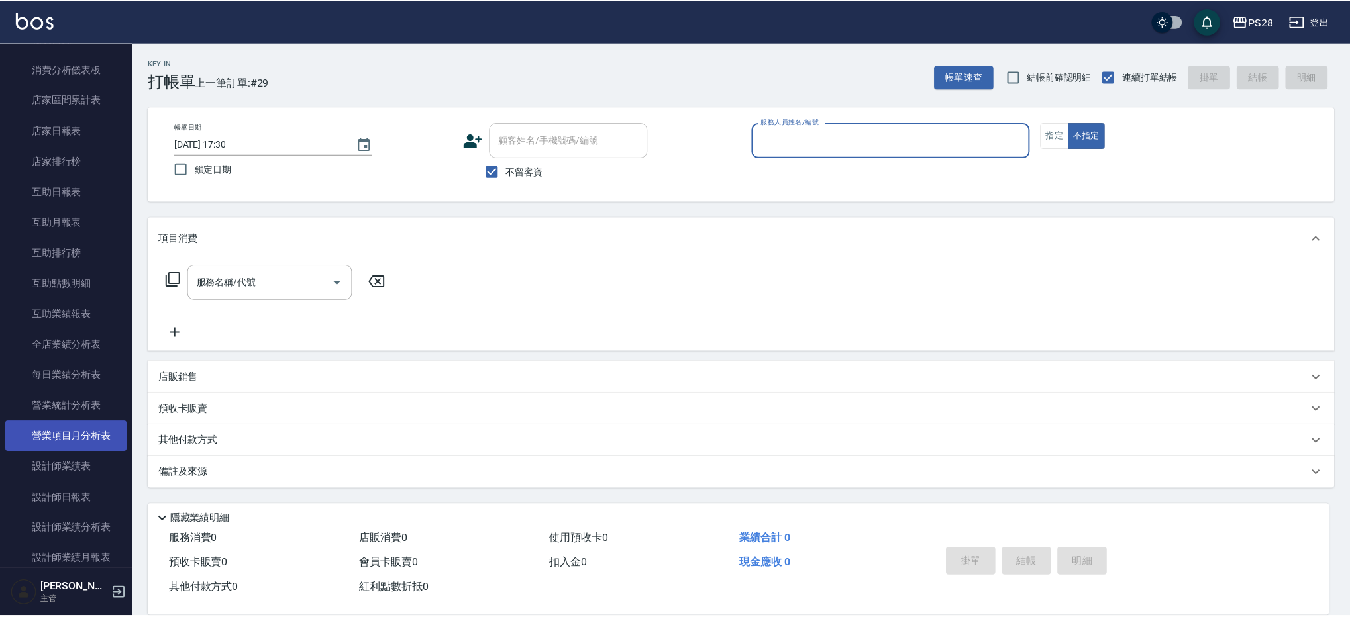
scroll to position [419, 0]
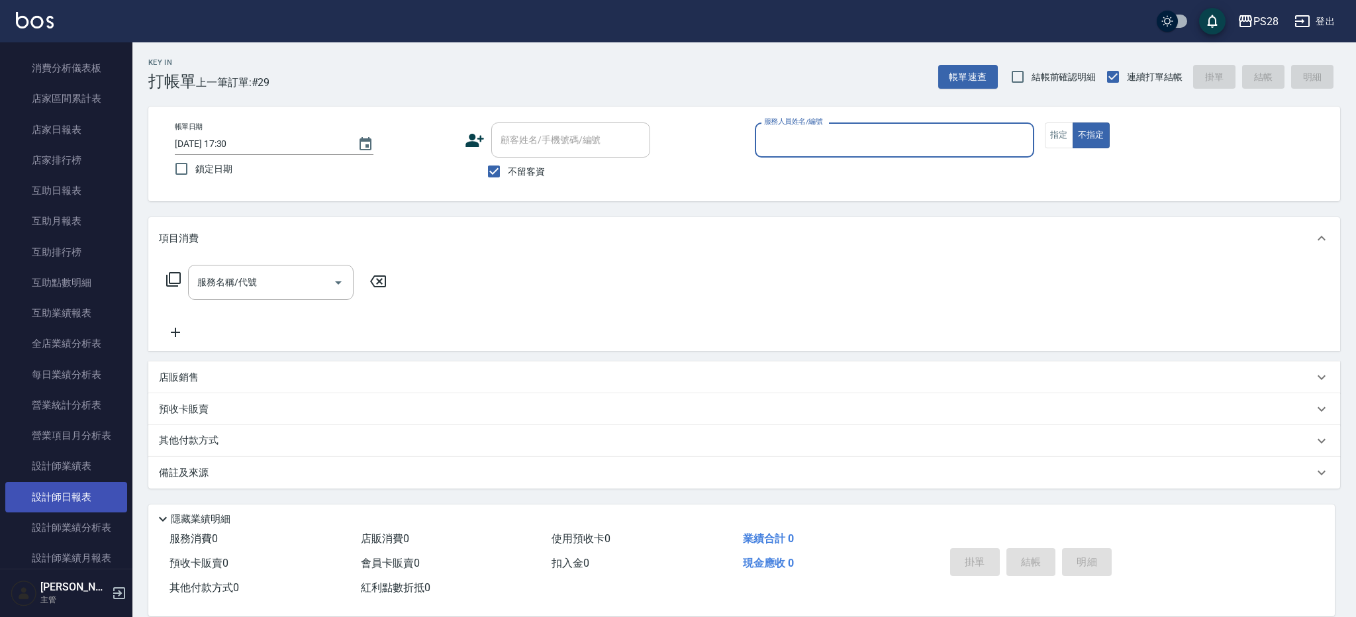
click at [87, 505] on link "設計師日報表" at bounding box center [66, 497] width 122 height 30
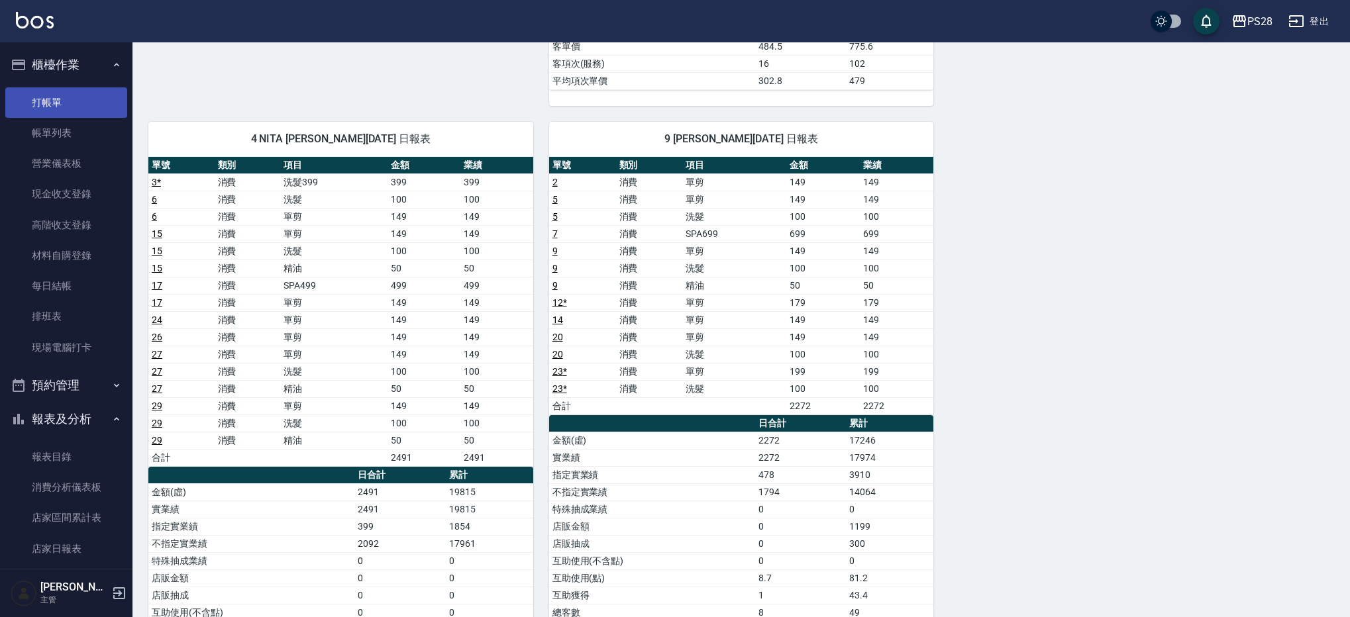
click at [37, 98] on link "打帳單" at bounding box center [66, 102] width 122 height 30
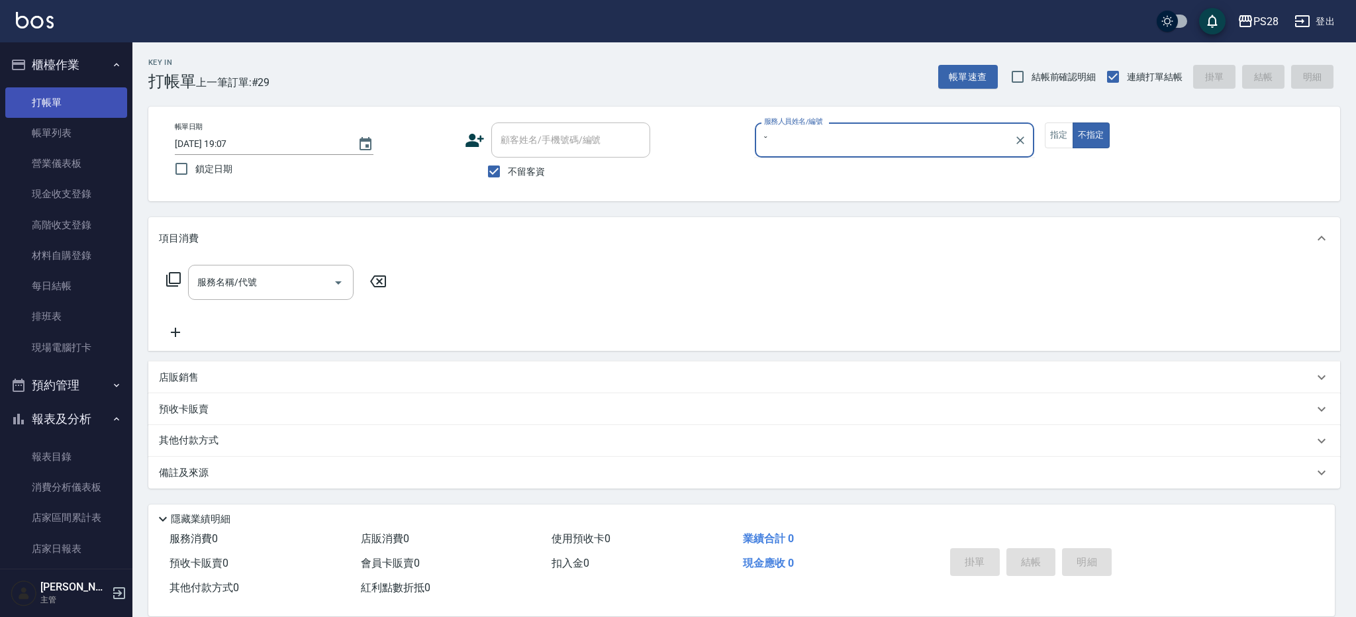
type input "ˇ"
click at [1073, 123] on button "不指定" at bounding box center [1091, 136] width 37 height 26
type button "false"
click at [1045, 123] on button "指定" at bounding box center [1059, 136] width 28 height 26
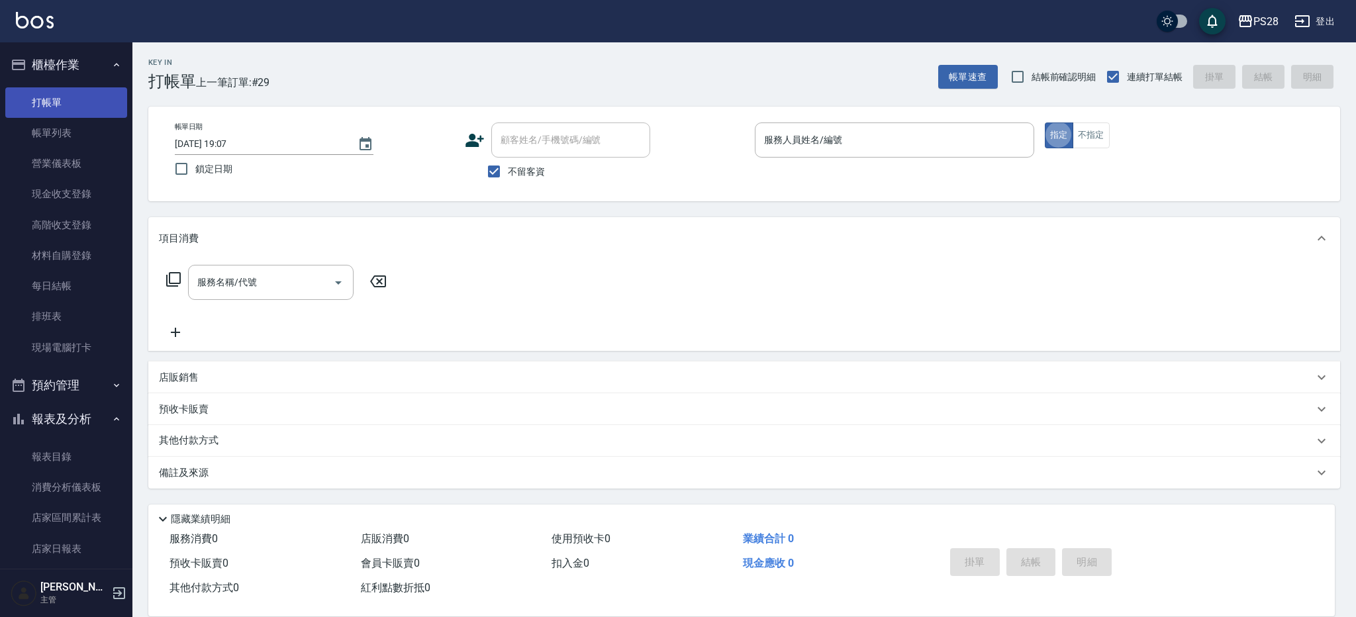
type button "true"
click at [810, 131] on div "服務人員姓名/編號 服務人員姓名/編號" at bounding box center [894, 140] width 279 height 35
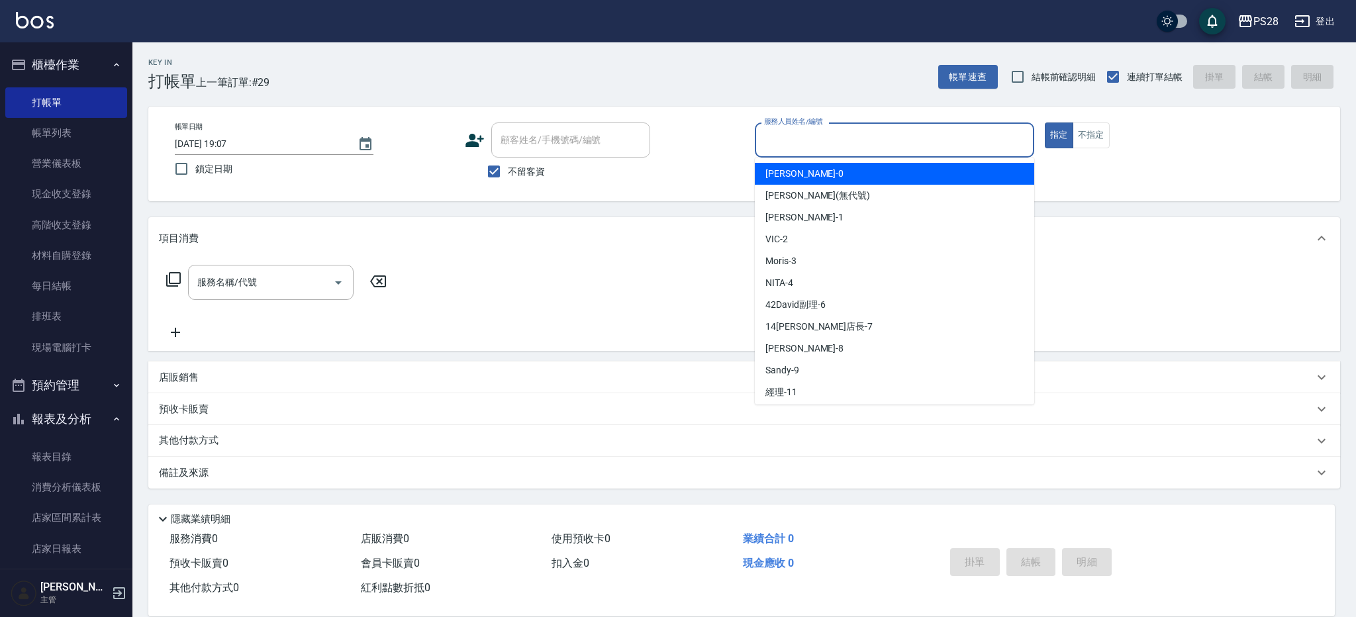
type input "ˇ"
type input "3"
type input "Moris-3"
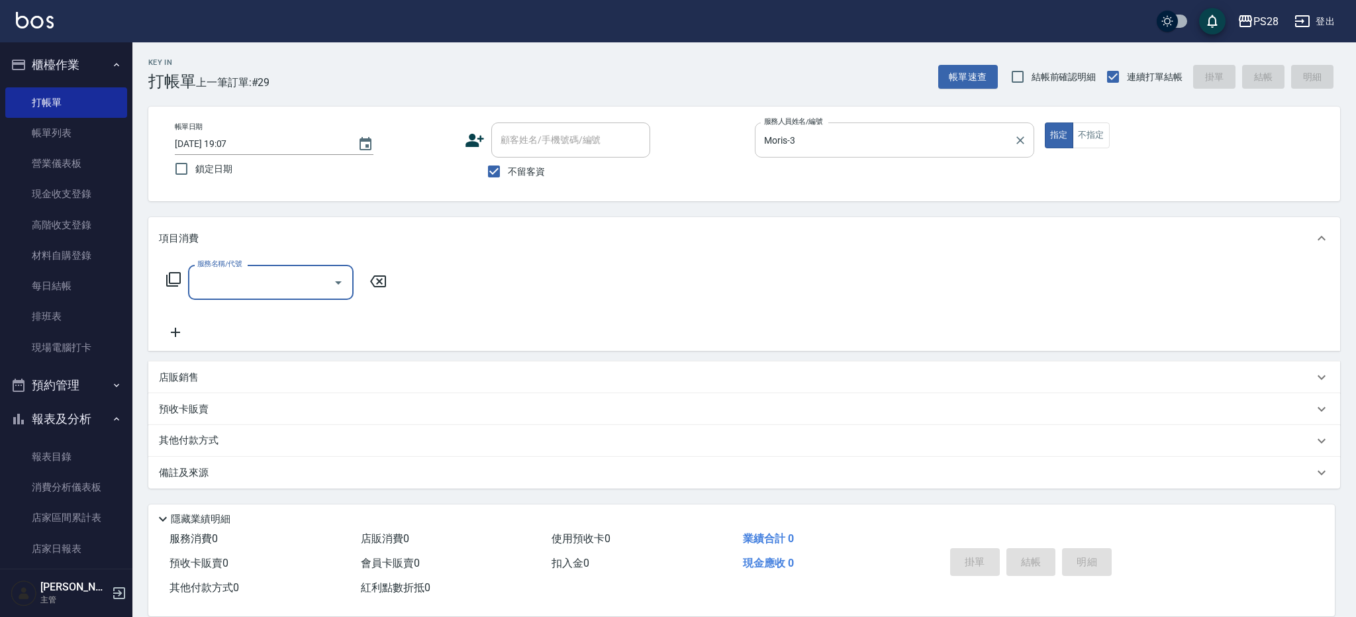
type input "9"
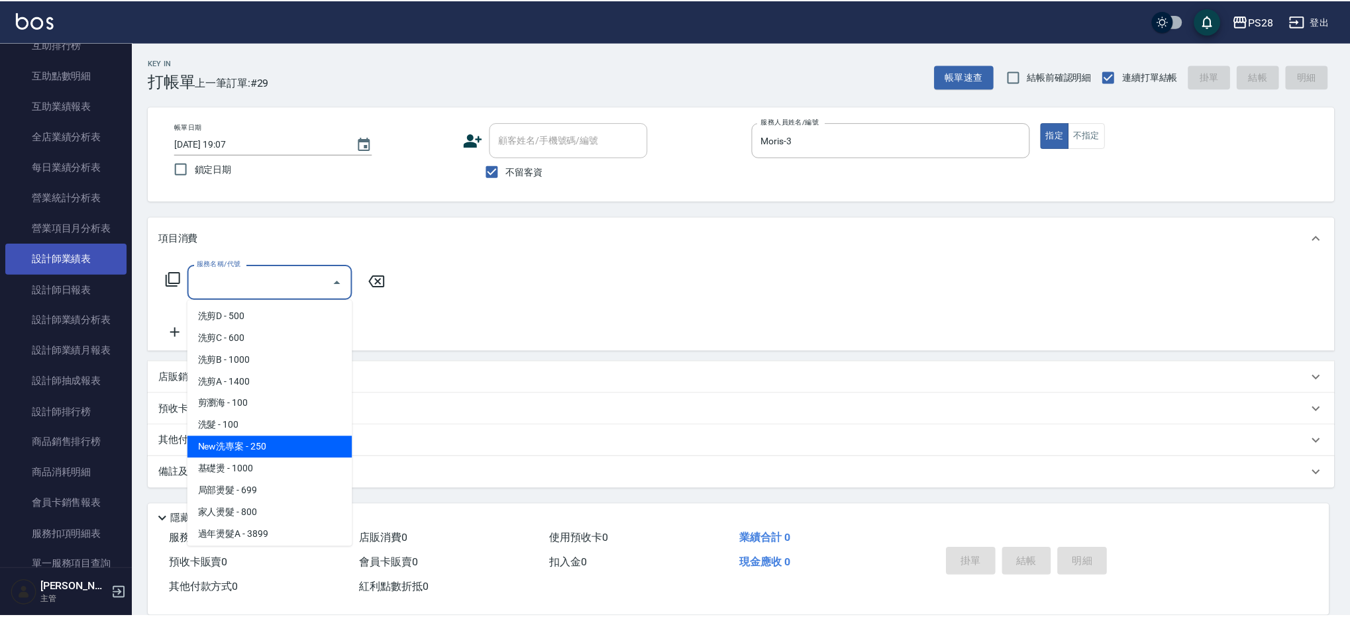
scroll to position [629, 0]
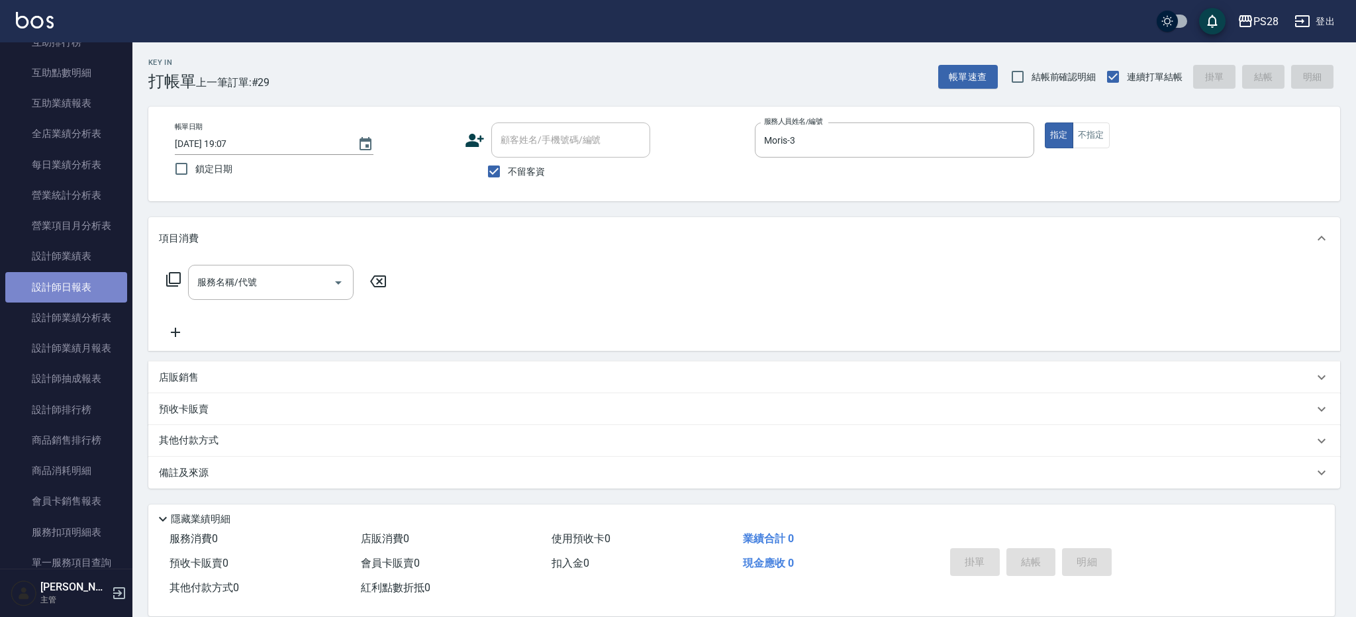
click at [77, 297] on link "設計師日報表" at bounding box center [66, 287] width 122 height 30
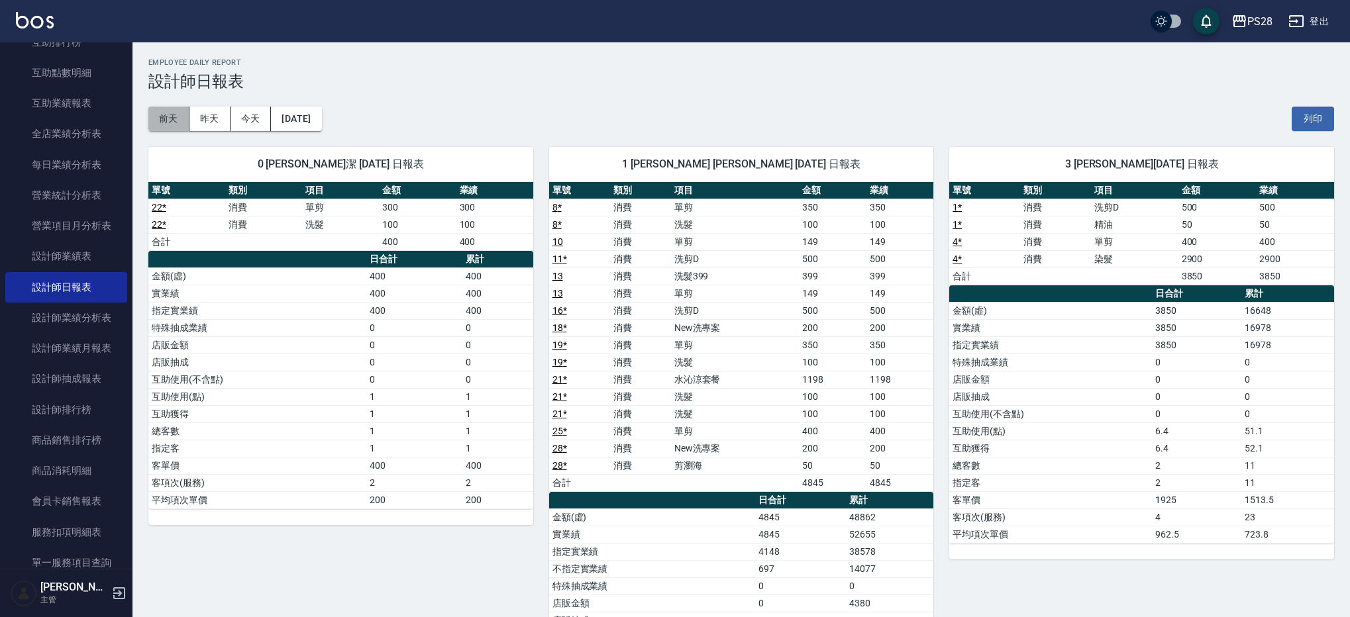
click at [186, 124] on button "前天" at bounding box center [168, 119] width 41 height 25
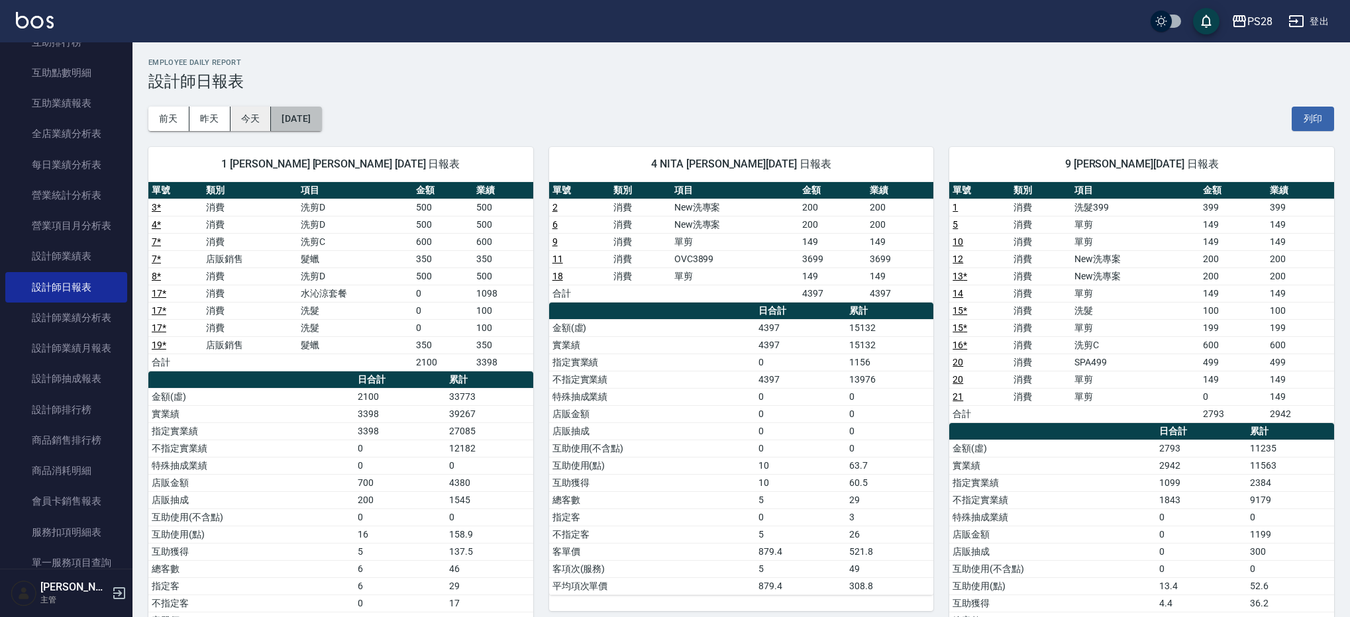
click at [283, 119] on button "[DATE]" at bounding box center [296, 119] width 50 height 25
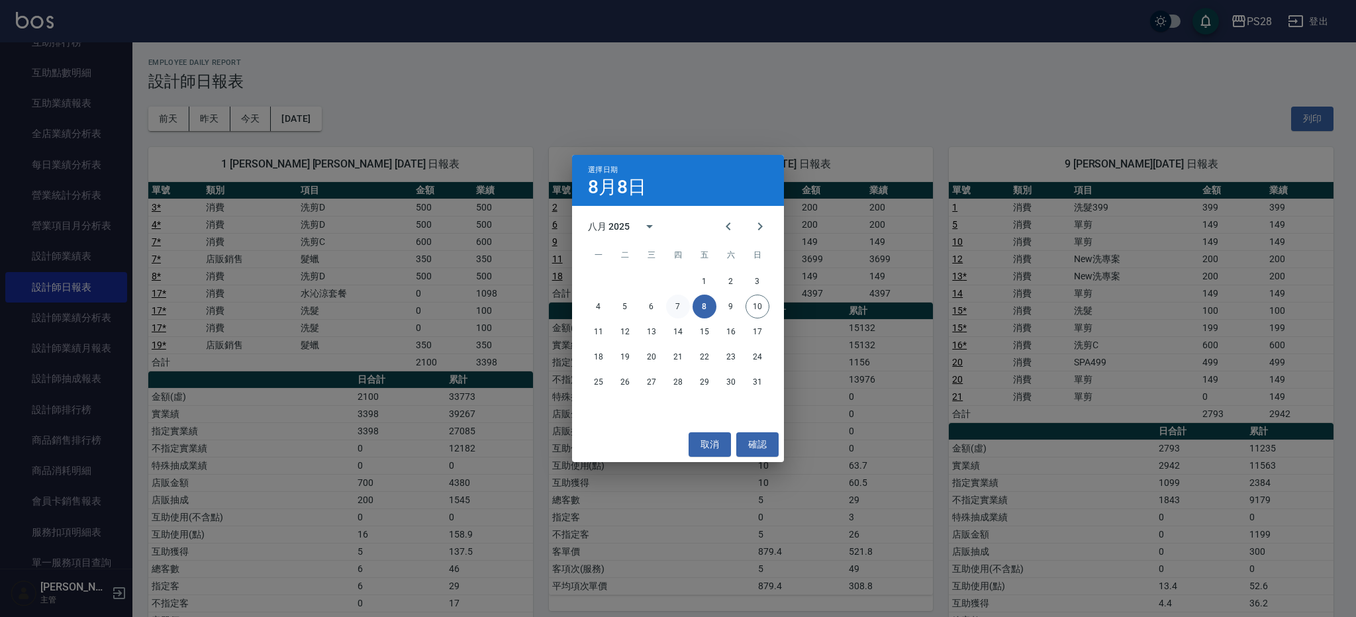
click at [684, 309] on button "7" at bounding box center [678, 307] width 24 height 24
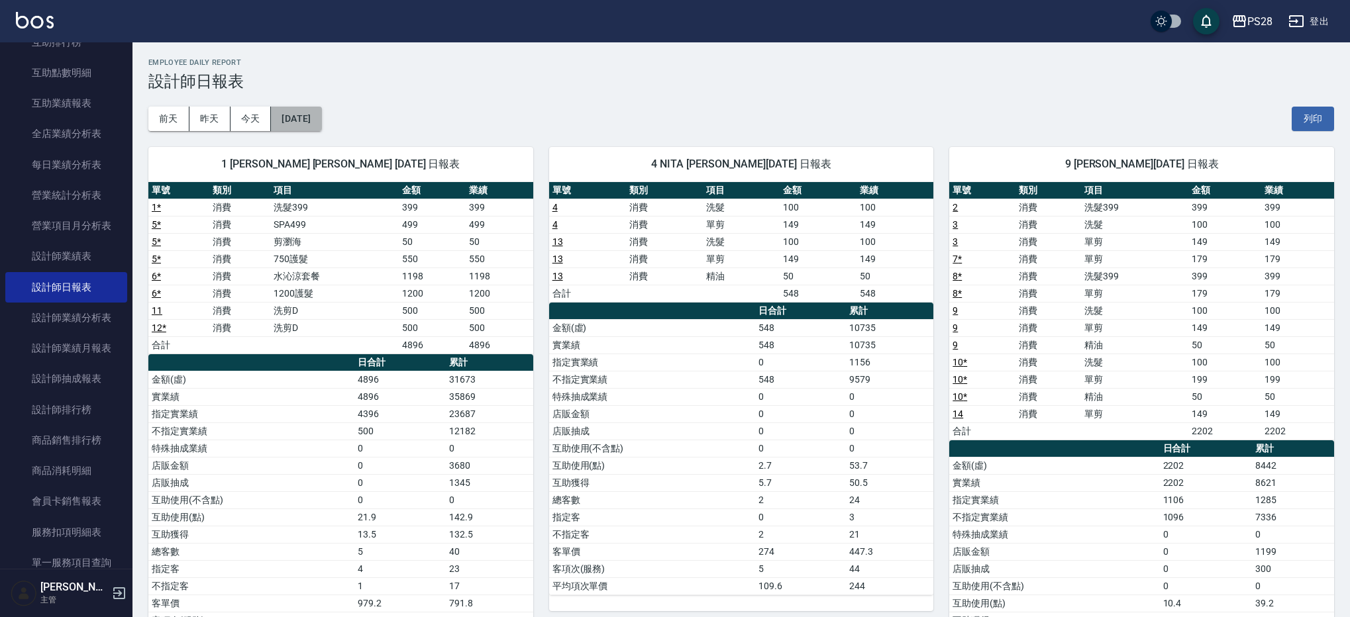
click at [321, 119] on button "[DATE]" at bounding box center [296, 119] width 50 height 25
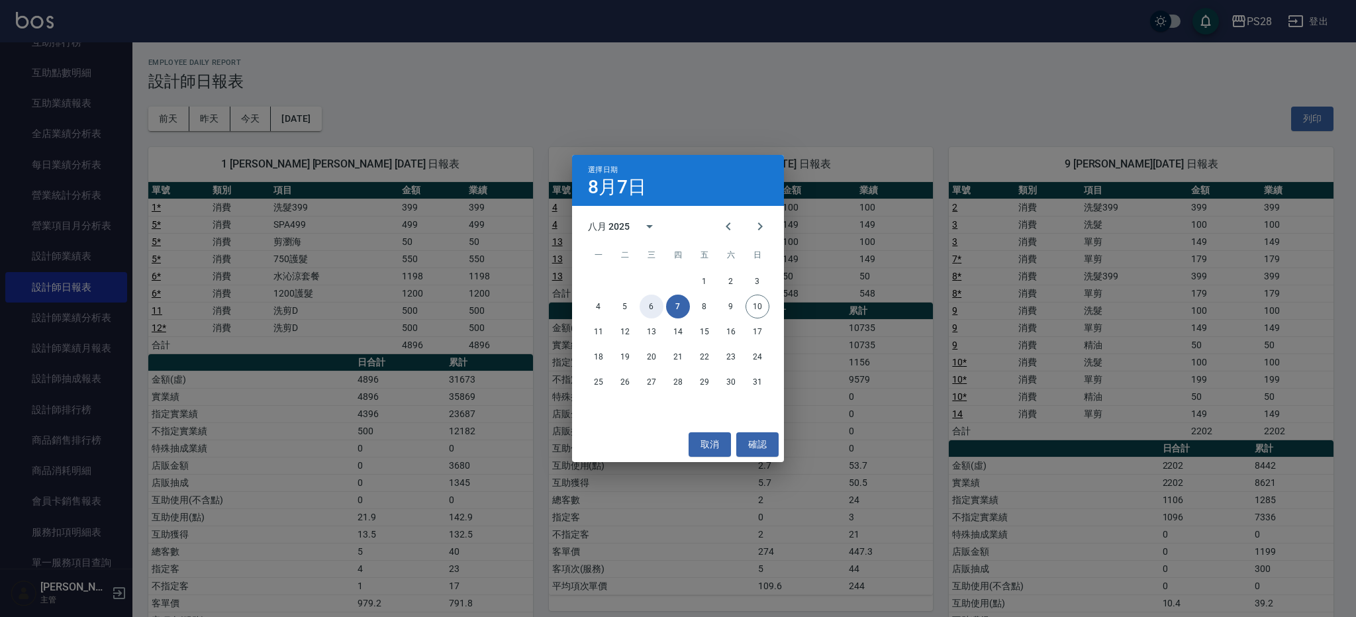
click at [652, 314] on button "6" at bounding box center [652, 307] width 24 height 24
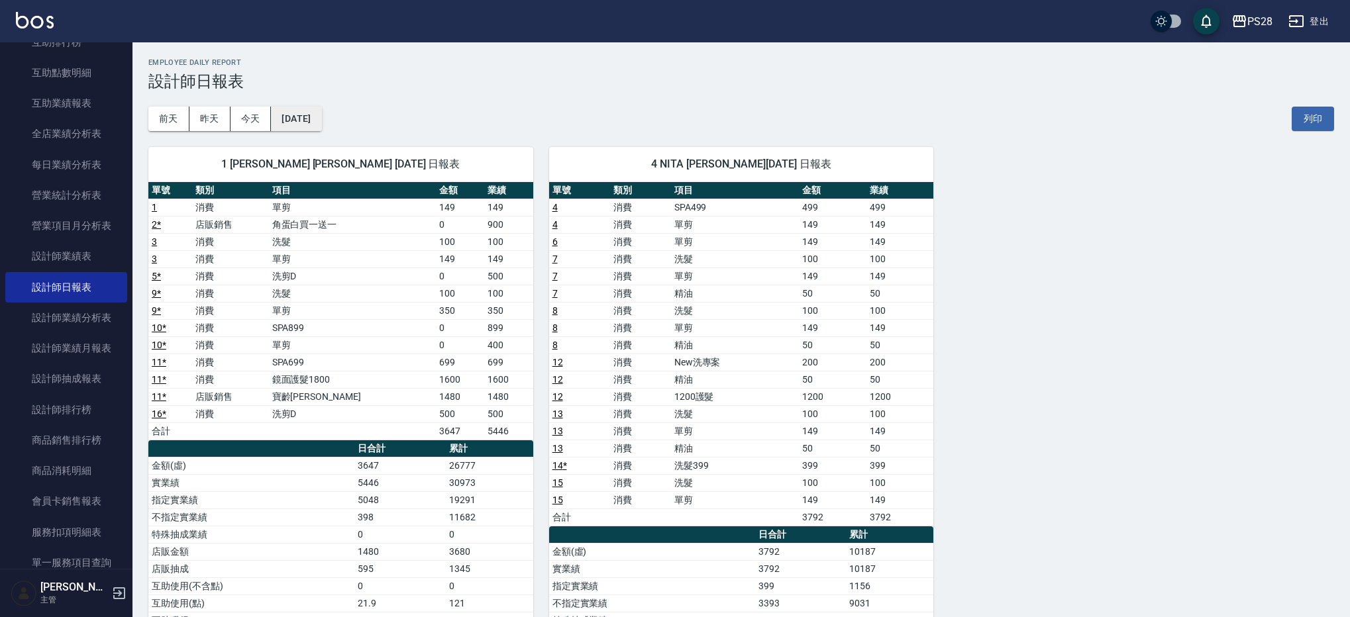
click at [317, 125] on button "[DATE]" at bounding box center [296, 119] width 50 height 25
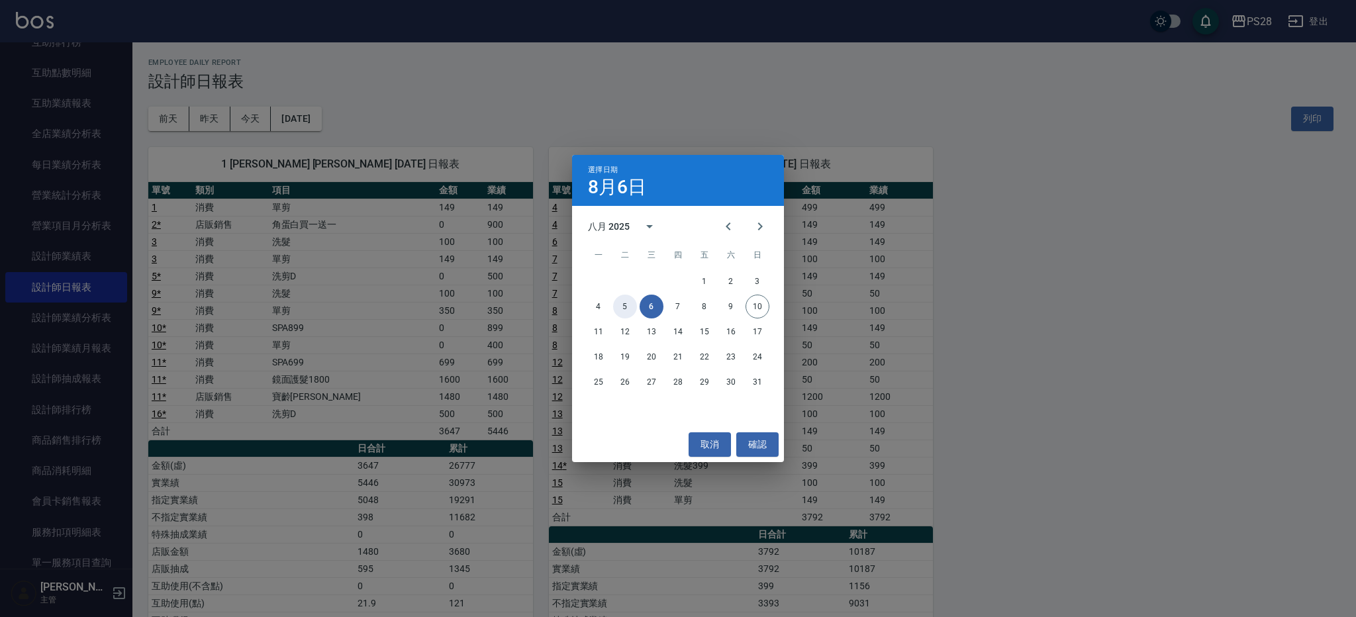
click at [628, 312] on button "5" at bounding box center [625, 307] width 24 height 24
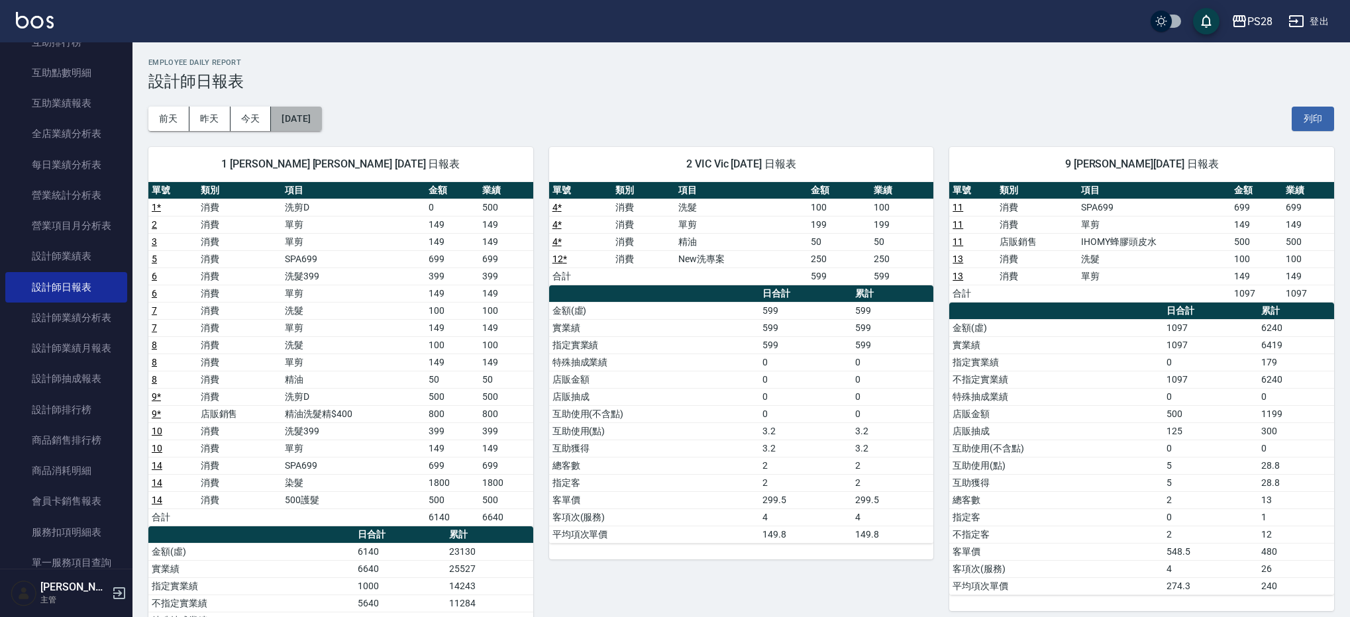
click at [312, 115] on button "[DATE]" at bounding box center [296, 119] width 50 height 25
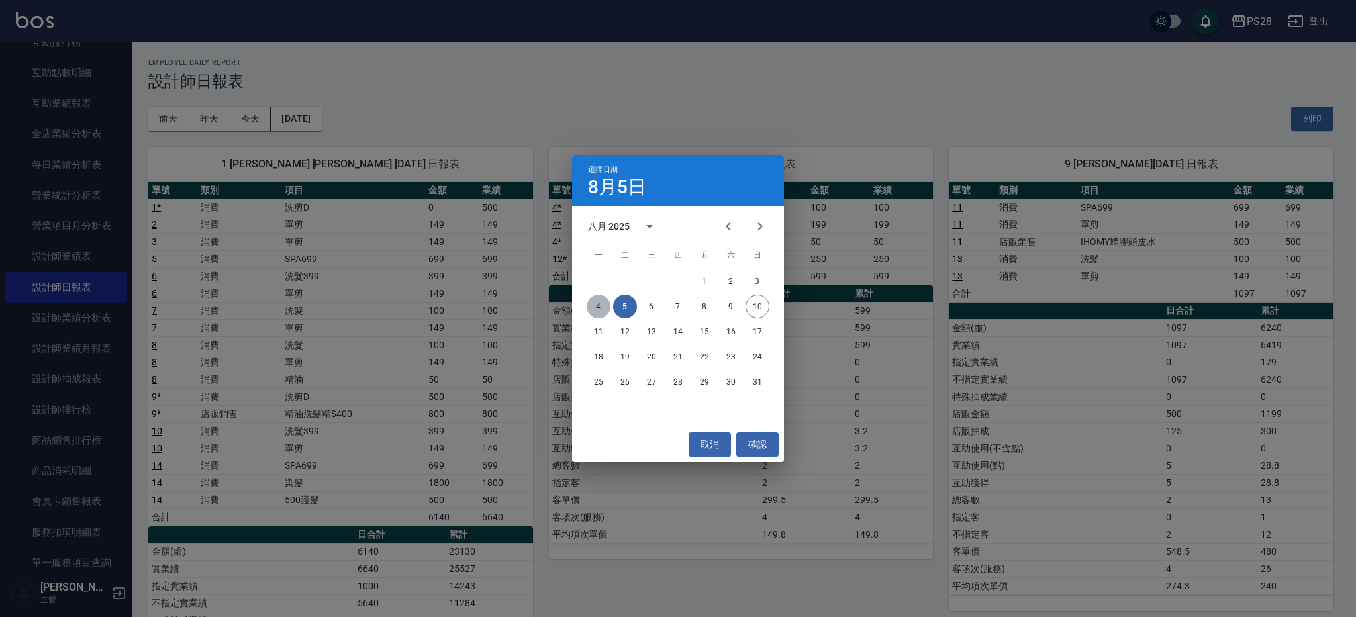
drag, startPoint x: 593, startPoint y: 304, endPoint x: 526, endPoint y: 272, distance: 73.7
click at [592, 304] on button "4" at bounding box center [599, 307] width 24 height 24
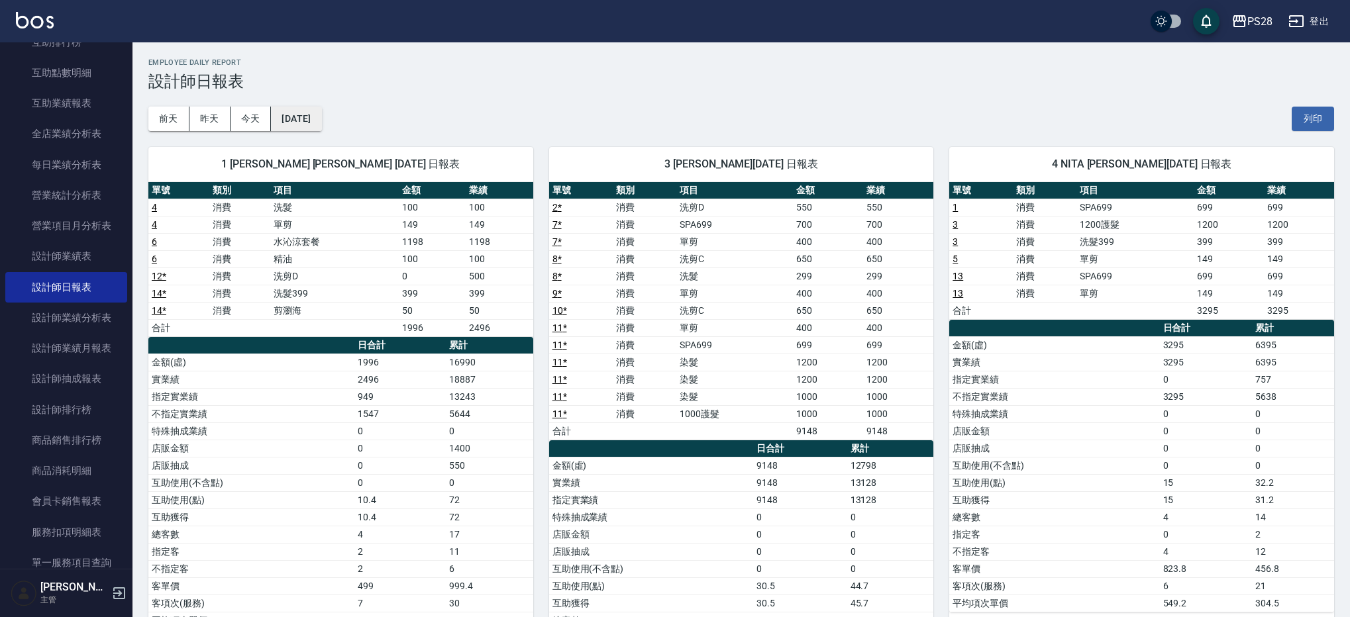
click at [321, 119] on button "[DATE]" at bounding box center [296, 119] width 50 height 25
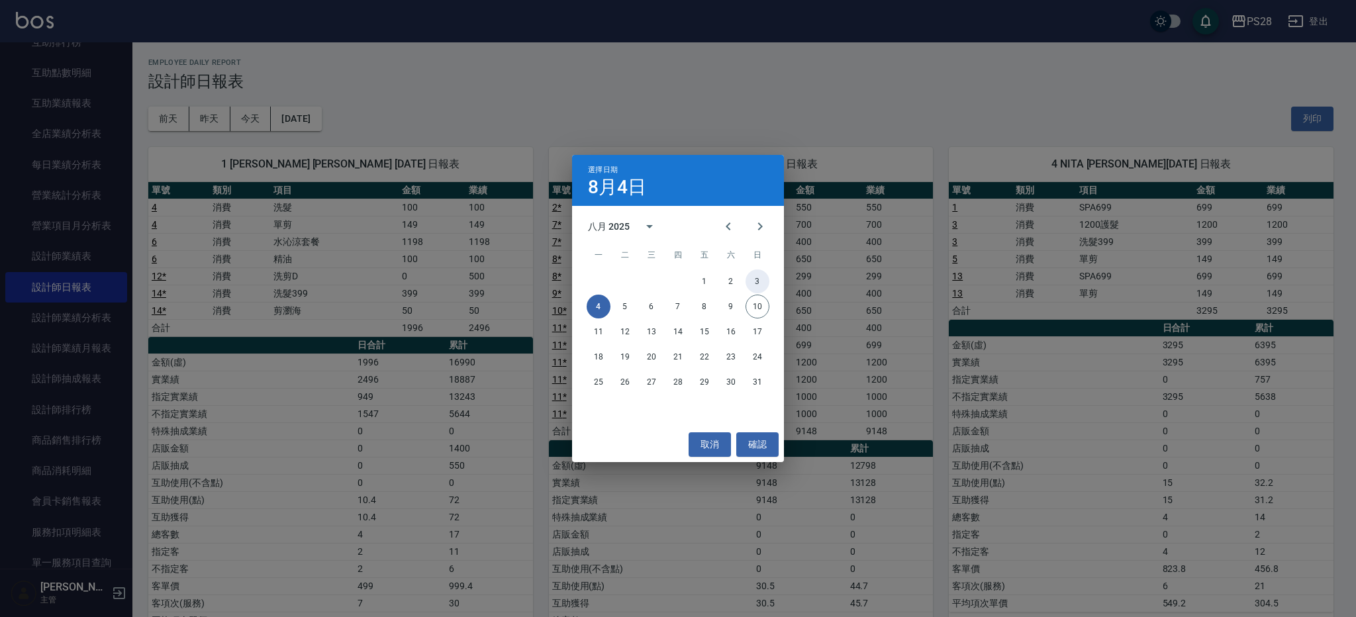
click at [748, 285] on button "3" at bounding box center [758, 282] width 24 height 24
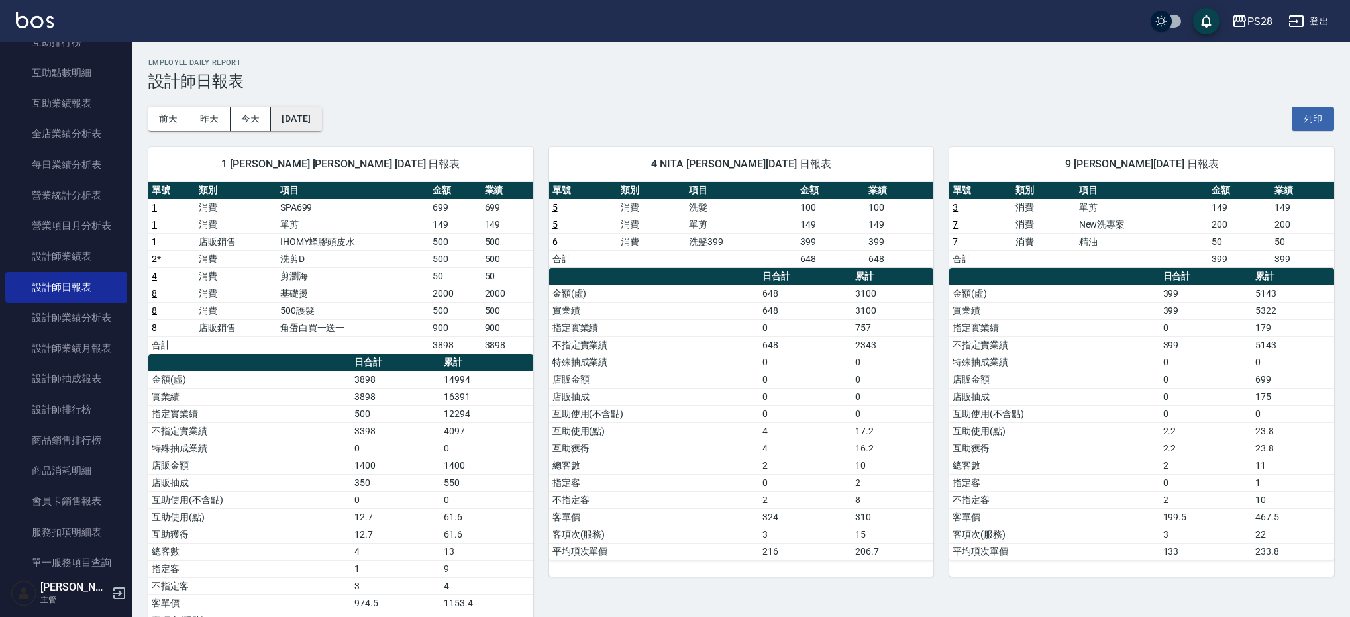
click at [316, 128] on button "[DATE]" at bounding box center [296, 119] width 50 height 25
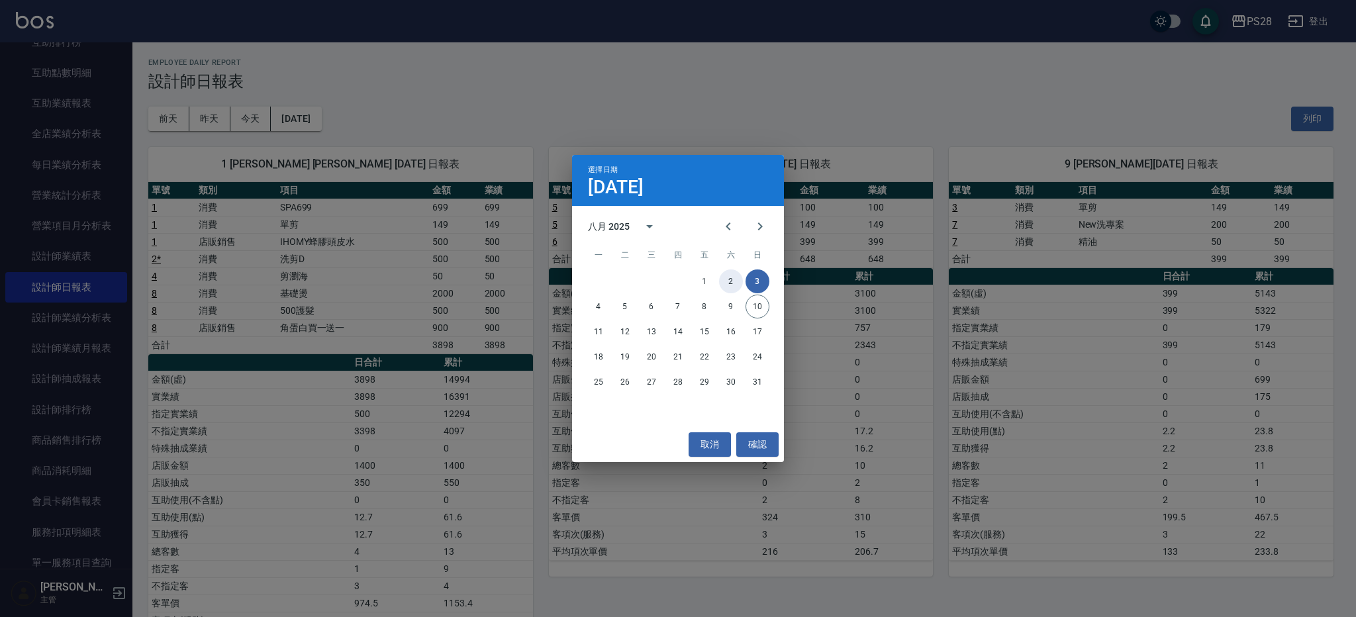
click at [727, 283] on button "2" at bounding box center [731, 282] width 24 height 24
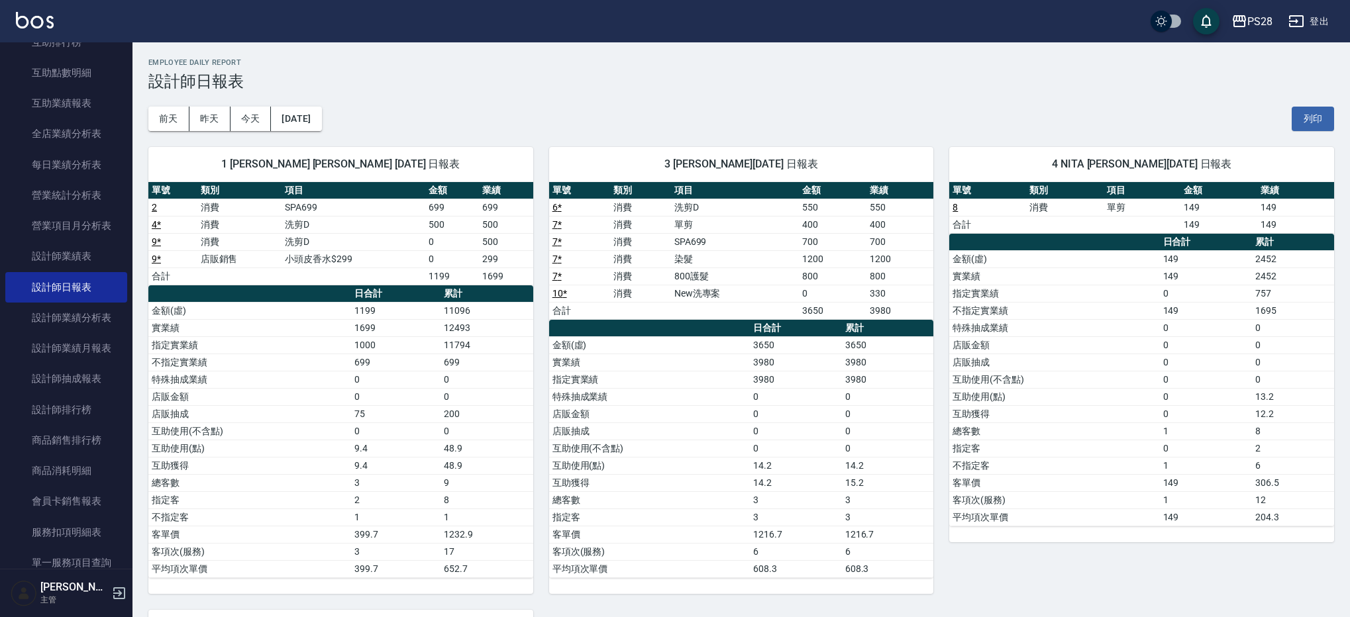
click at [347, 127] on div "[DATE] [DATE] [DATE] [DATE] 列印" at bounding box center [740, 119] width 1185 height 56
click at [317, 117] on button "[DATE]" at bounding box center [296, 119] width 50 height 25
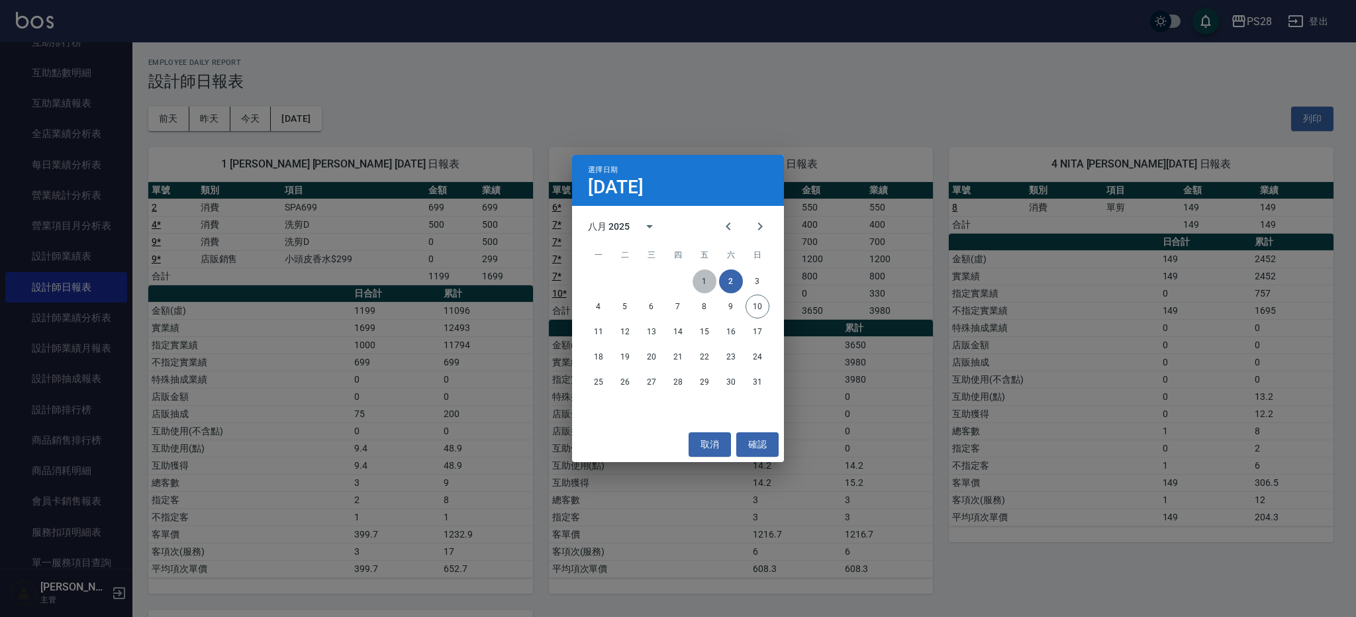
click at [706, 284] on button "1" at bounding box center [705, 282] width 24 height 24
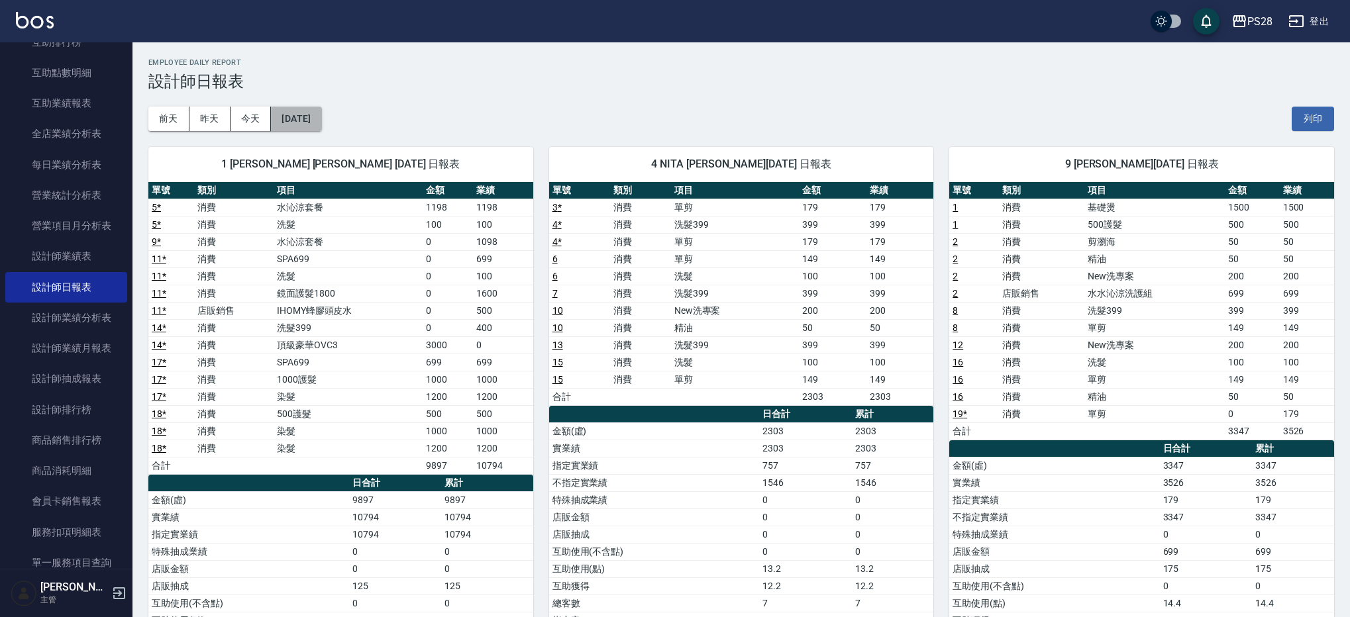
click at [321, 110] on button "[DATE]" at bounding box center [296, 119] width 50 height 25
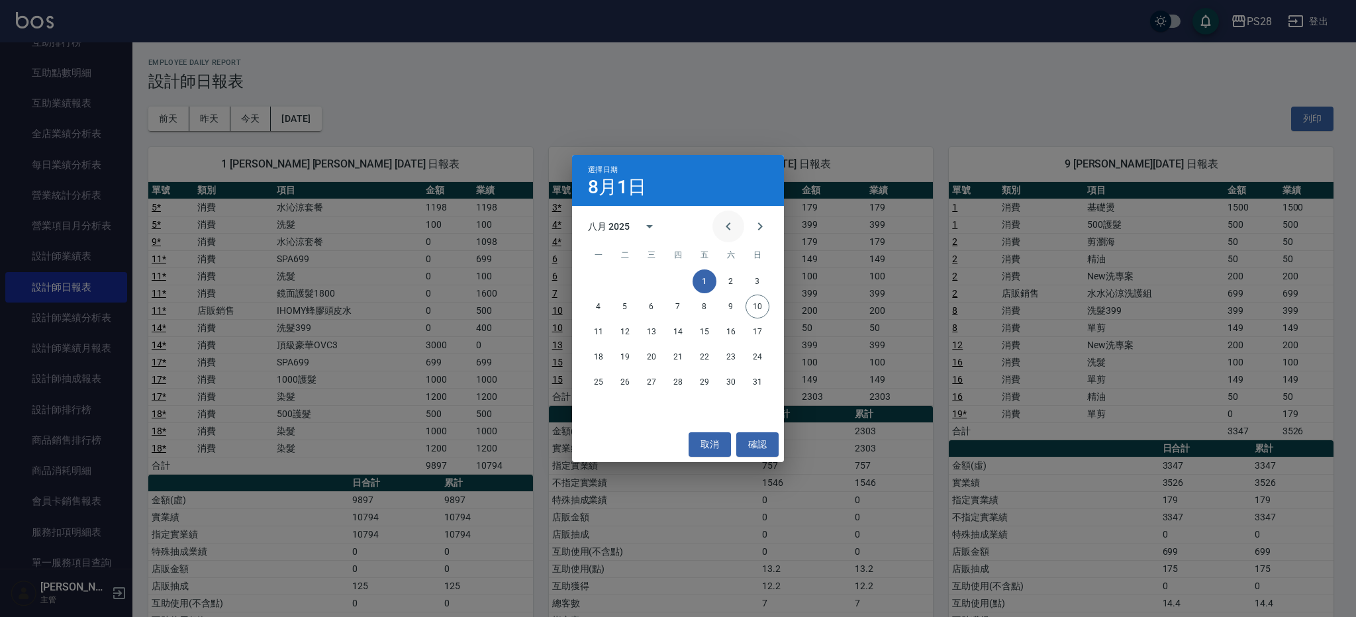
click at [740, 225] on button "Previous month" at bounding box center [729, 227] width 32 height 32
click at [675, 387] on button "31" at bounding box center [678, 382] width 24 height 24
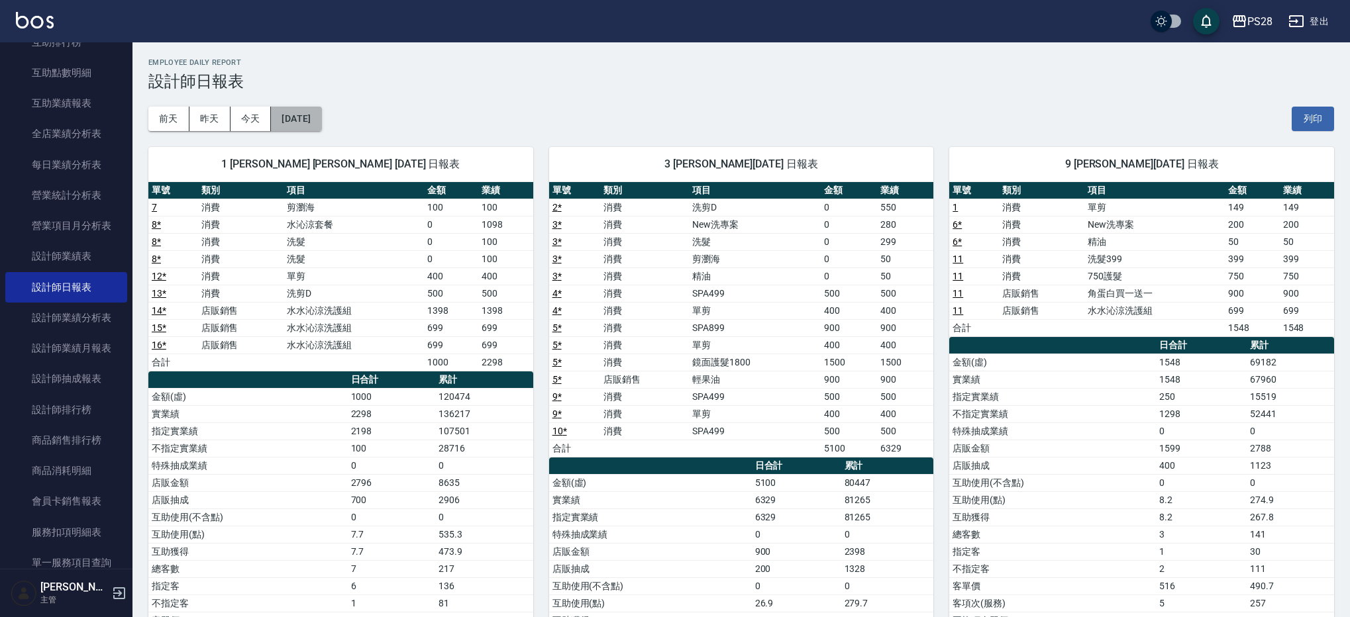
click at [321, 125] on button "[DATE]" at bounding box center [296, 119] width 50 height 25
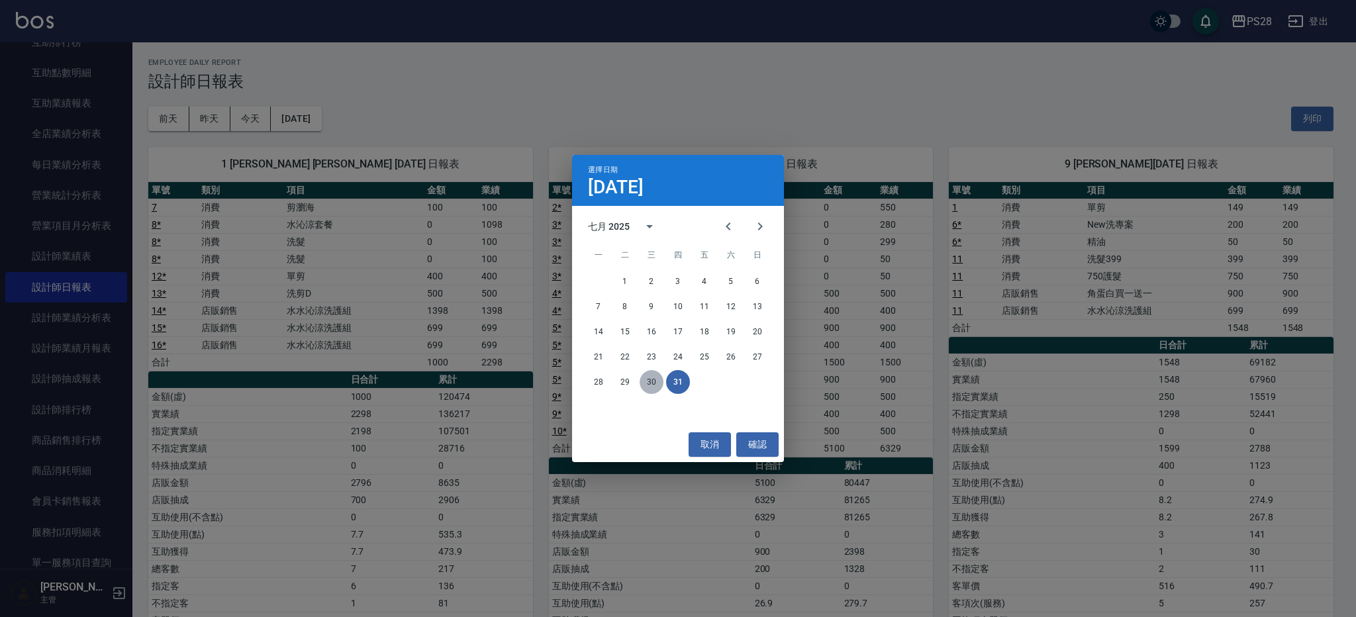
click at [655, 379] on button "30" at bounding box center [652, 382] width 24 height 24
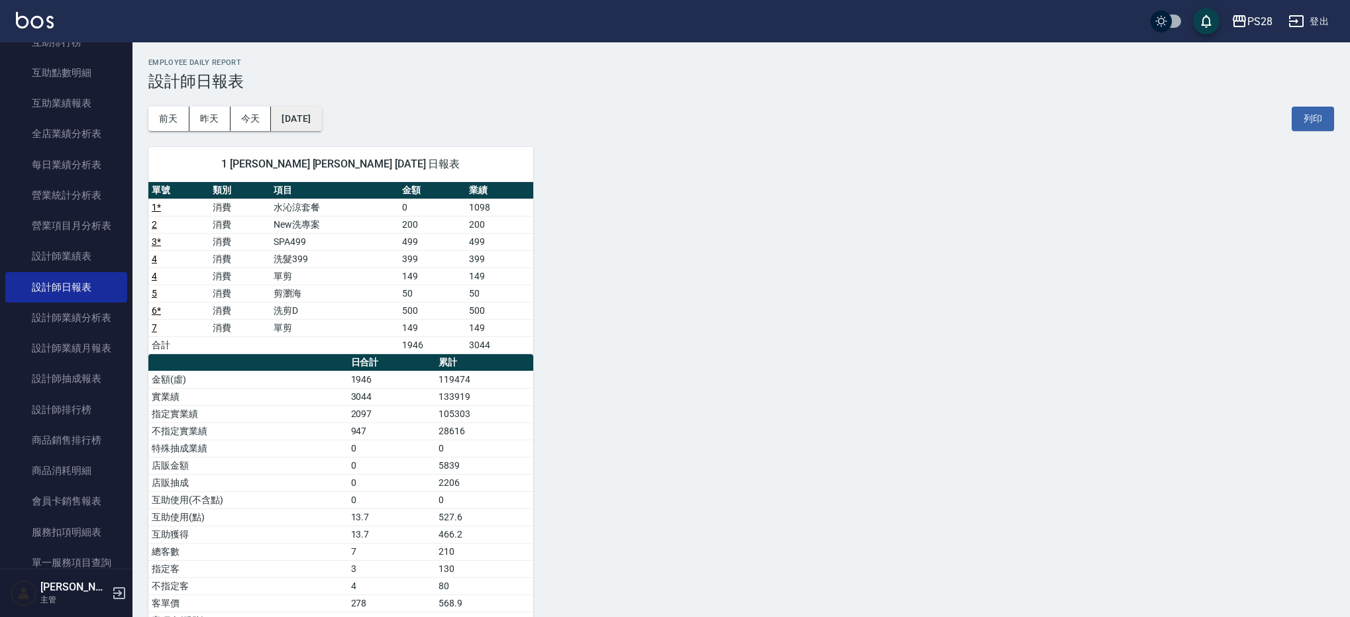
click at [321, 123] on button "[DATE]" at bounding box center [296, 119] width 50 height 25
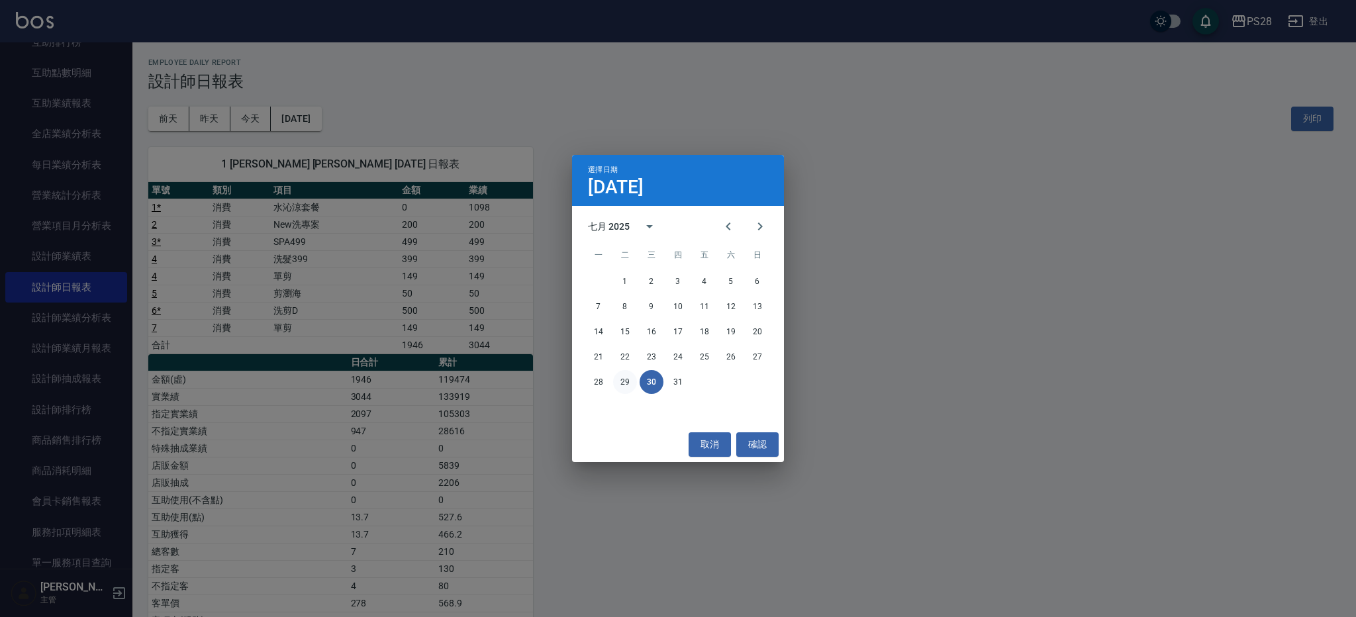
click at [622, 389] on button "29" at bounding box center [625, 382] width 24 height 24
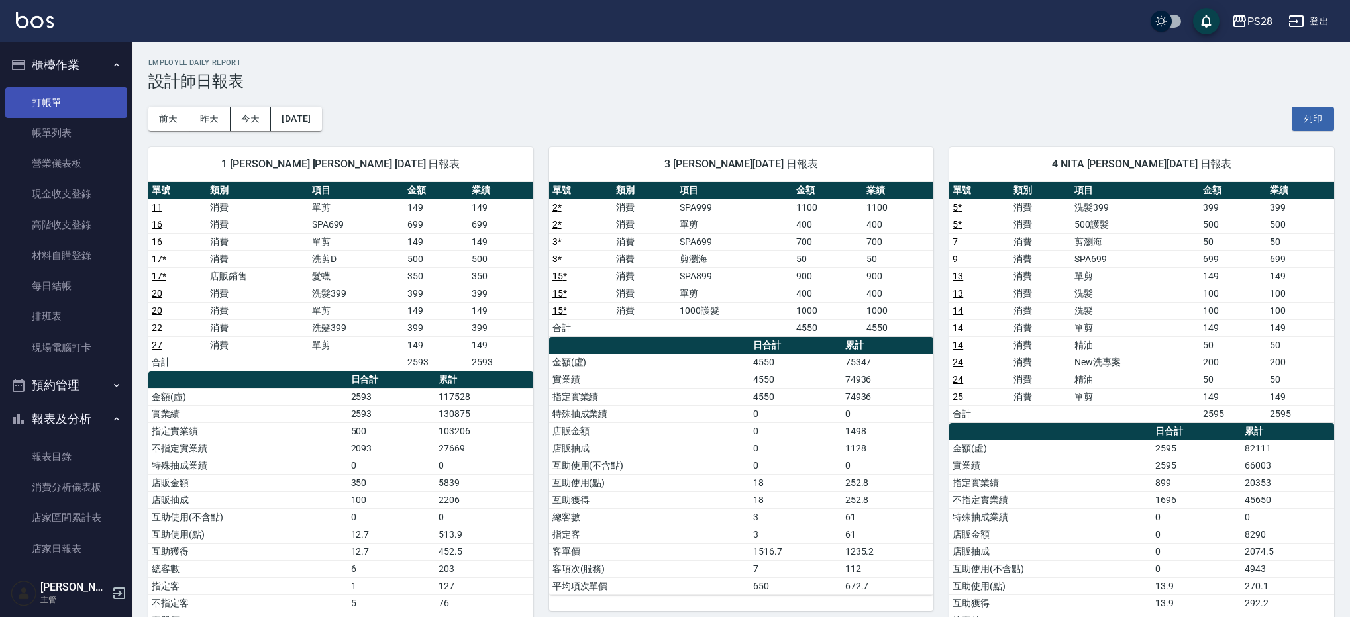
click at [66, 101] on link "打帳單" at bounding box center [66, 102] width 122 height 30
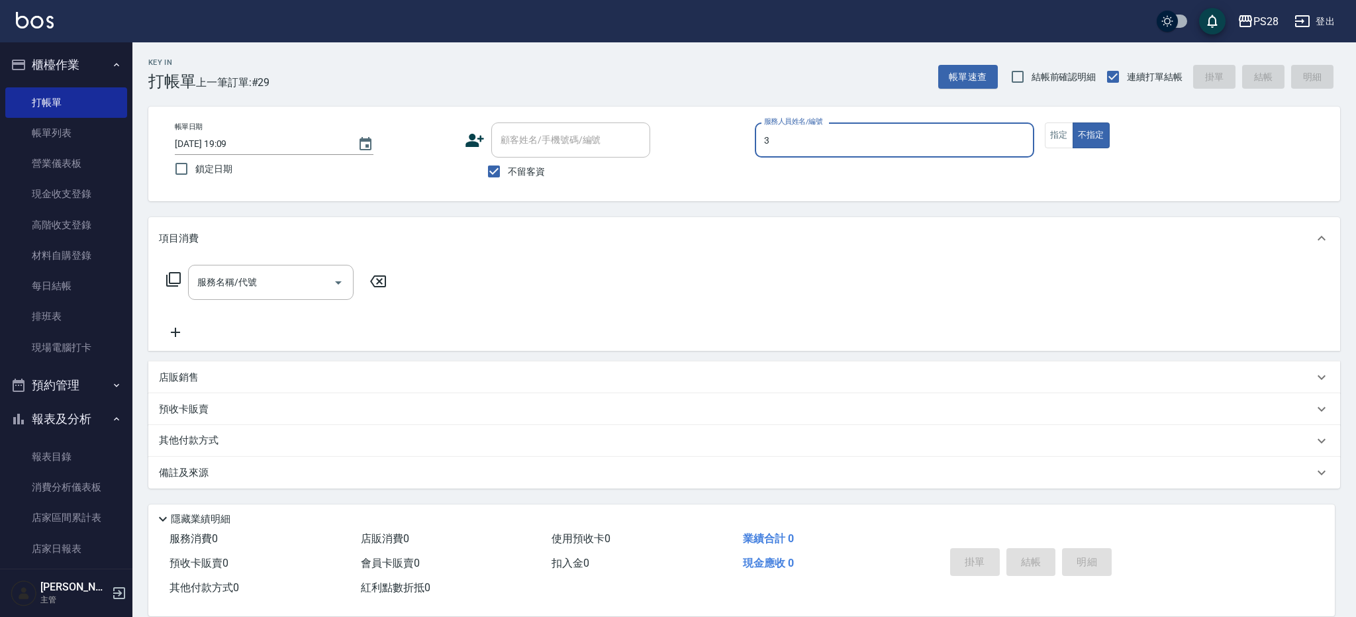
type input "Moris-3"
type button "false"
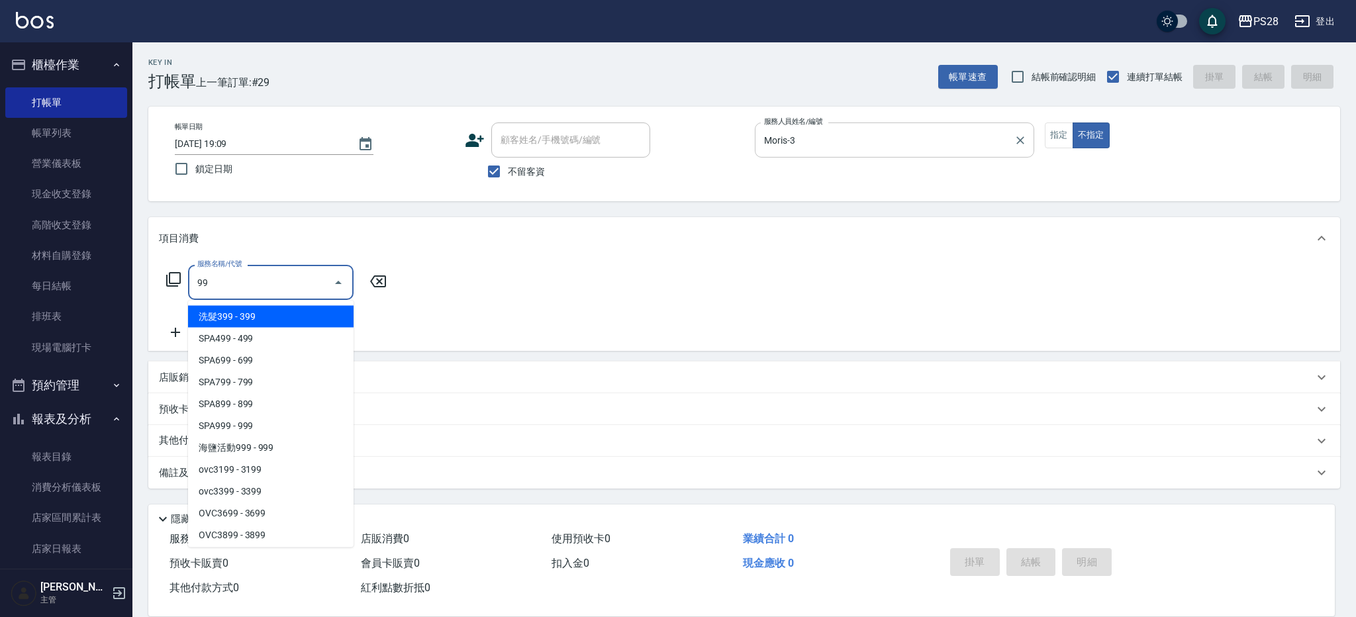
type input "999"
type input "9"
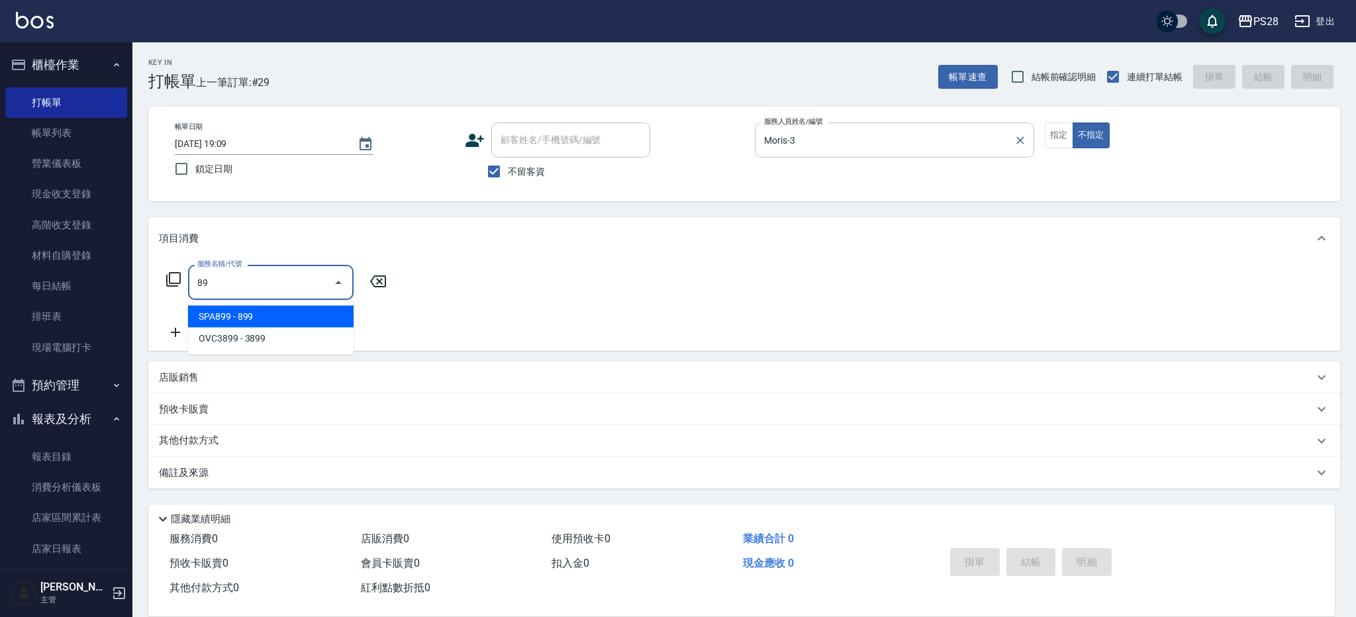
type input "8"
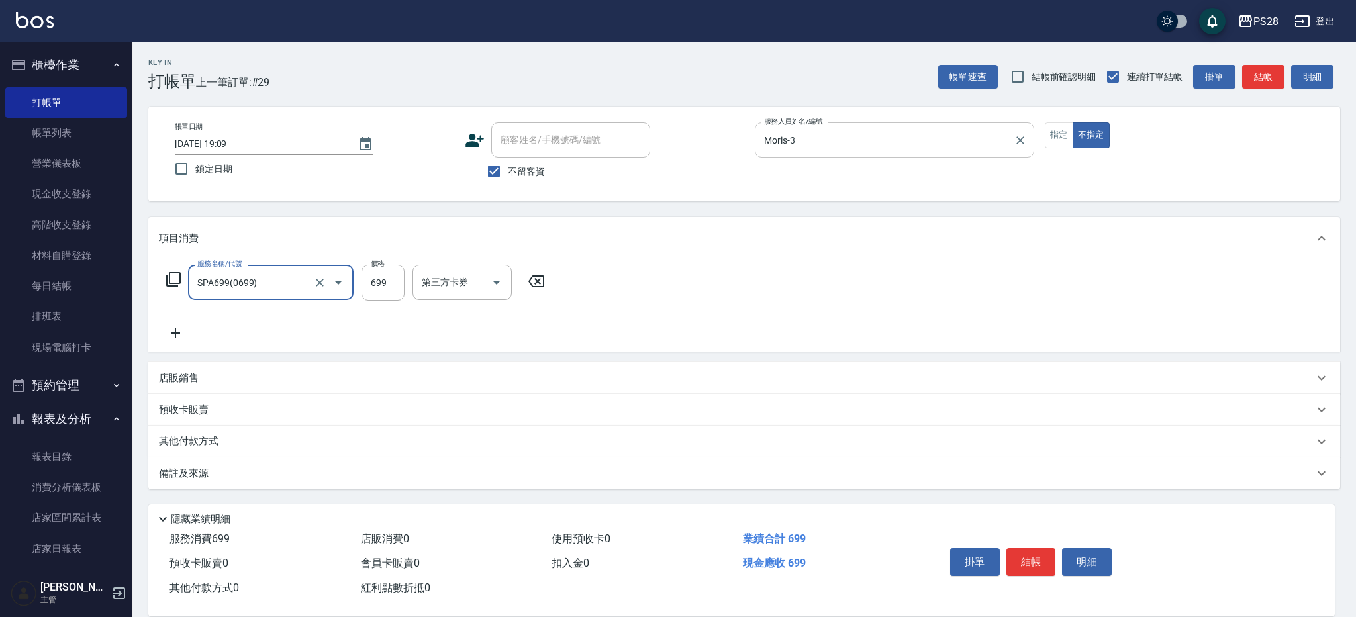
type input "SPA699(0699)"
type input "700"
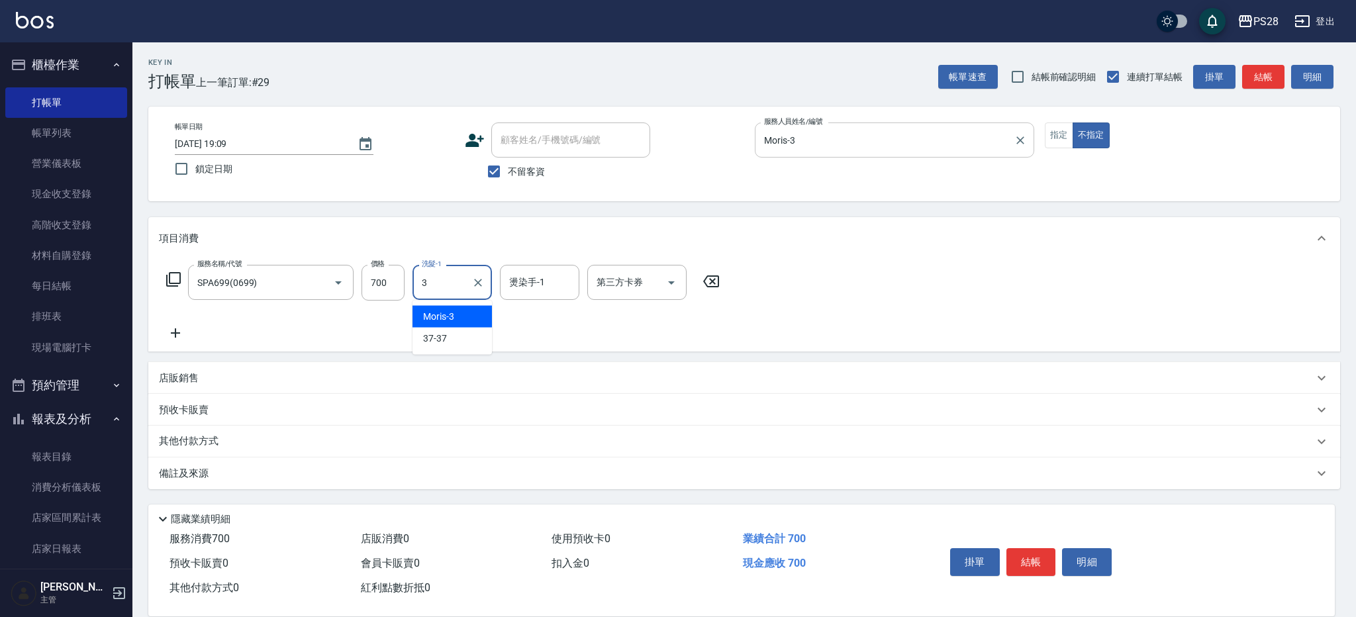
type input "Moris-3"
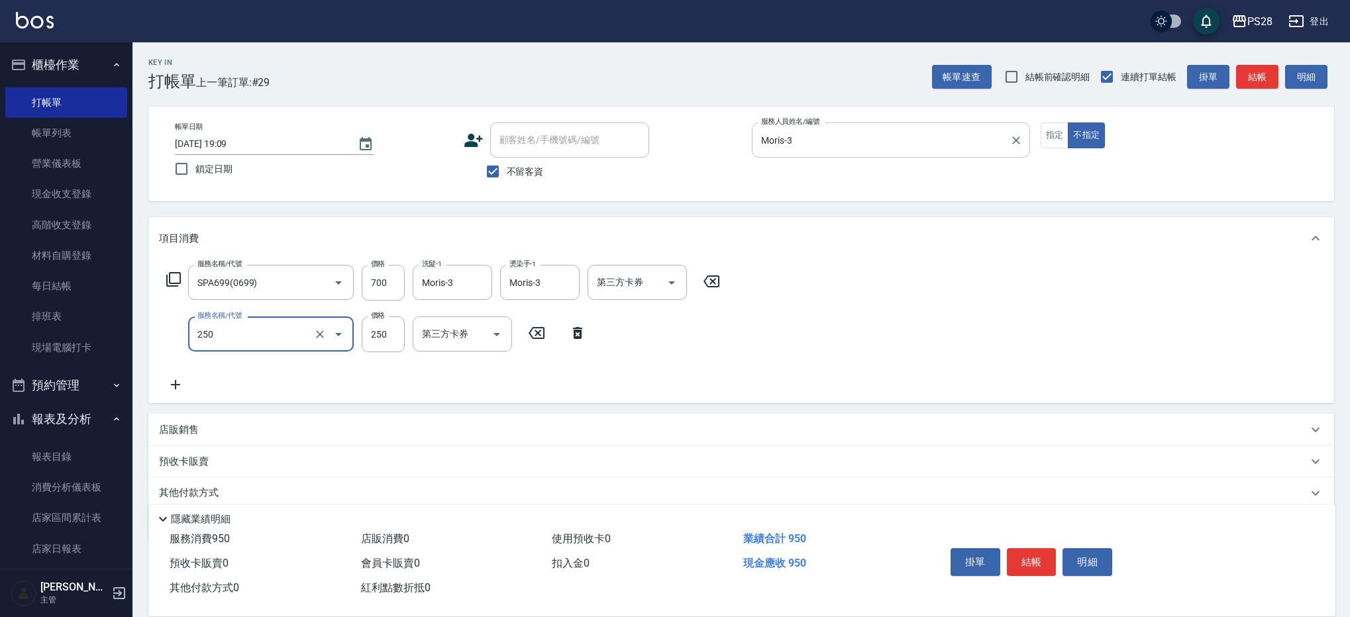
type input "單剪(250)"
type input "400"
click at [1042, 564] on button "結帳" at bounding box center [1032, 562] width 50 height 28
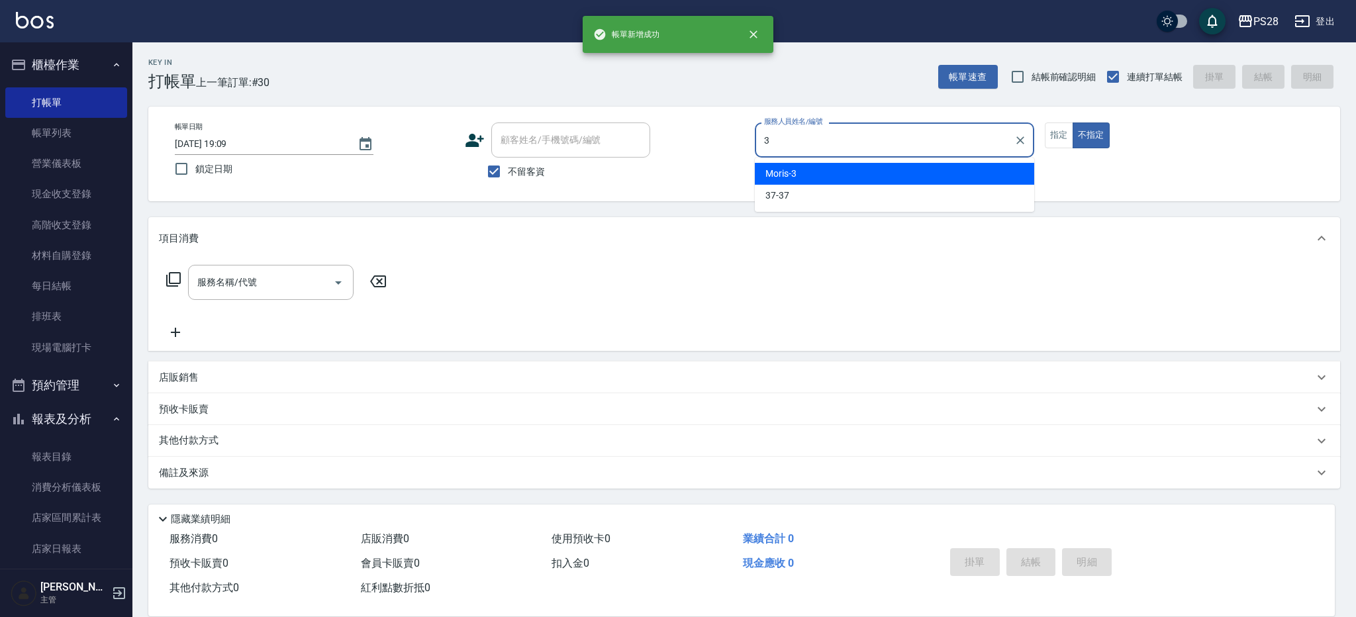
type input "Moris-3"
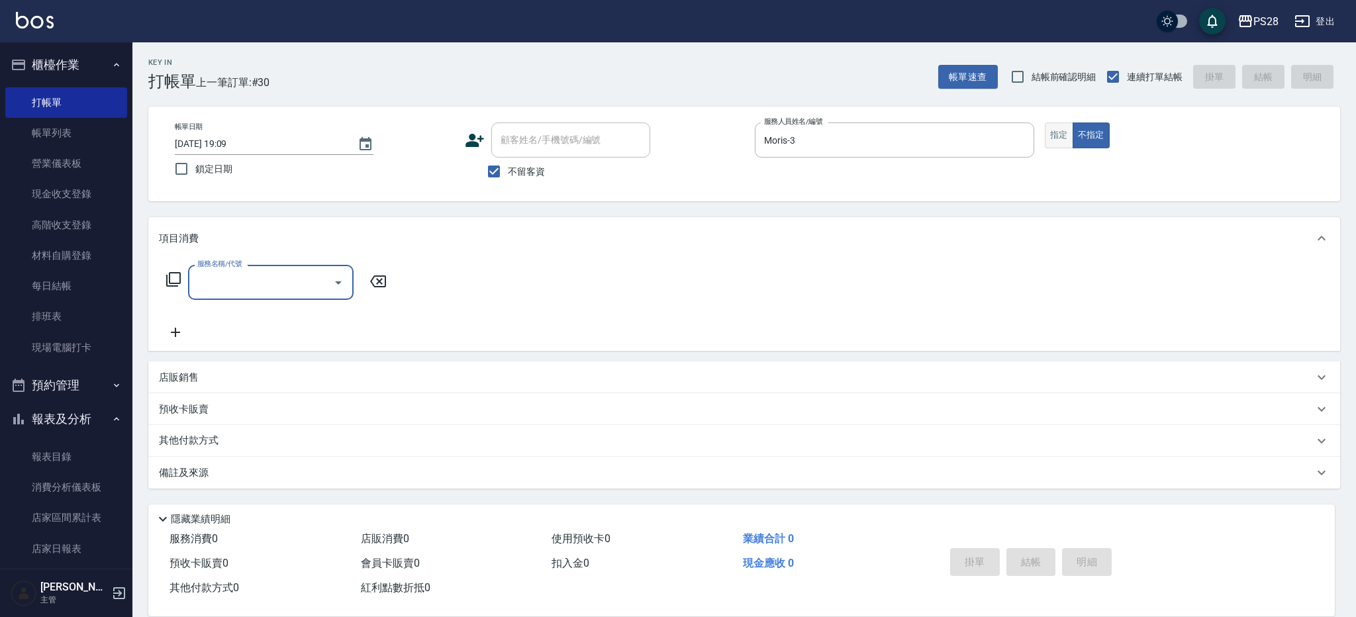
click at [1055, 139] on button "指定" at bounding box center [1059, 136] width 28 height 26
type button "true"
click at [315, 287] on input "服務名稱/代號" at bounding box center [261, 282] width 134 height 23
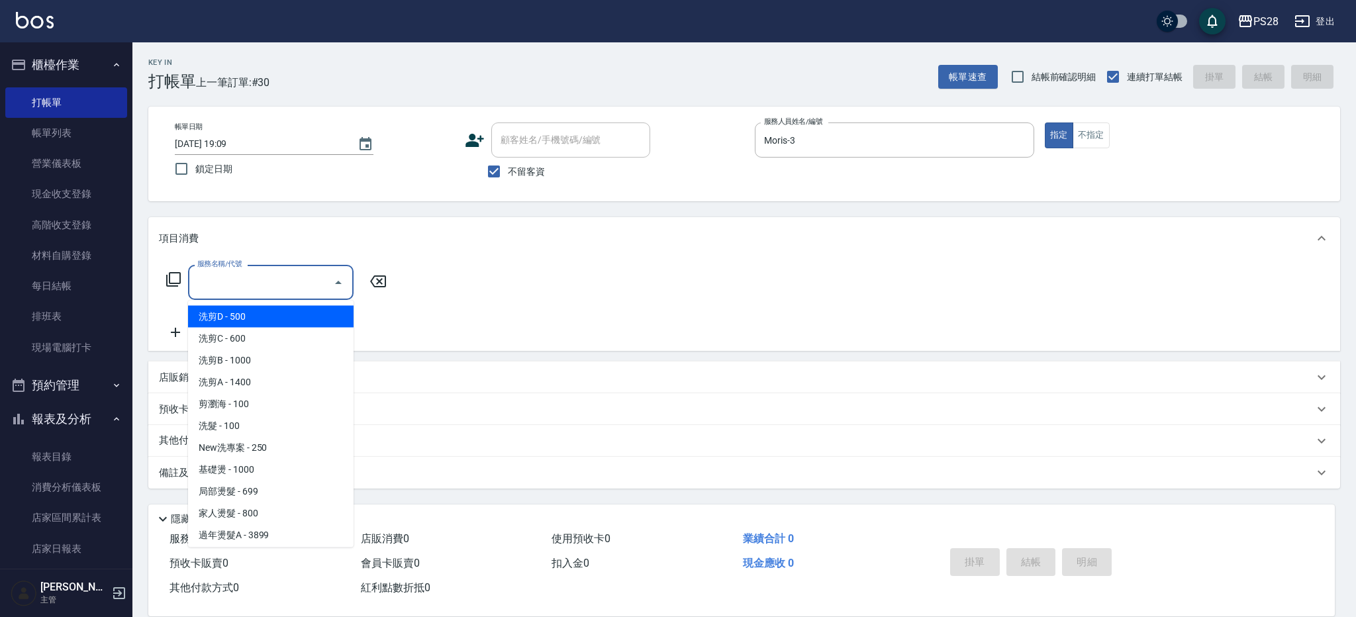
click at [259, 324] on span "洗剪D - 500" at bounding box center [271, 317] width 166 height 22
type input "洗剪D(002)"
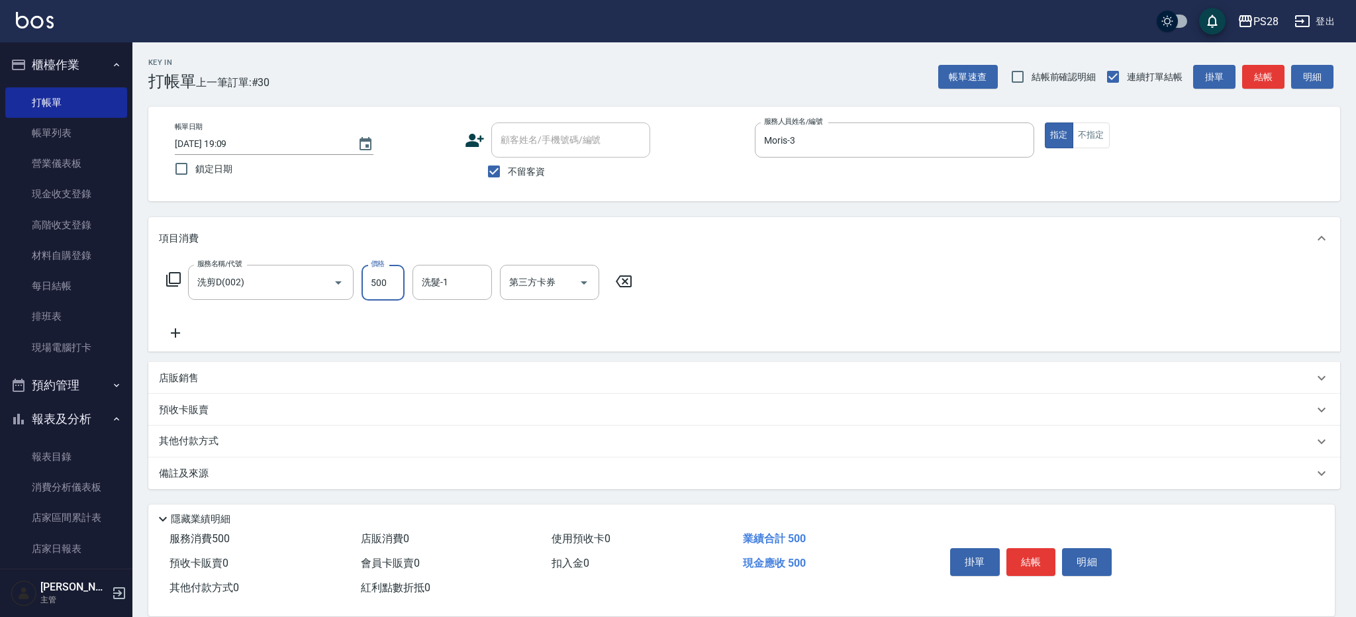
click at [394, 289] on input "500" at bounding box center [383, 283] width 43 height 36
click at [456, 281] on input "洗髮-1" at bounding box center [453, 282] width 68 height 23
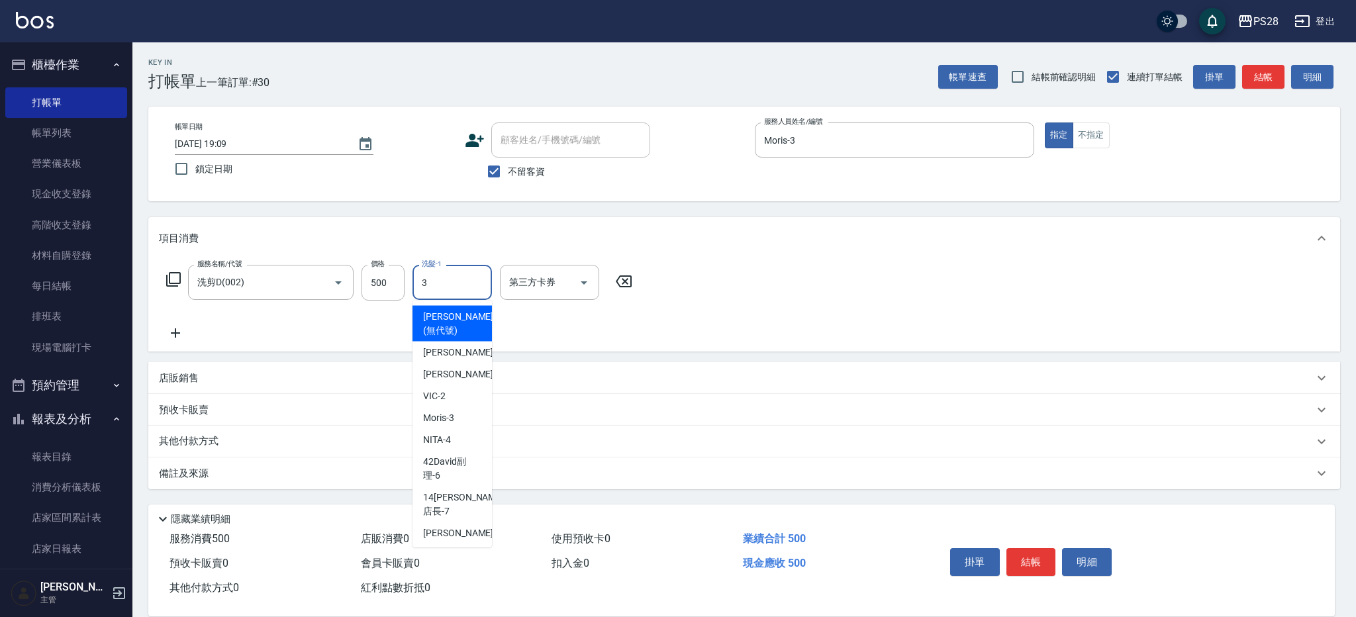
type input "Moris-3"
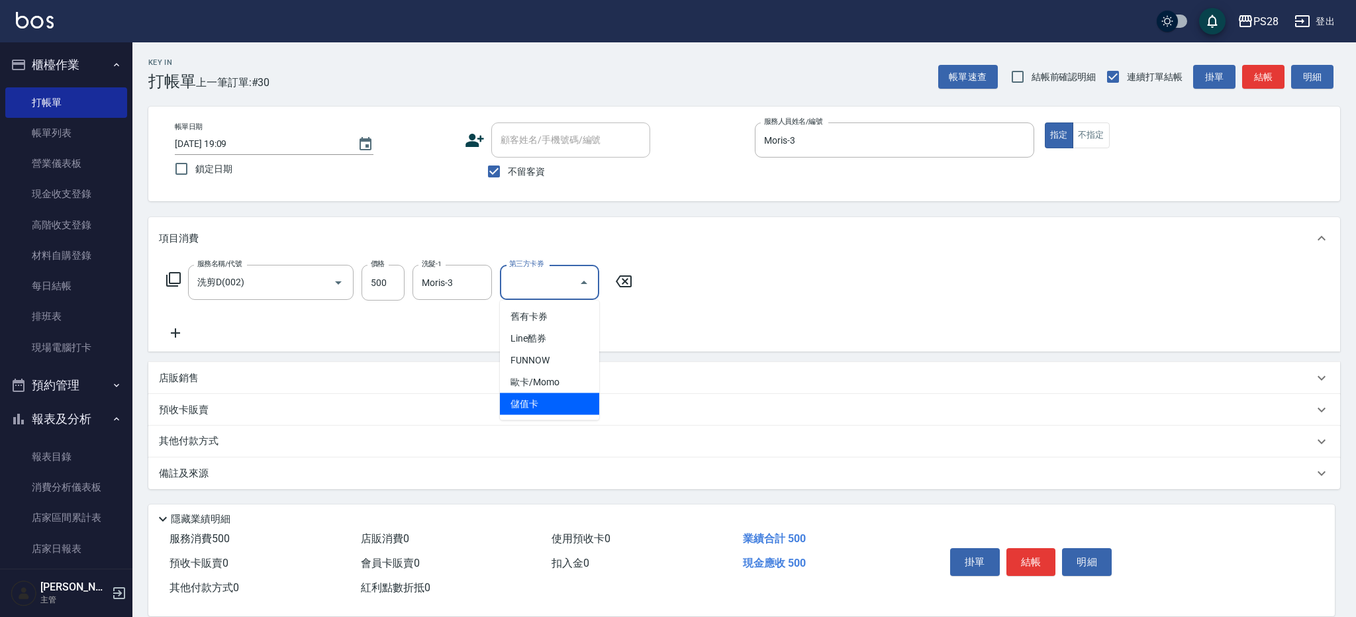
type input "儲值卡"
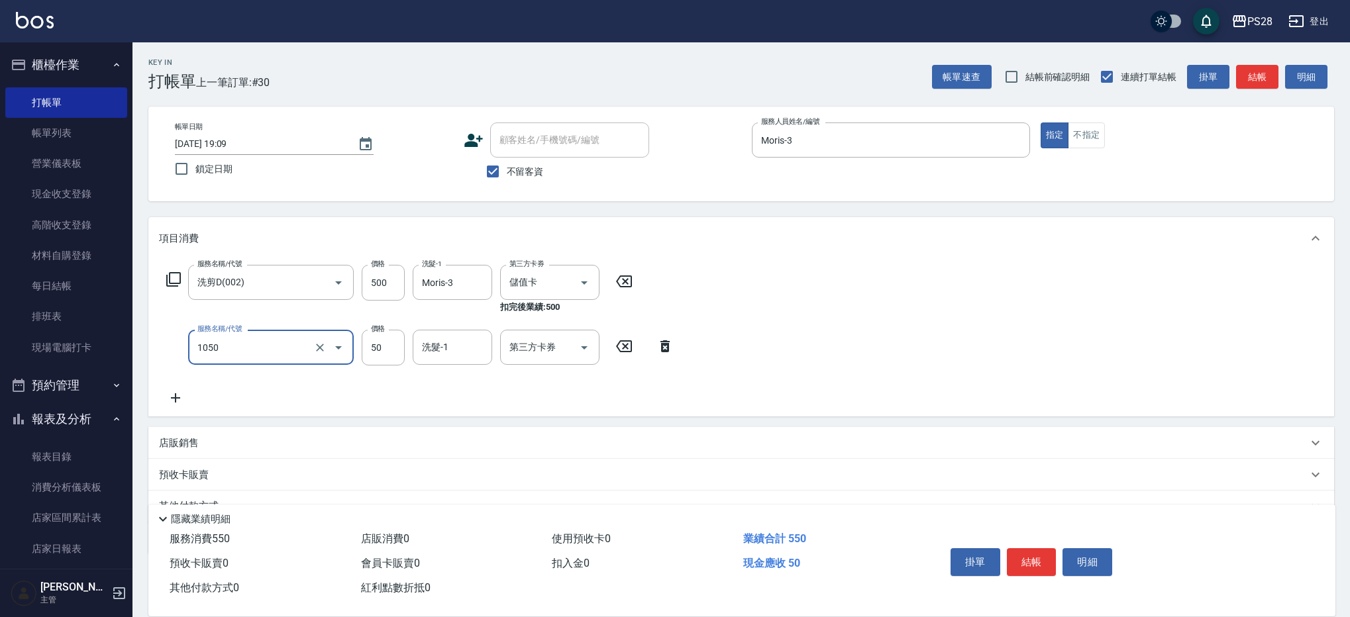
type input "精油(1050)"
type input "Moris-3"
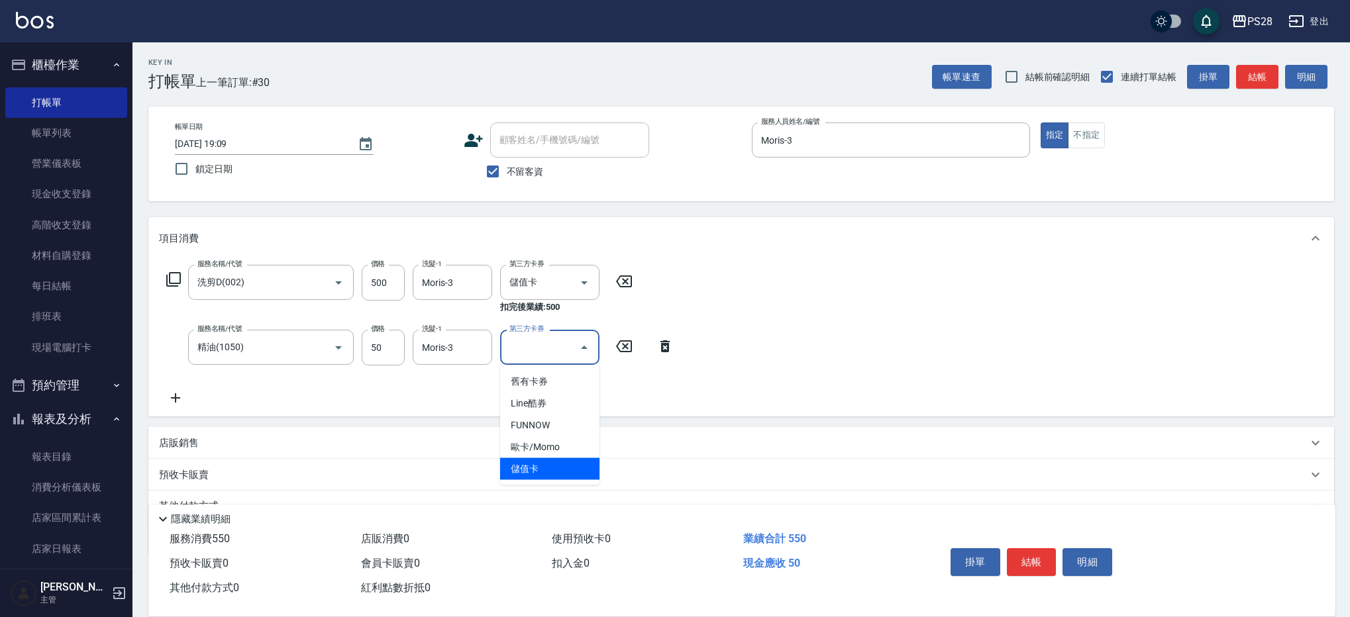
type input "儲值卡"
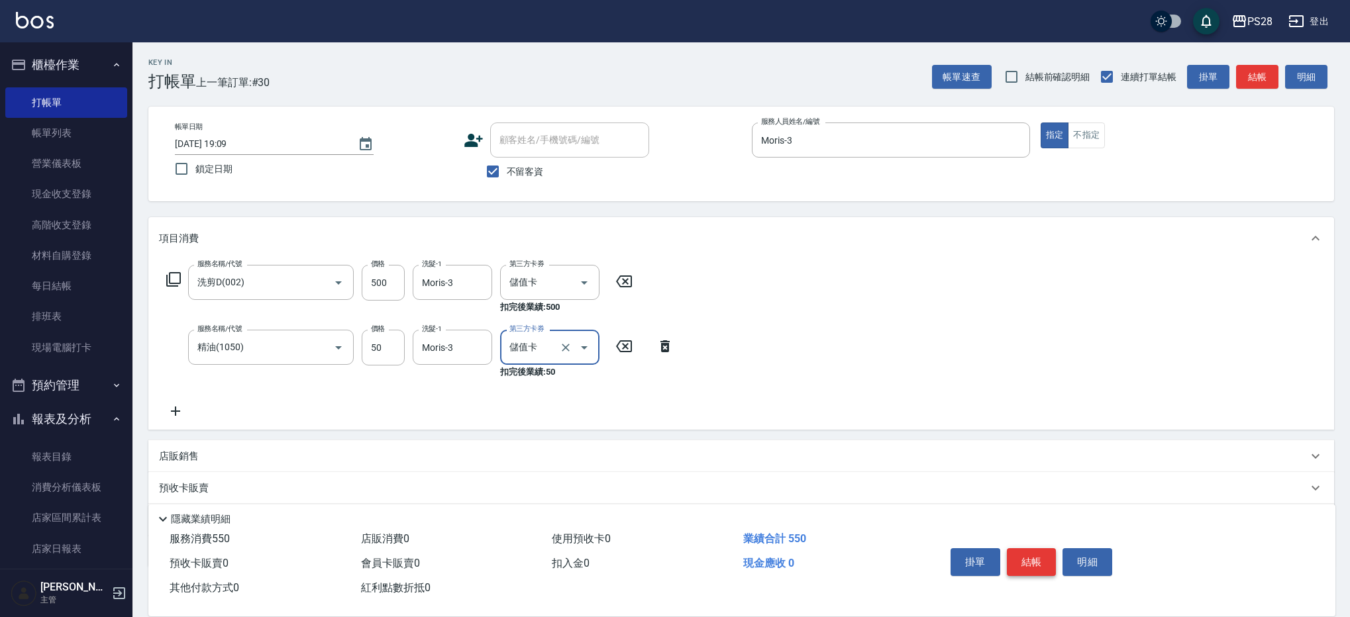
click at [1026, 562] on button "結帳" at bounding box center [1032, 562] width 50 height 28
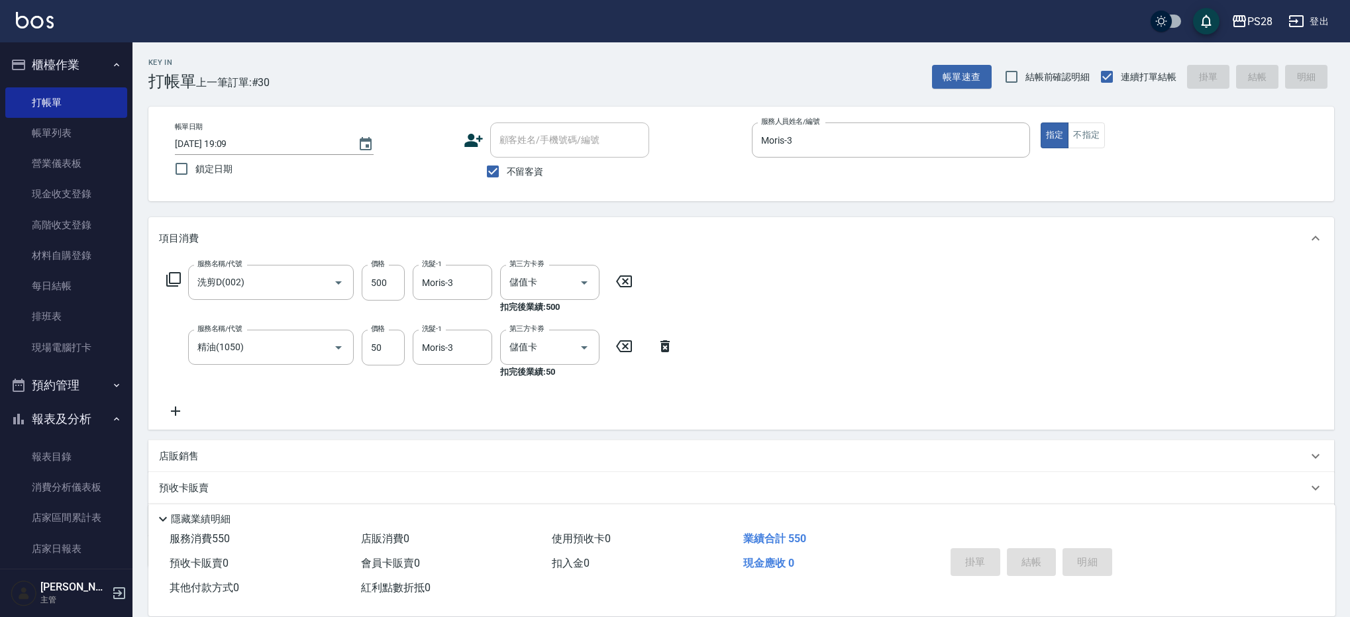
type input "[DATE] 19:10"
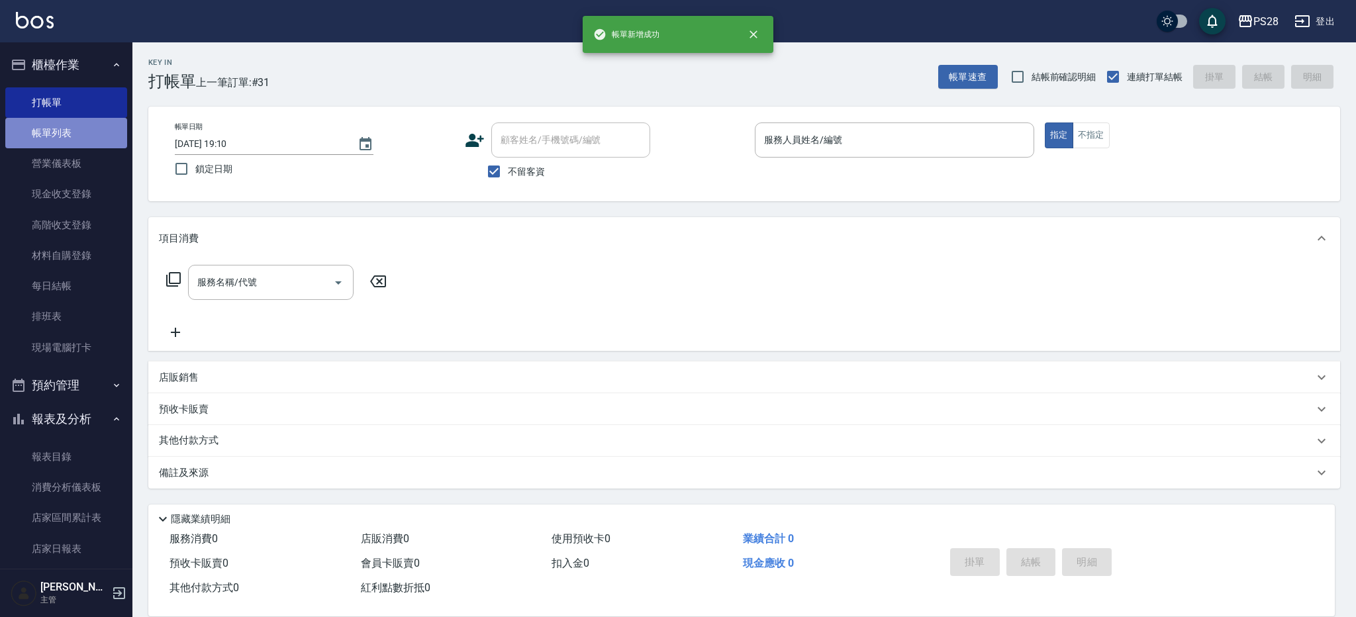
click at [76, 135] on link "帳單列表" at bounding box center [66, 133] width 122 height 30
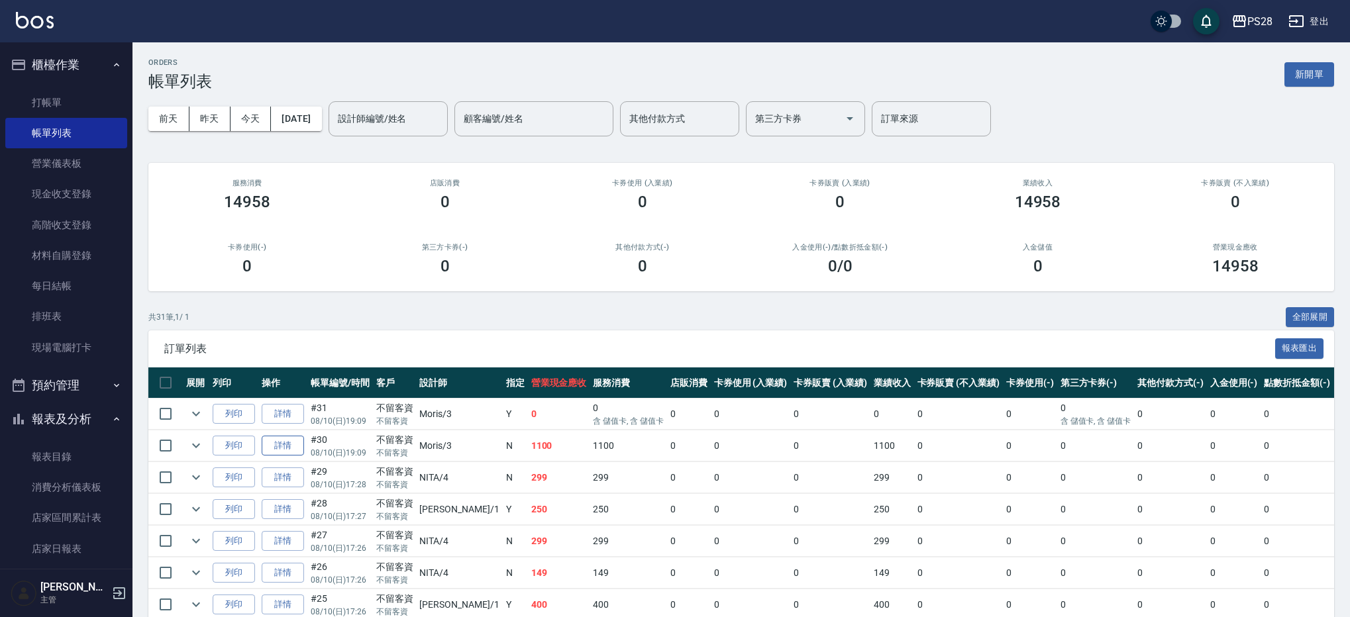
click at [278, 446] on link "詳情" at bounding box center [283, 446] width 42 height 21
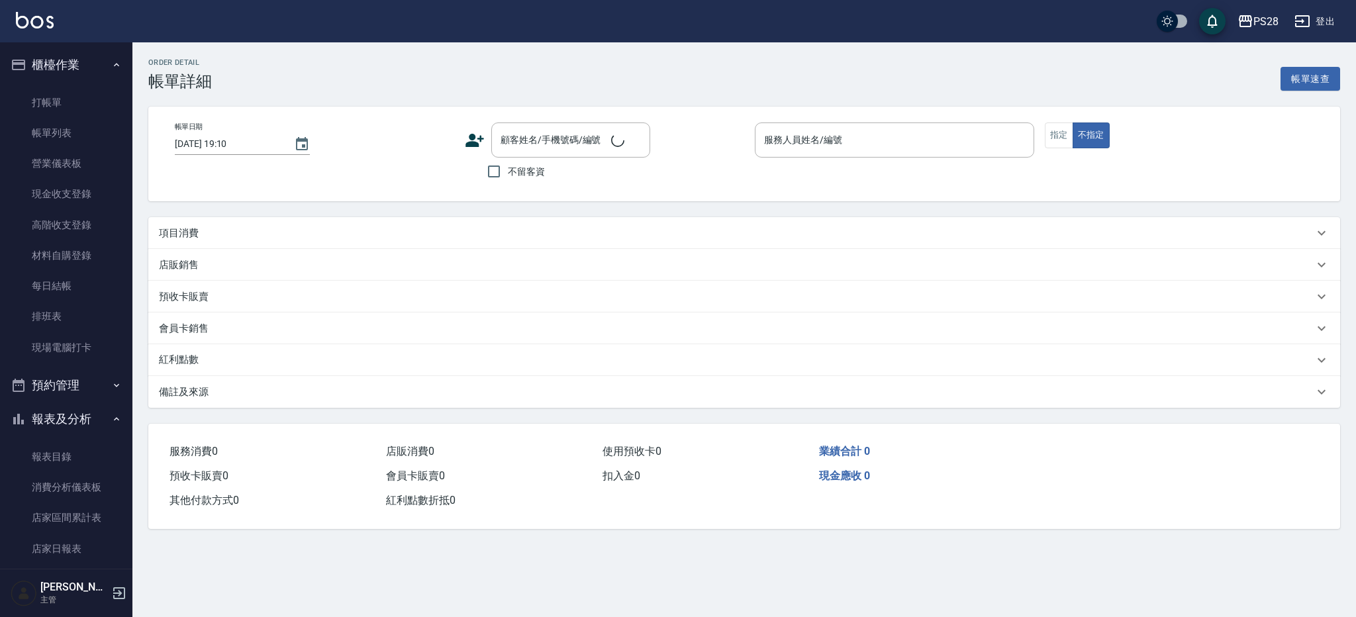
type input "[DATE] 19:09"
checkbox input "true"
type input "Moris-3"
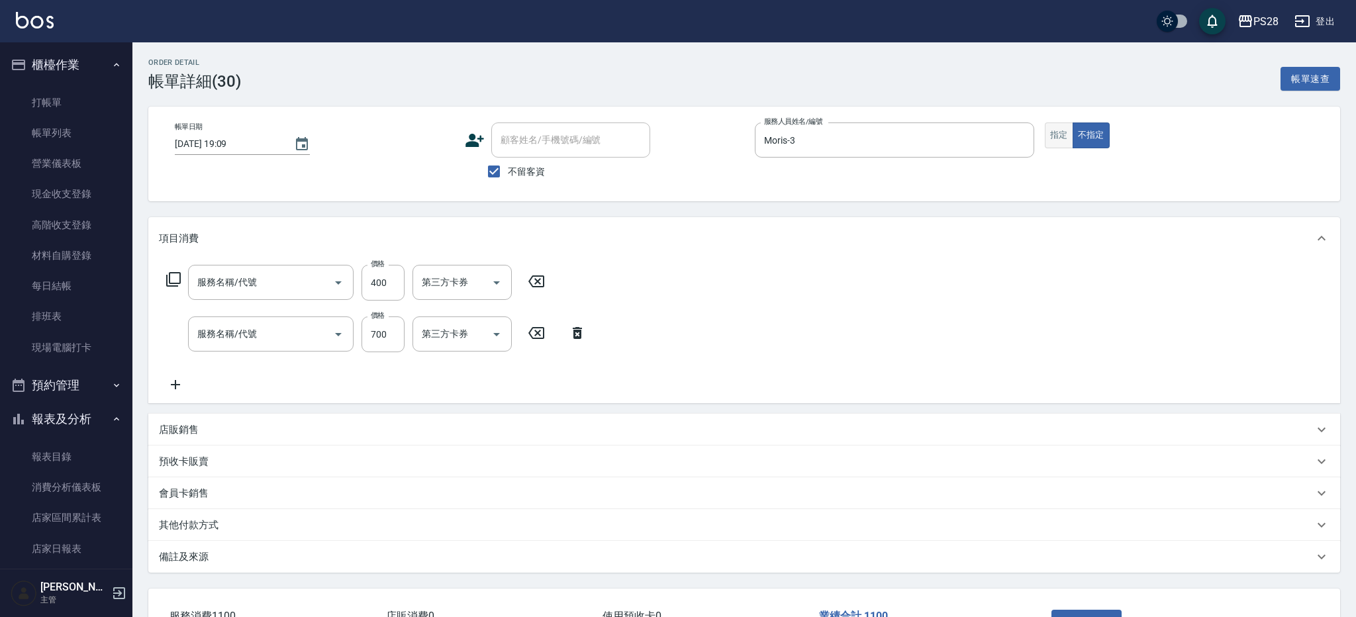
type input "單剪(250)"
type input "SPA699(0699)"
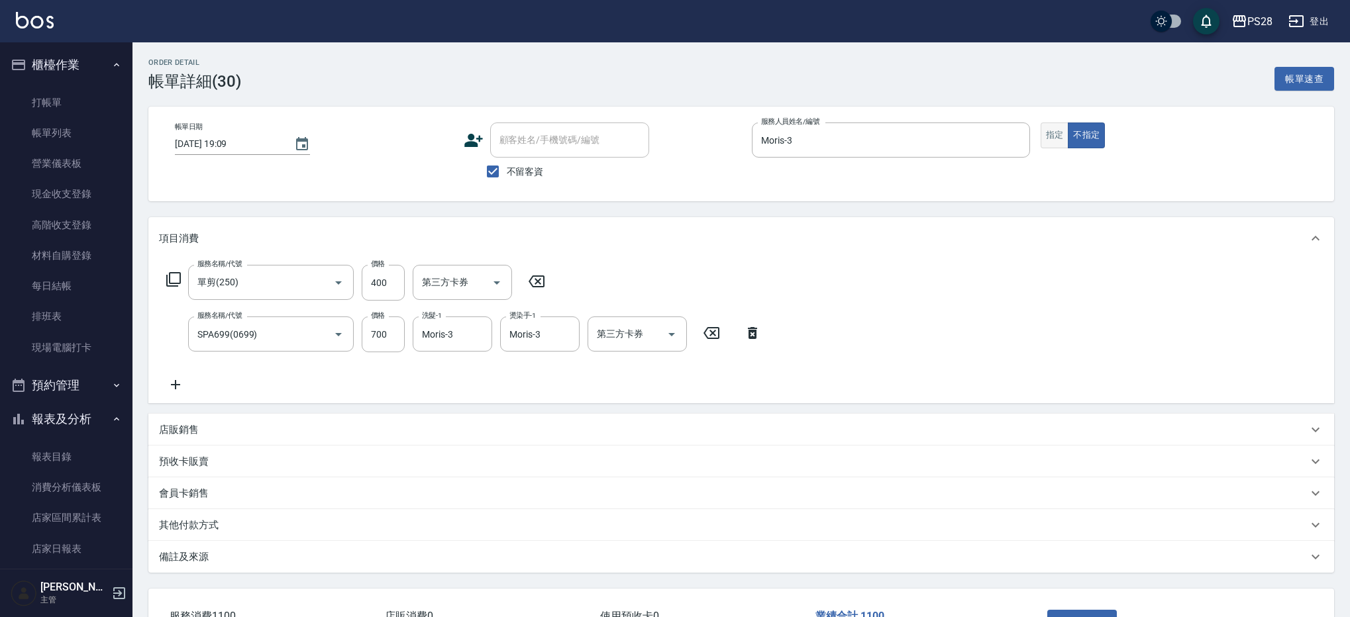
click at [1064, 137] on button "指定" at bounding box center [1054, 136] width 28 height 26
click at [1103, 612] on button "重新結帳" at bounding box center [1082, 624] width 70 height 28
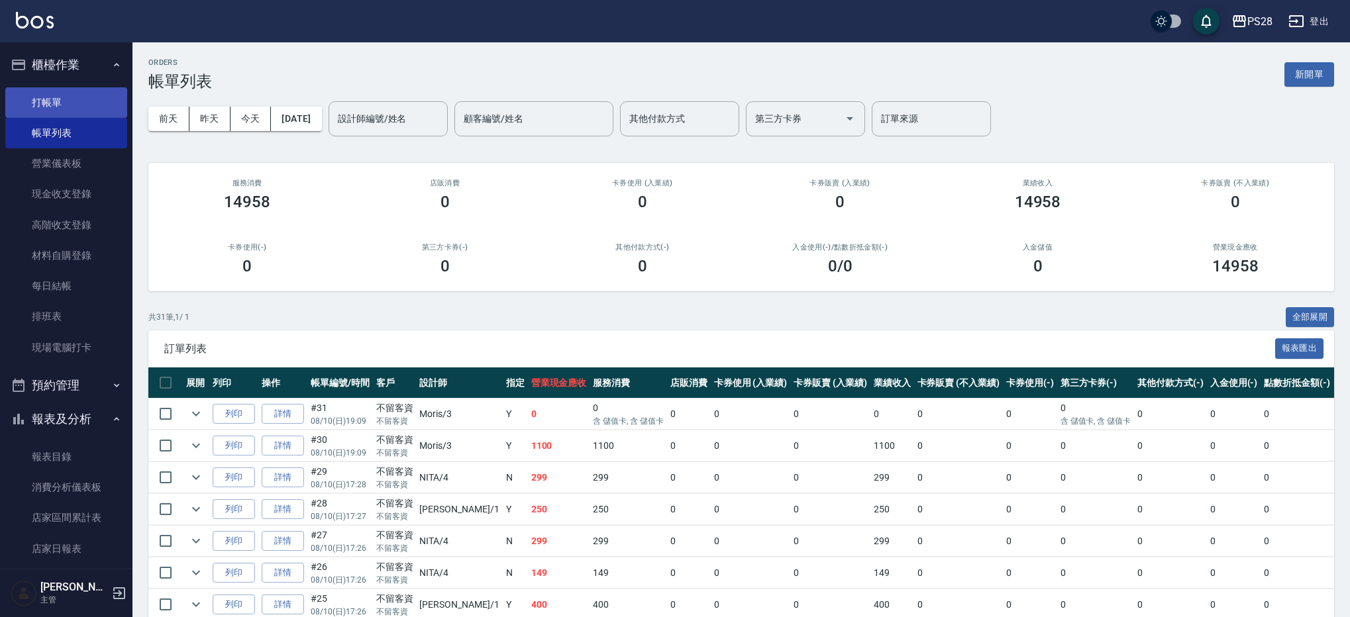
click at [75, 110] on link "打帳單" at bounding box center [66, 102] width 122 height 30
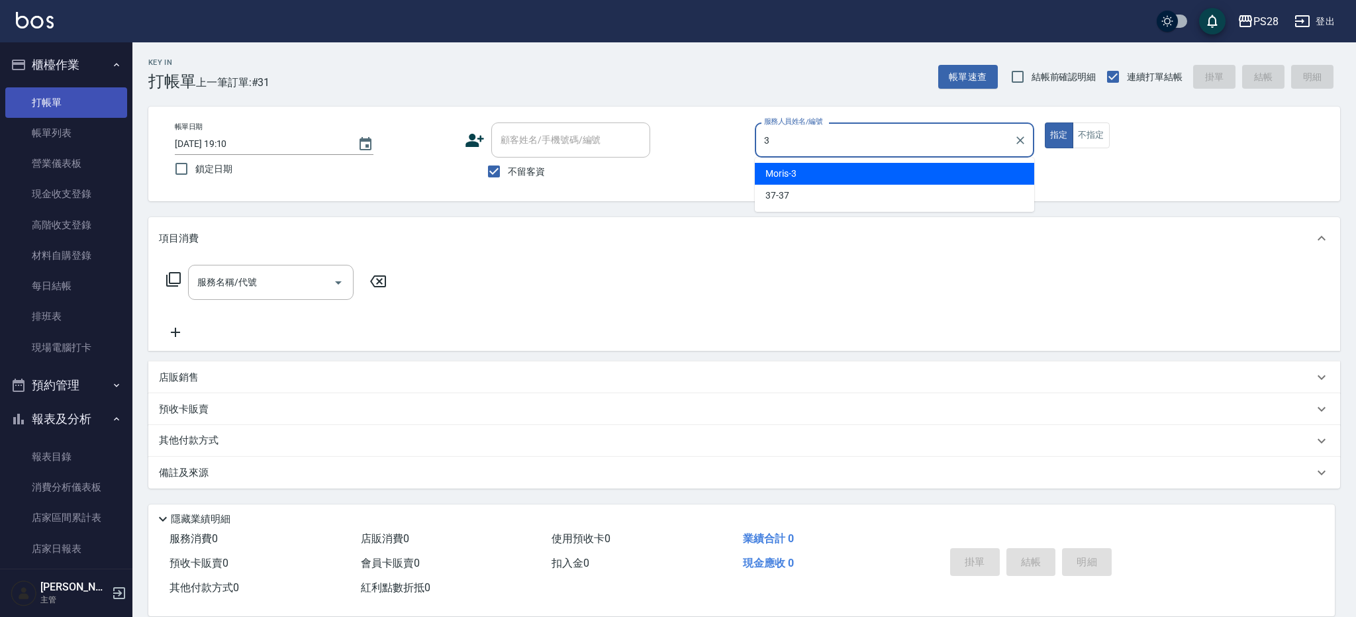
type input "3"
type button "true"
type input "Moris-3"
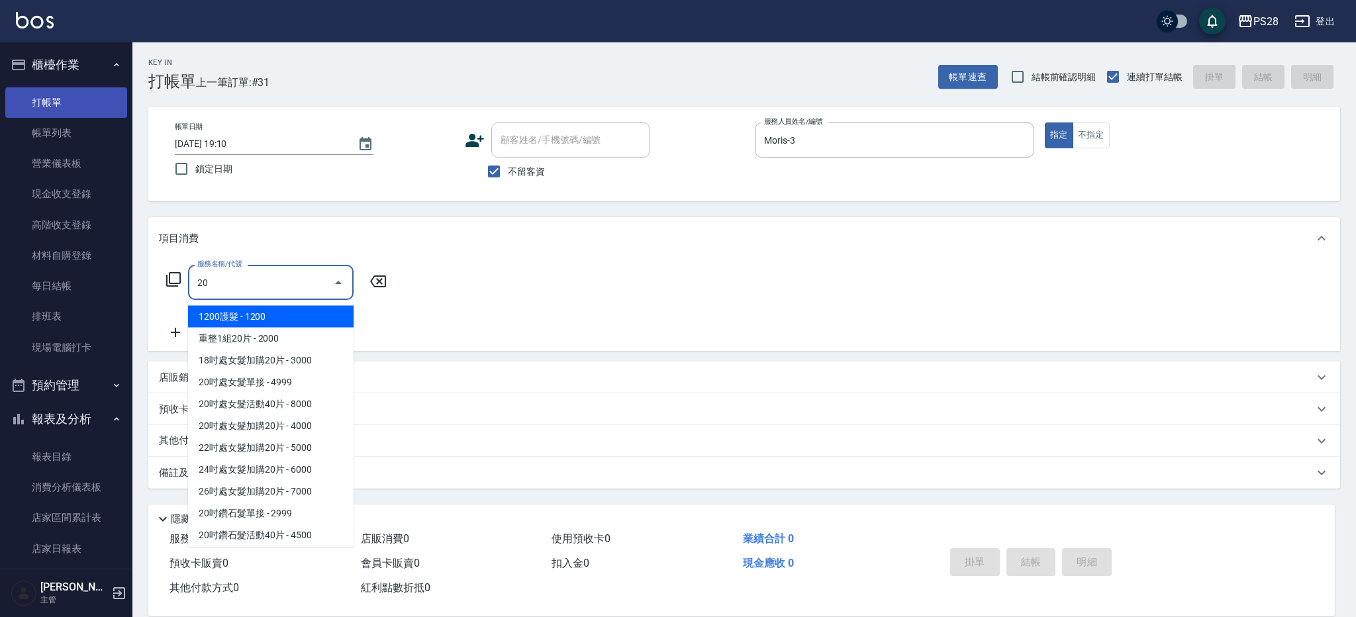
type input "1200護髮(407)"
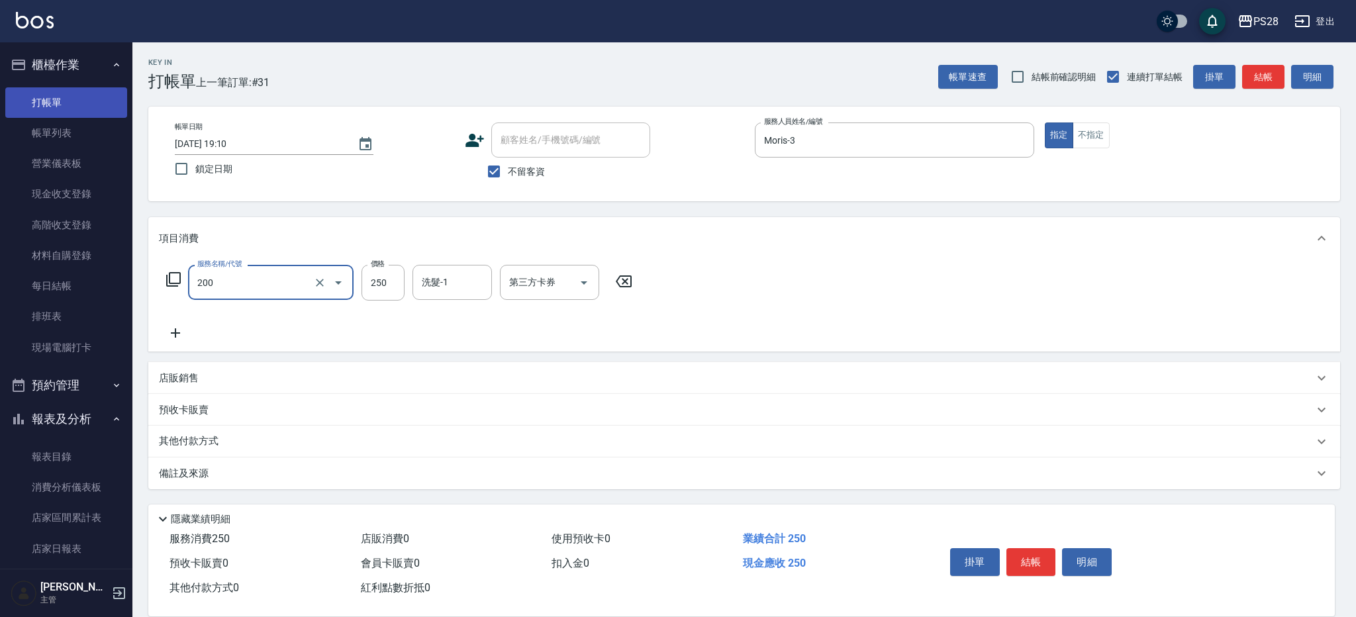
type input "New洗專案(200)"
type input "Moris-3"
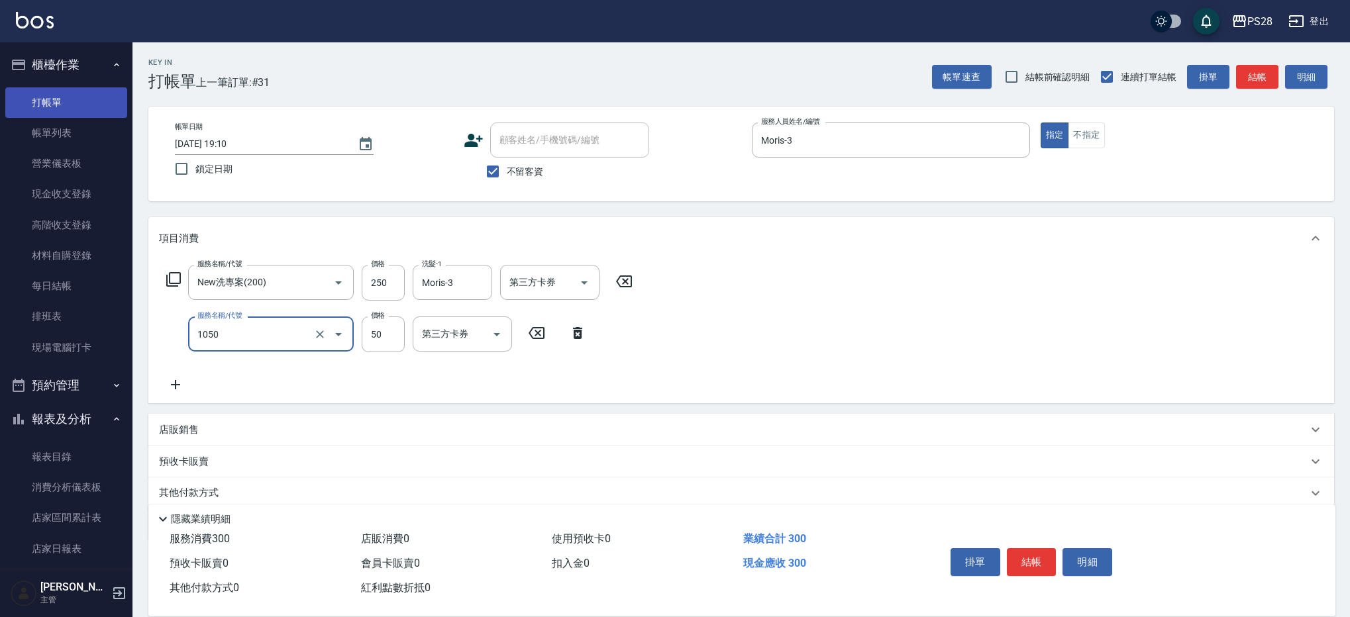
type input "精油(1050)"
type input "Moris-3"
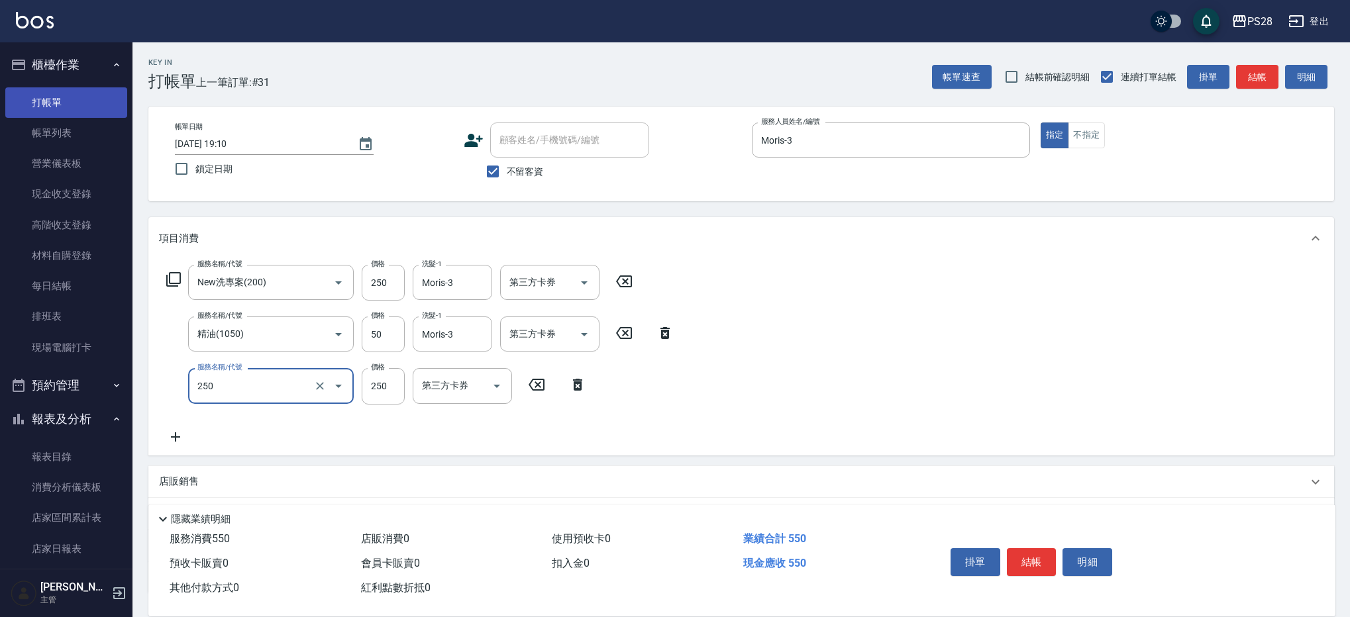
type input "單剪(250)"
type input "299"
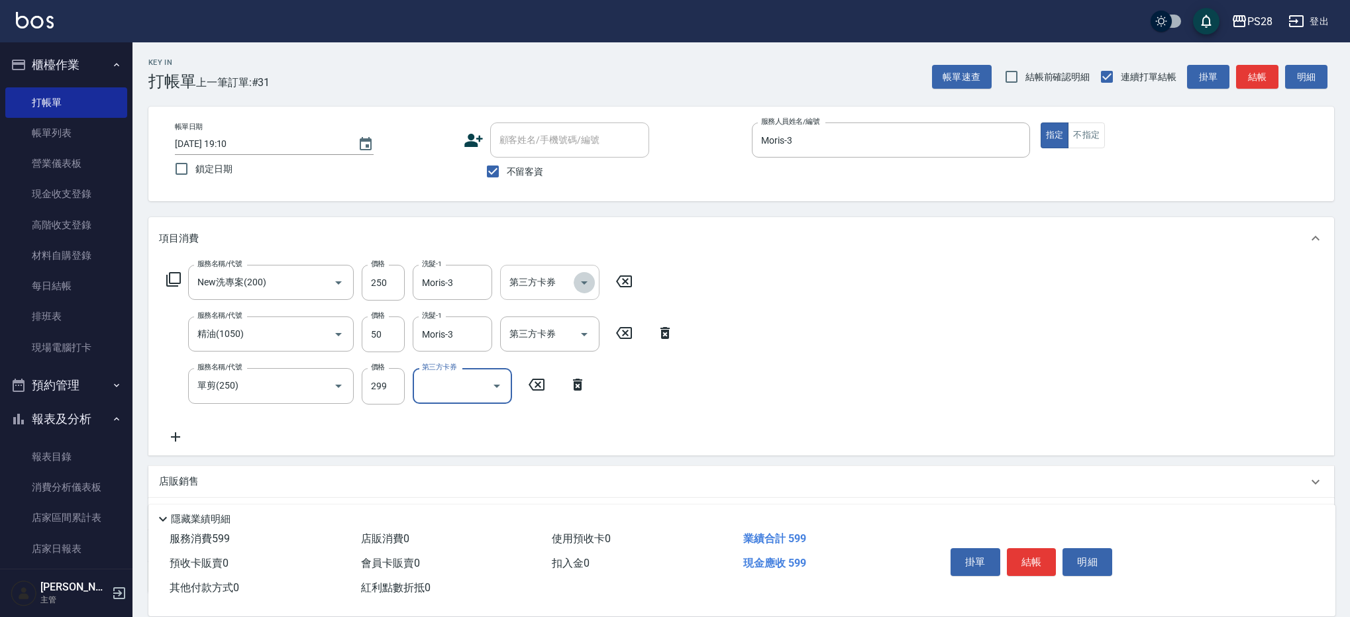
click at [585, 285] on icon "Open" at bounding box center [584, 283] width 16 height 16
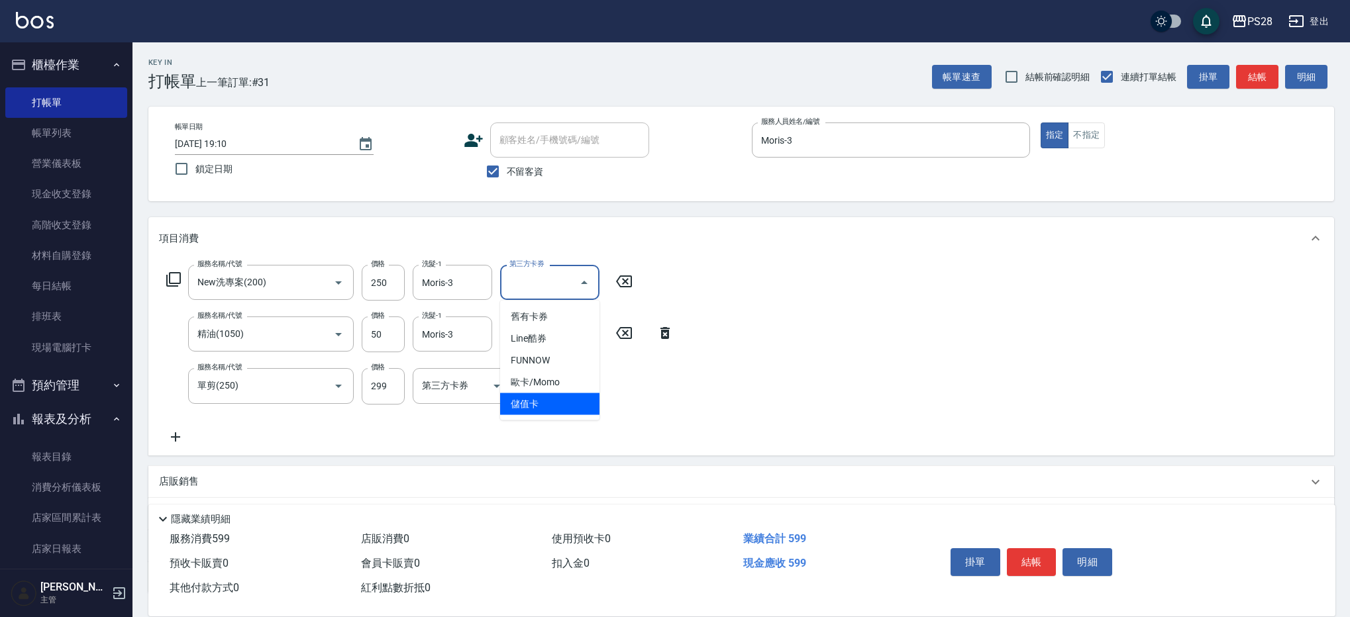
click at [559, 410] on span "儲值卡" at bounding box center [549, 404] width 99 height 22
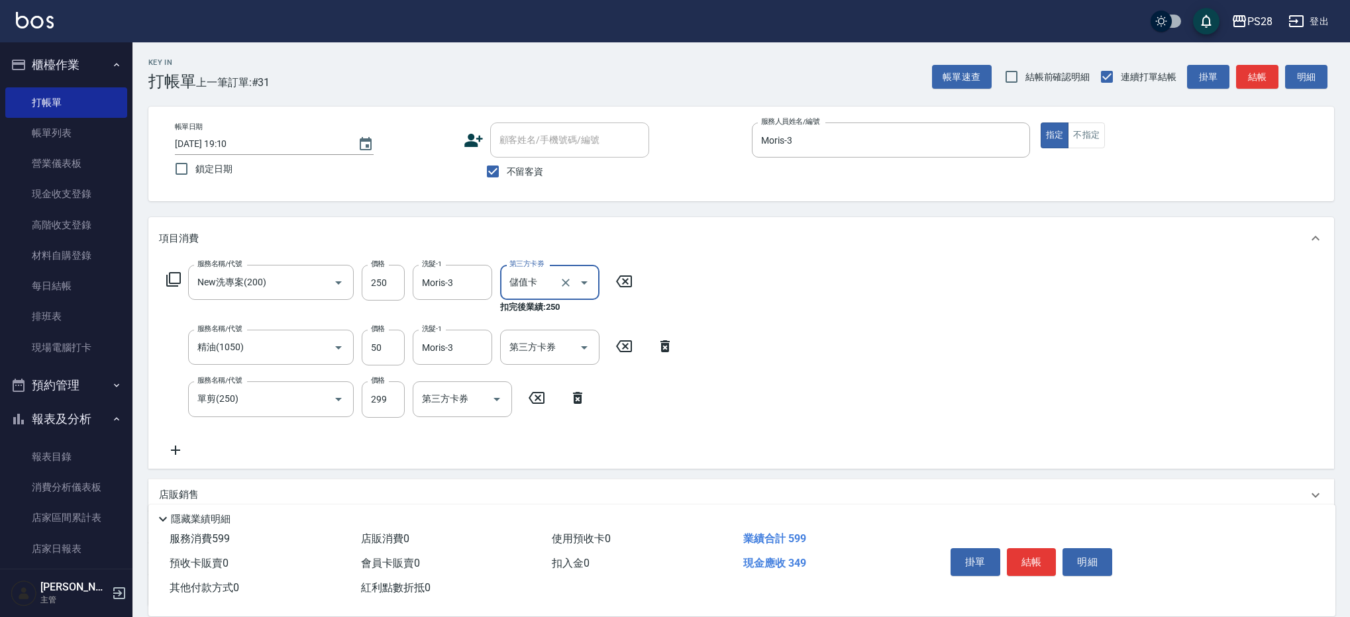
type input "儲值卡"
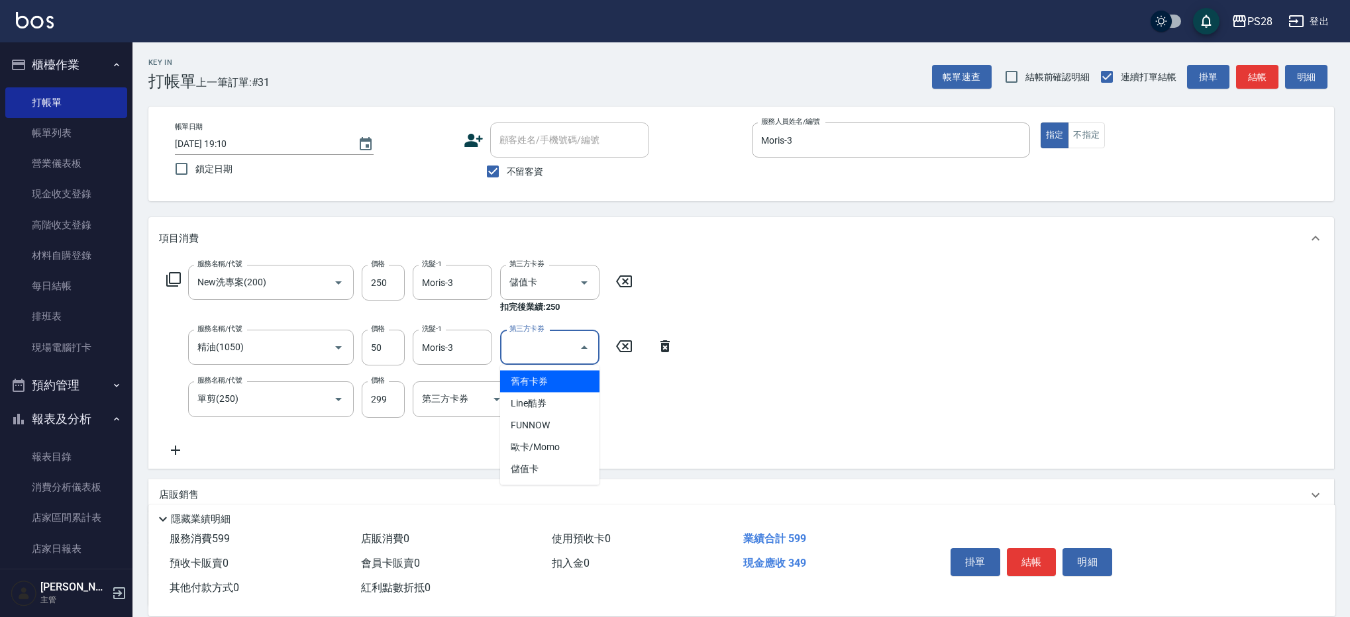
click at [570, 350] on input "第三方卡券" at bounding box center [540, 347] width 68 height 23
drag, startPoint x: 550, startPoint y: 460, endPoint x: 451, endPoint y: 437, distance: 101.9
click at [550, 460] on span "儲值卡" at bounding box center [549, 469] width 99 height 22
type input "儲值卡"
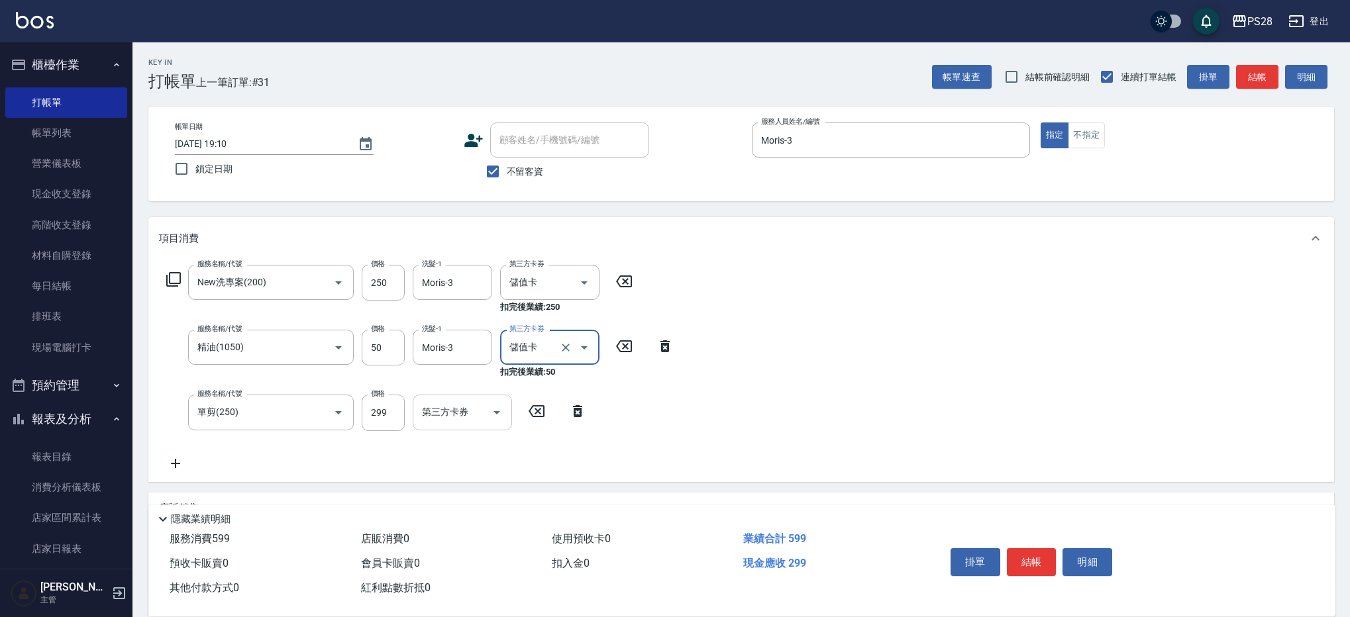
click at [447, 419] on input "第三方卡券" at bounding box center [453, 412] width 68 height 23
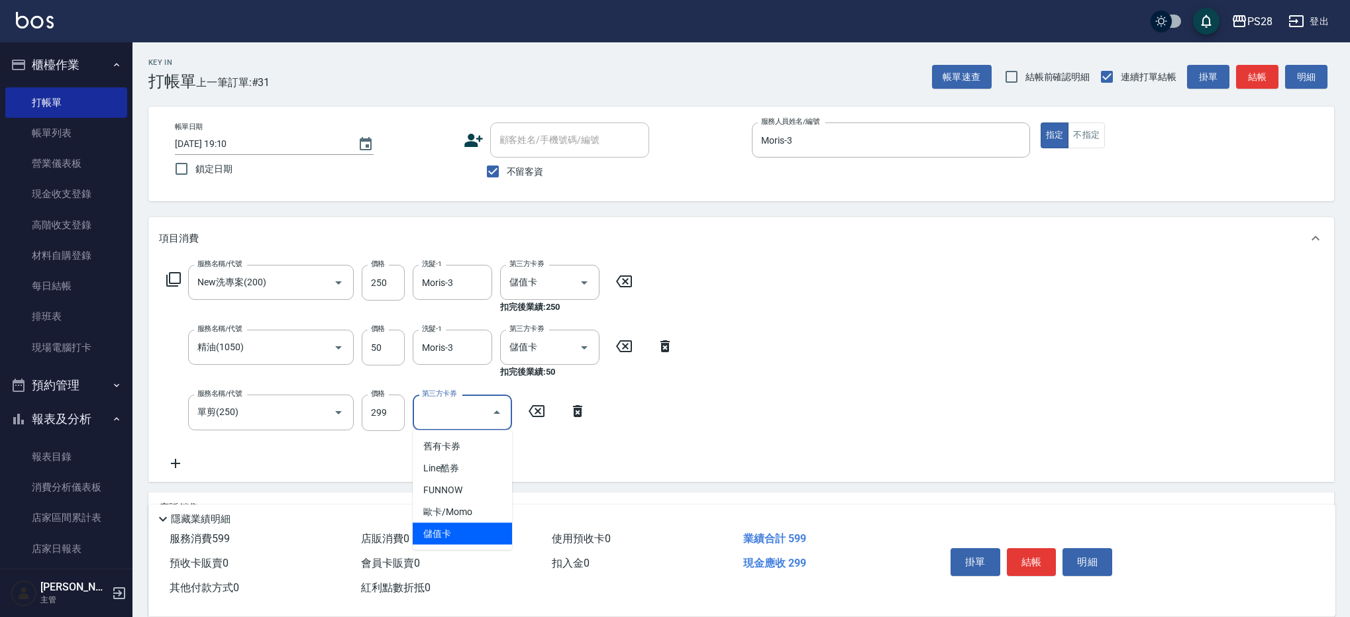
click at [477, 534] on span "儲值卡" at bounding box center [462, 534] width 99 height 22
type input "儲值卡"
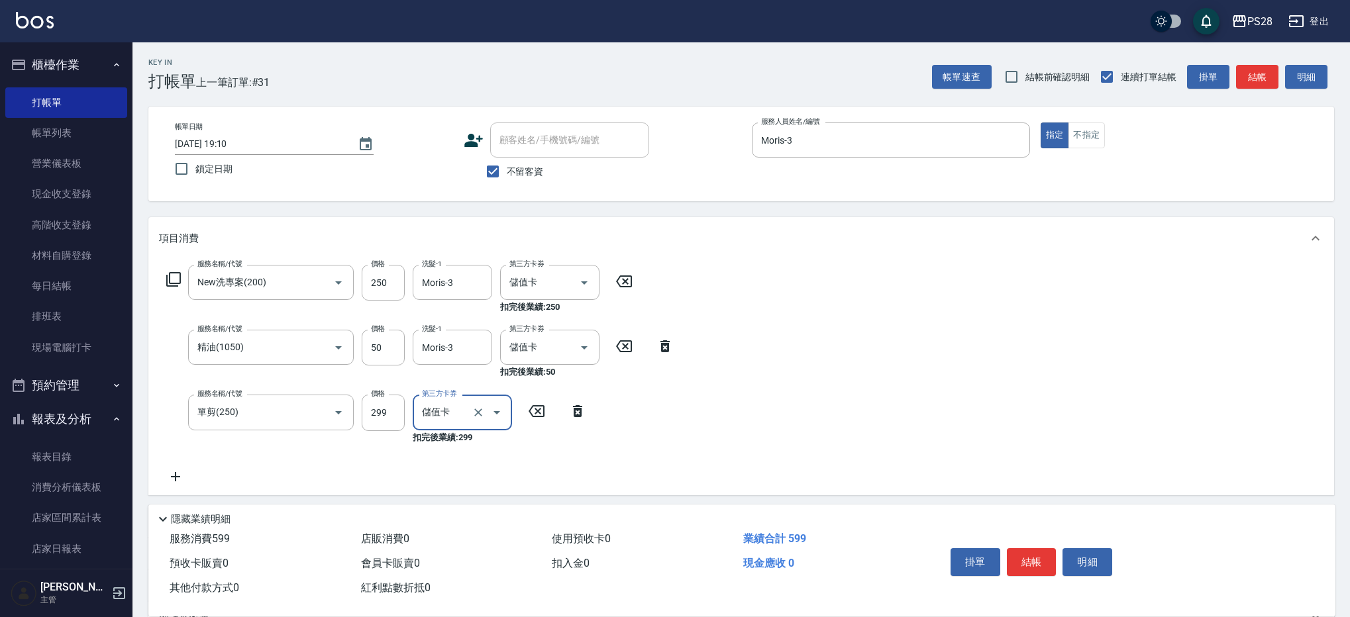
click at [1044, 566] on button "結帳" at bounding box center [1032, 562] width 50 height 28
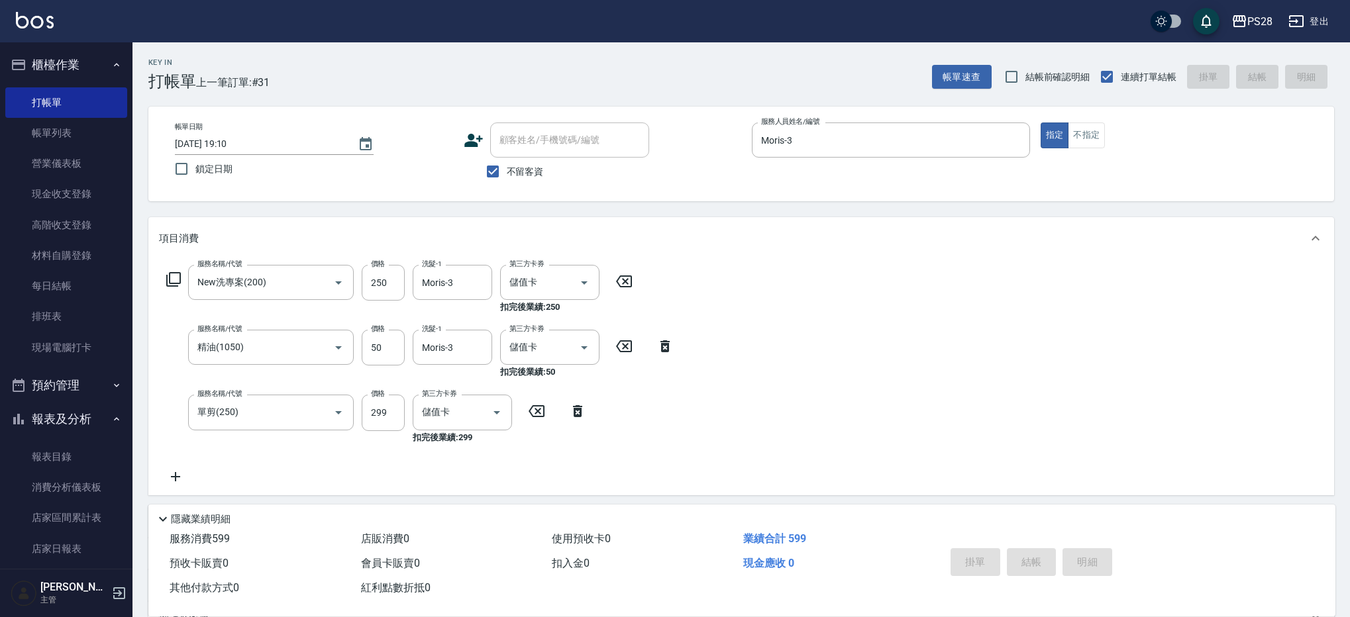
type input "[DATE] 19:11"
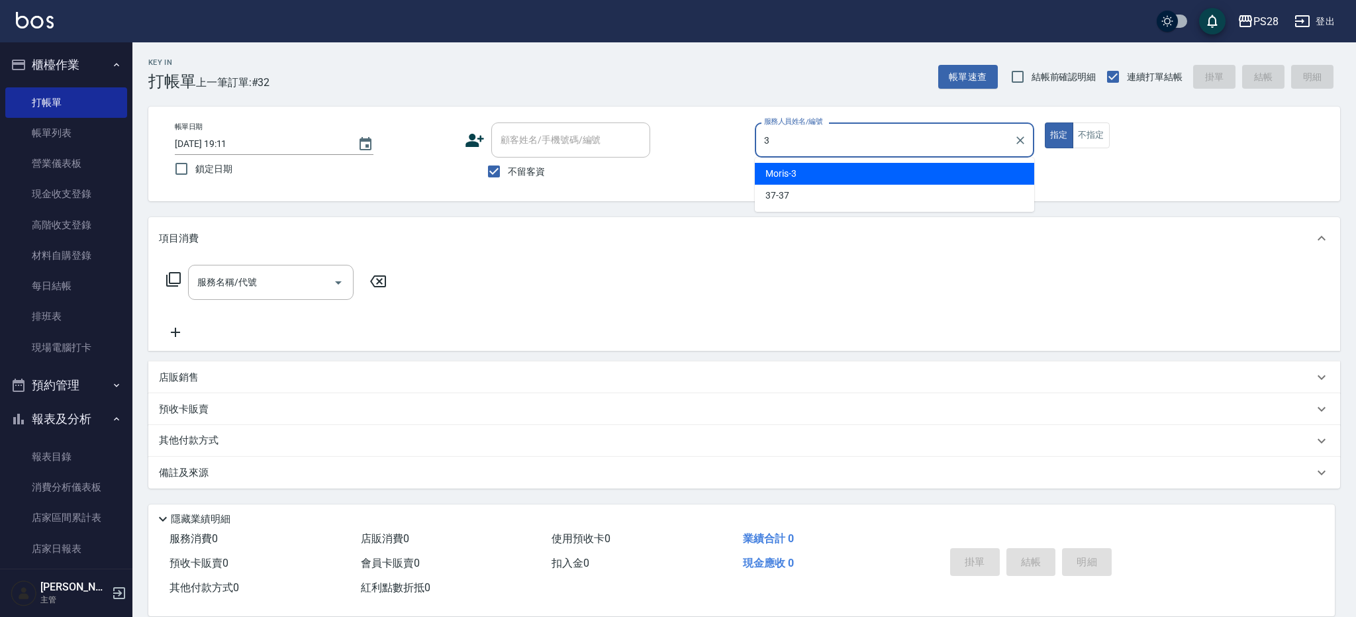
type input "Moris-3"
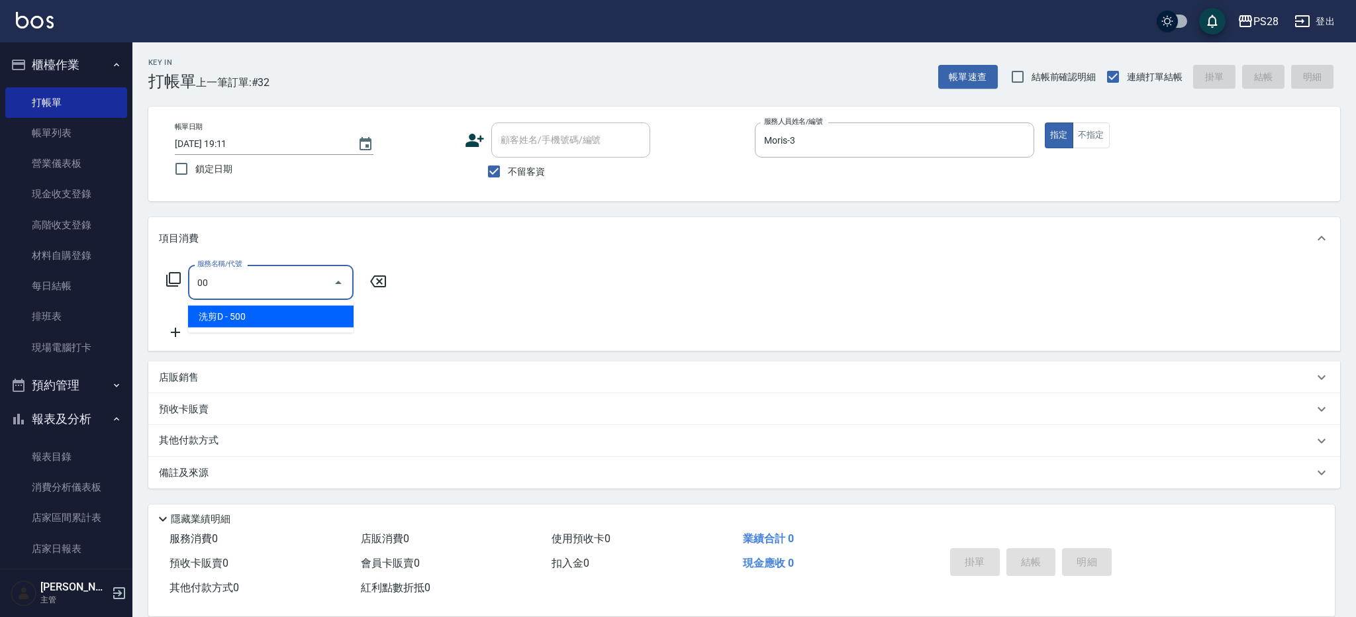
type input "0"
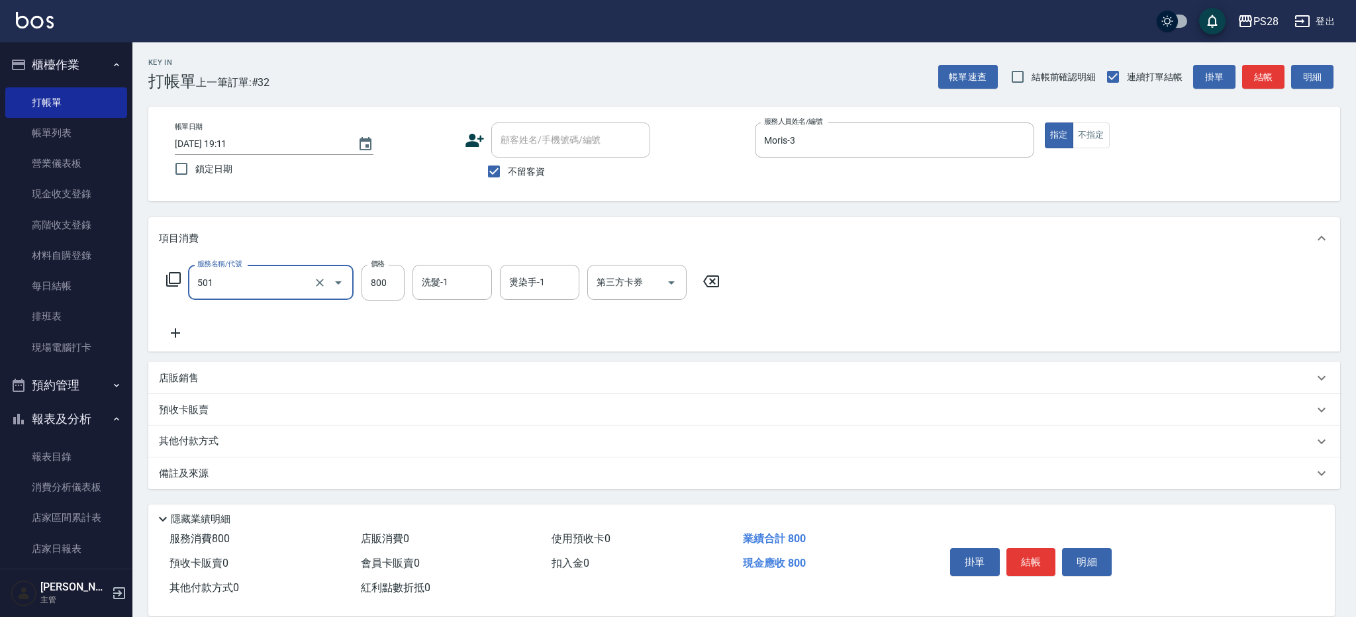
type input "染髮(501)"
type input "2400"
type input "Moris-3"
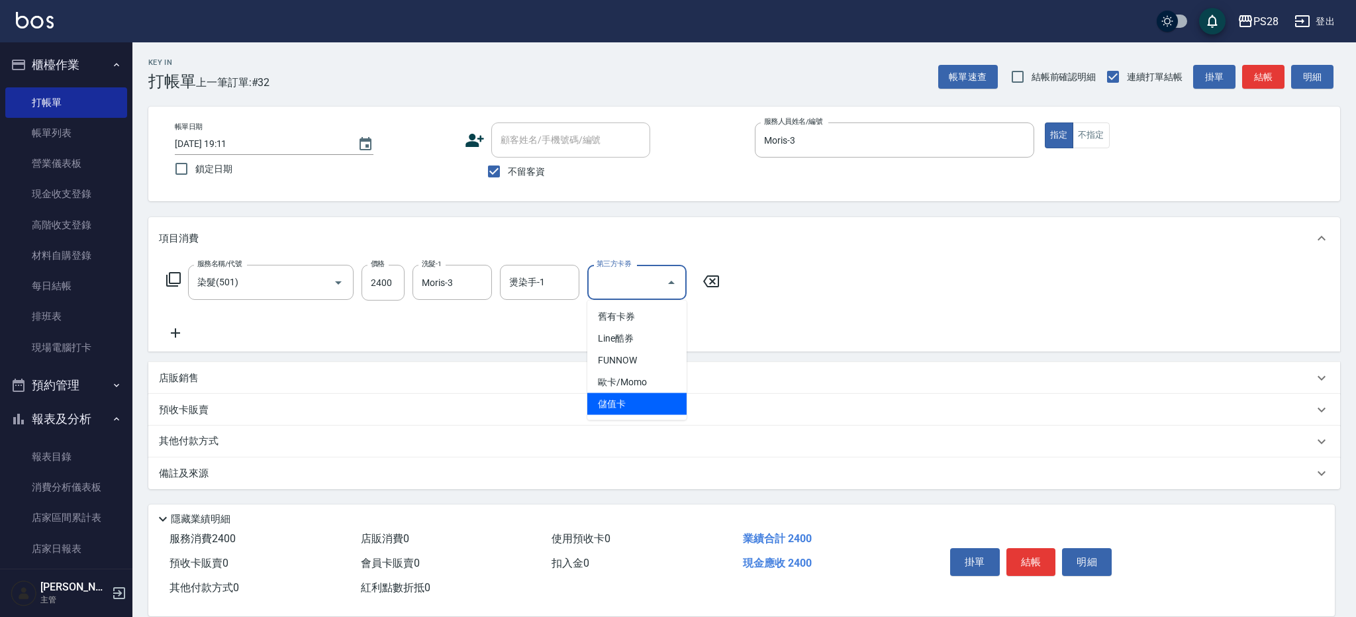
click at [617, 394] on span "儲值卡" at bounding box center [636, 404] width 99 height 22
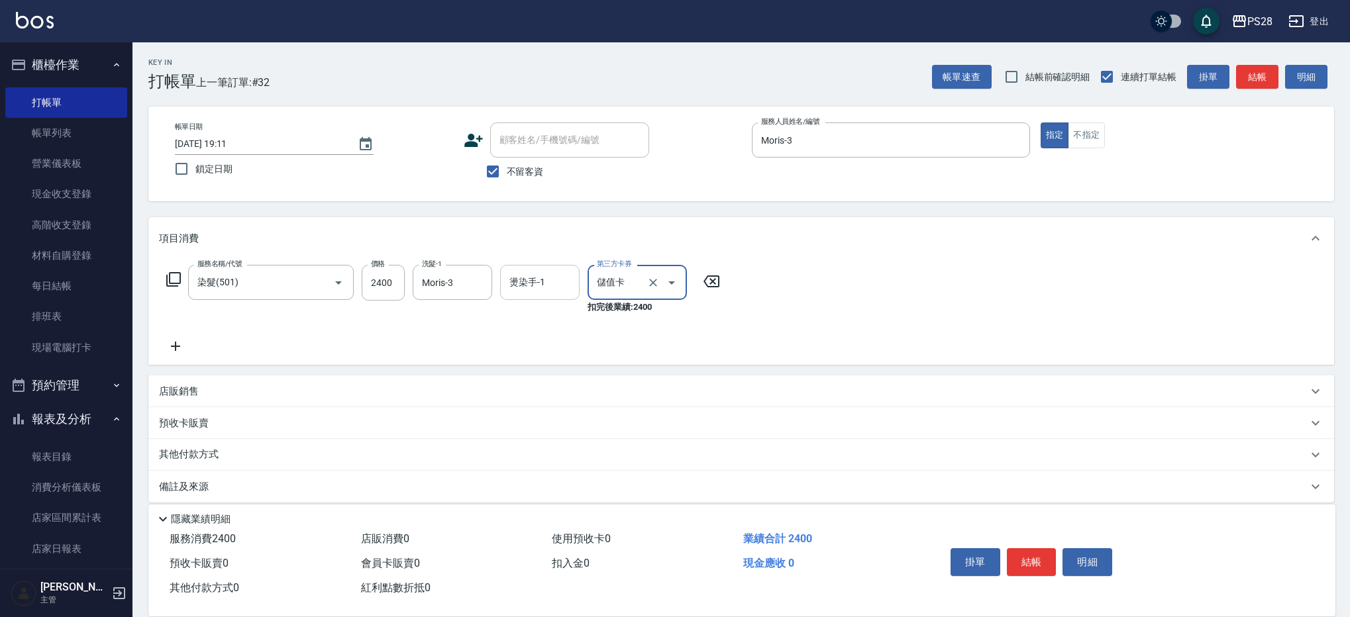
type input "儲值卡"
click at [565, 291] on input "燙染手-1" at bounding box center [540, 282] width 68 height 23
click at [524, 310] on span "Moris -3" at bounding box center [526, 317] width 31 height 14
type input "Moris-3"
click at [1033, 554] on button "結帳" at bounding box center [1032, 562] width 50 height 28
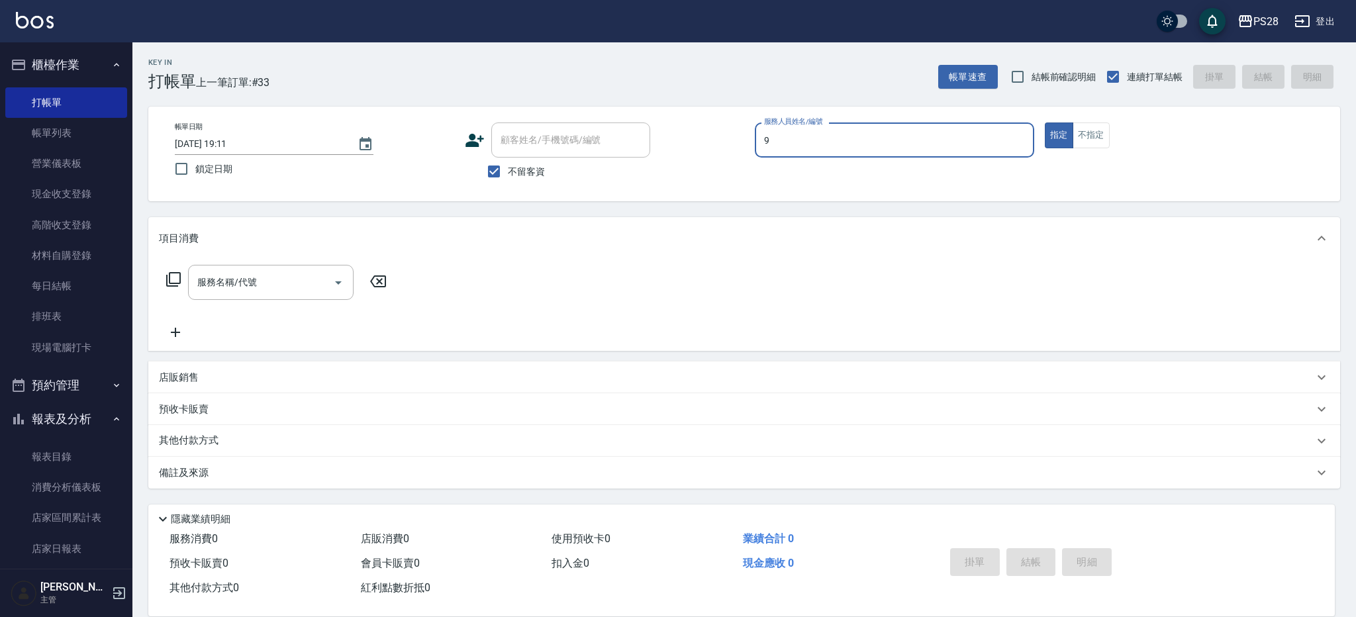
type input "Sandy-9"
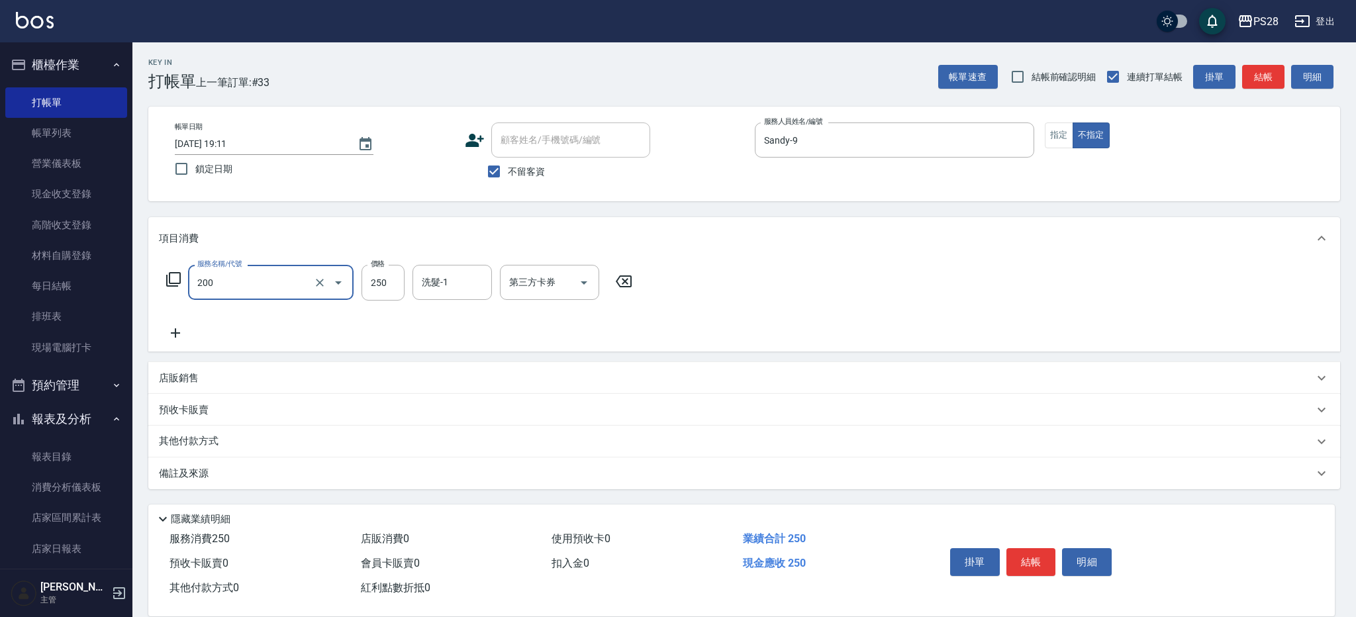
type input "New洗專案(200)"
type input "200"
drag, startPoint x: 455, startPoint y: 286, endPoint x: 463, endPoint y: 286, distance: 7.9
click at [456, 286] on input "洗髮-1" at bounding box center [453, 282] width 68 height 23
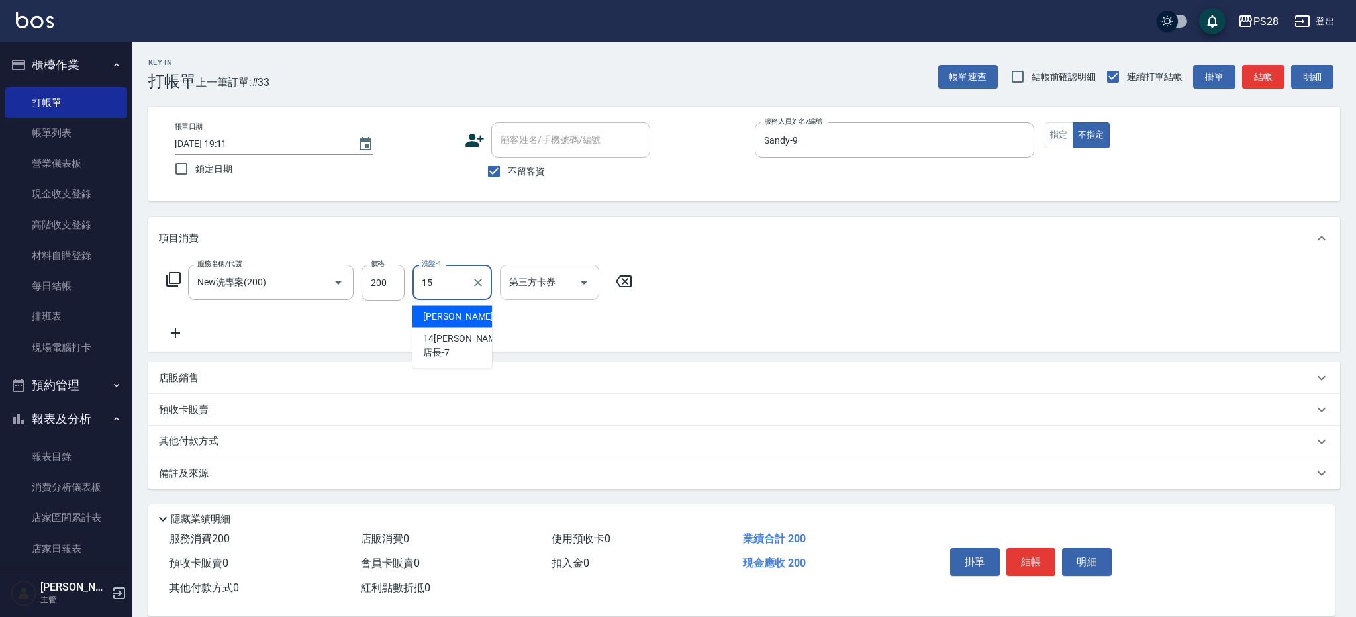
type input "[PERSON_NAME]-15"
click at [1036, 555] on button "結帳" at bounding box center [1032, 562] width 50 height 28
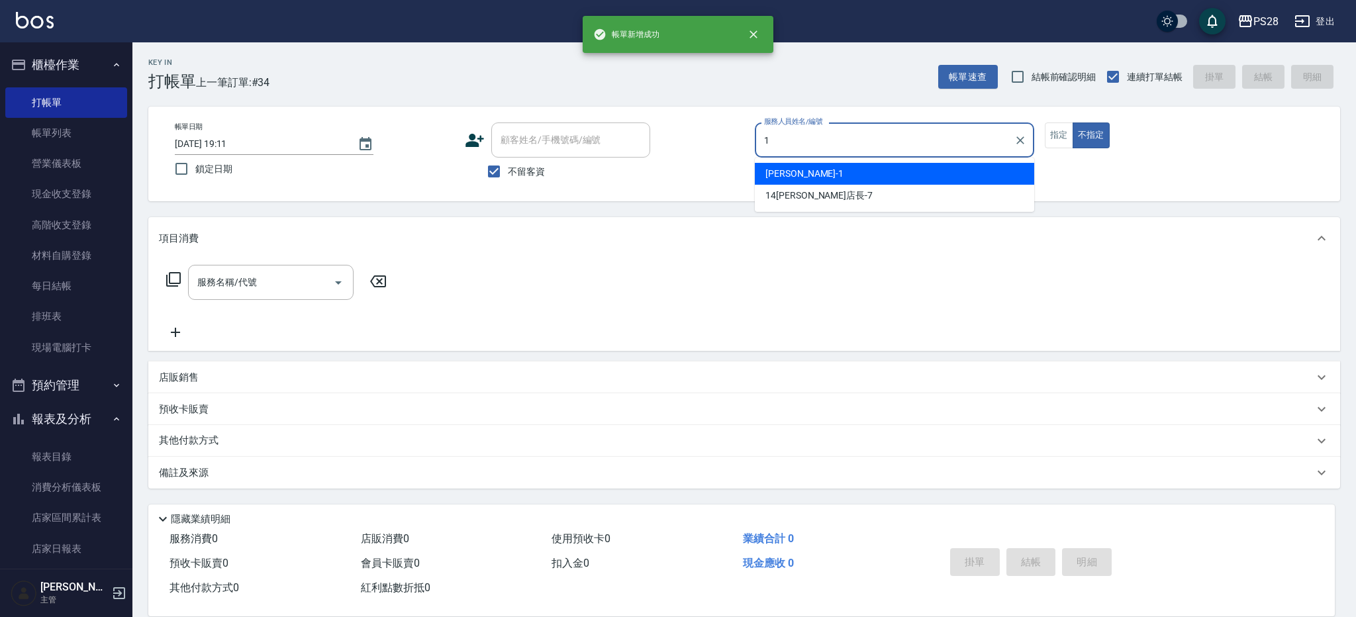
type input "[PERSON_NAME]-1"
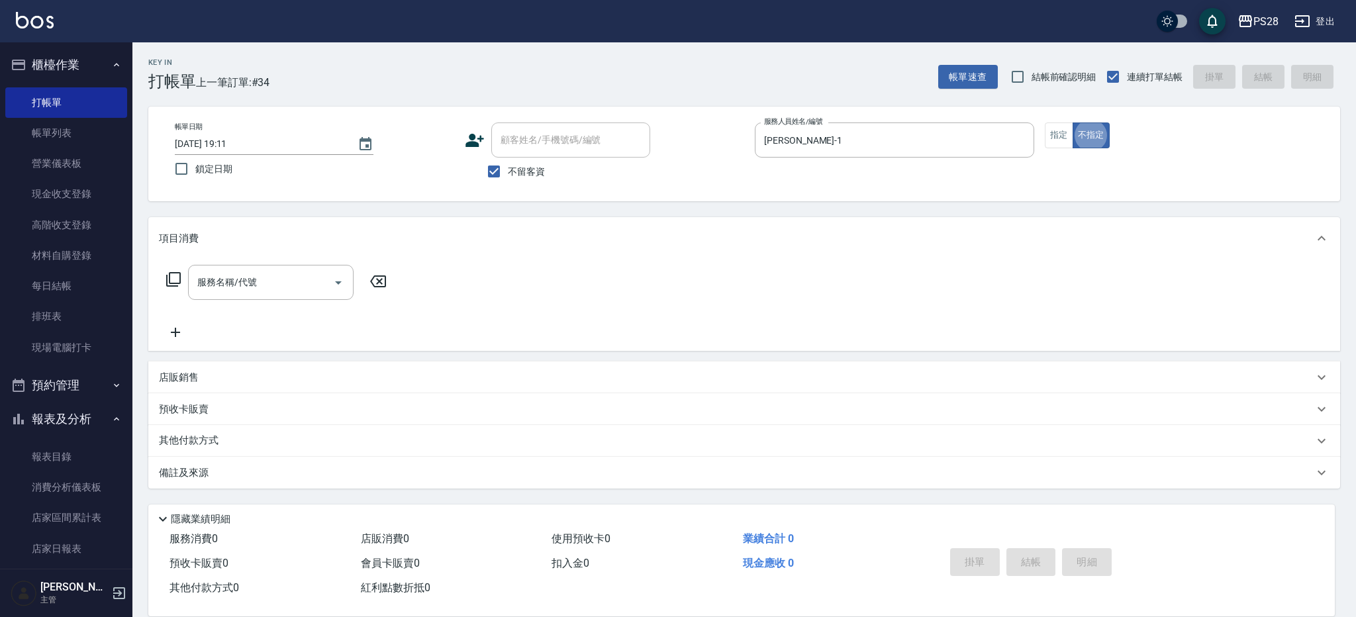
type button "false"
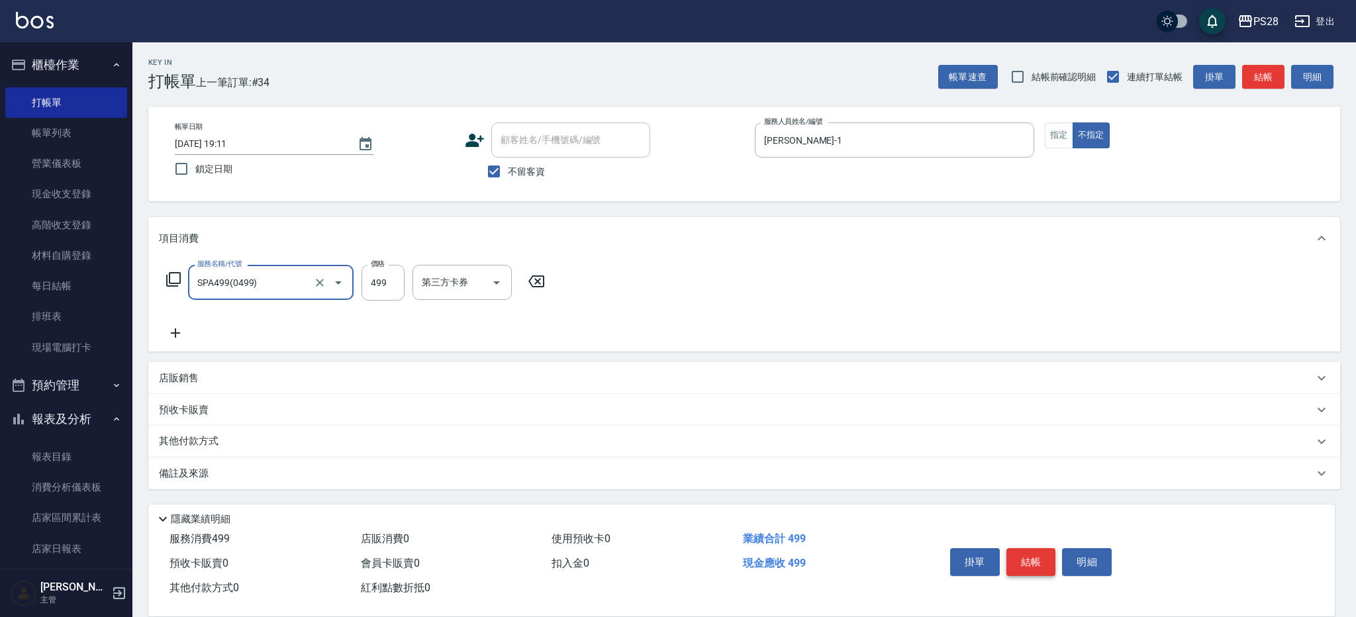
type input "SPA499(0499)"
type input "[PERSON_NAME]-1"
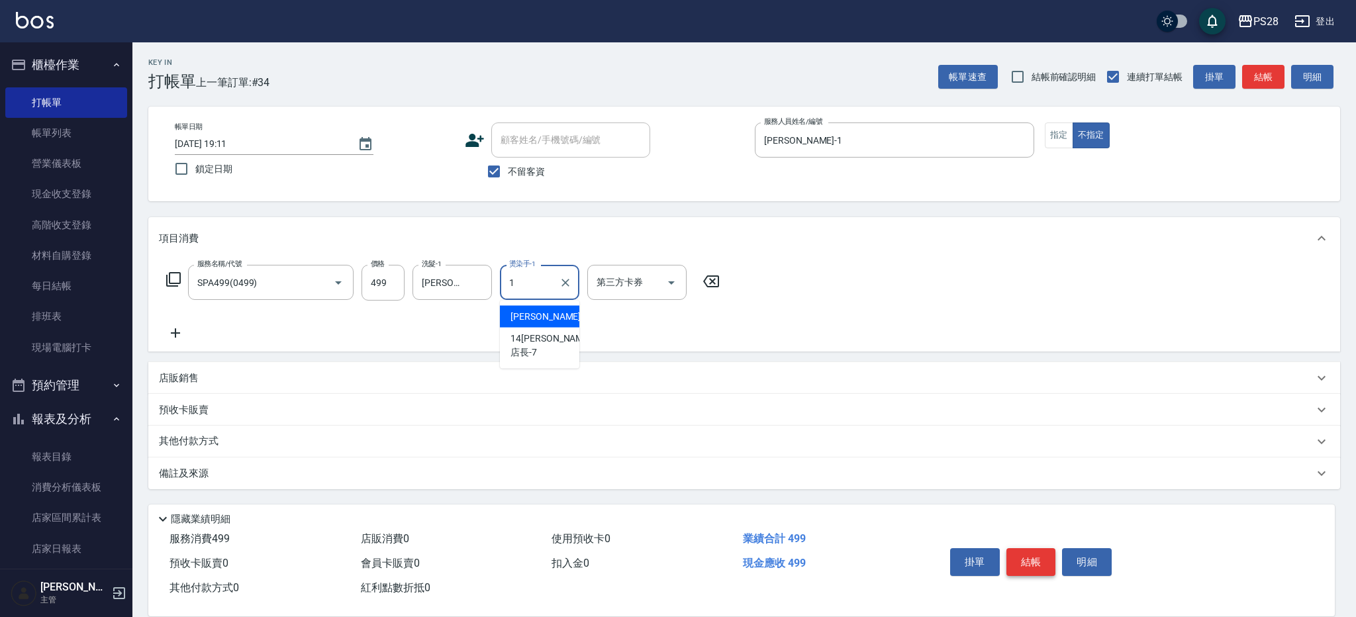
type input "[PERSON_NAME]-1"
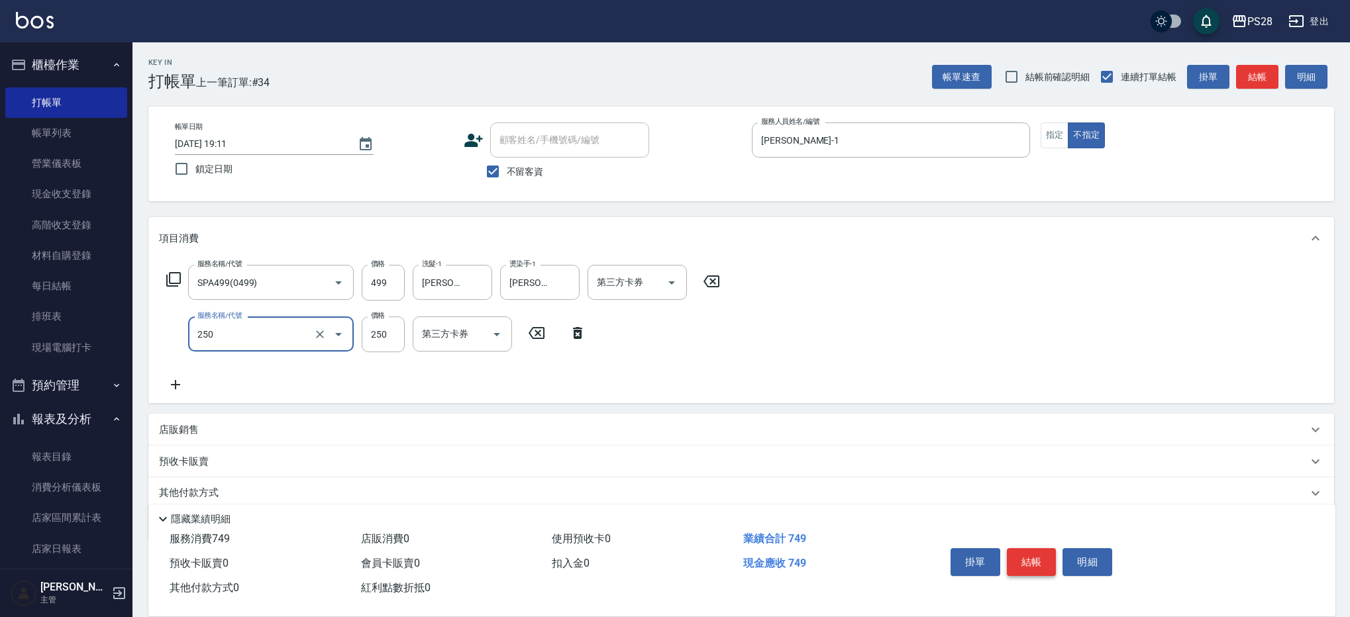
type input "單剪(250)"
type input "149"
click at [1028, 560] on button "結帳" at bounding box center [1032, 562] width 50 height 28
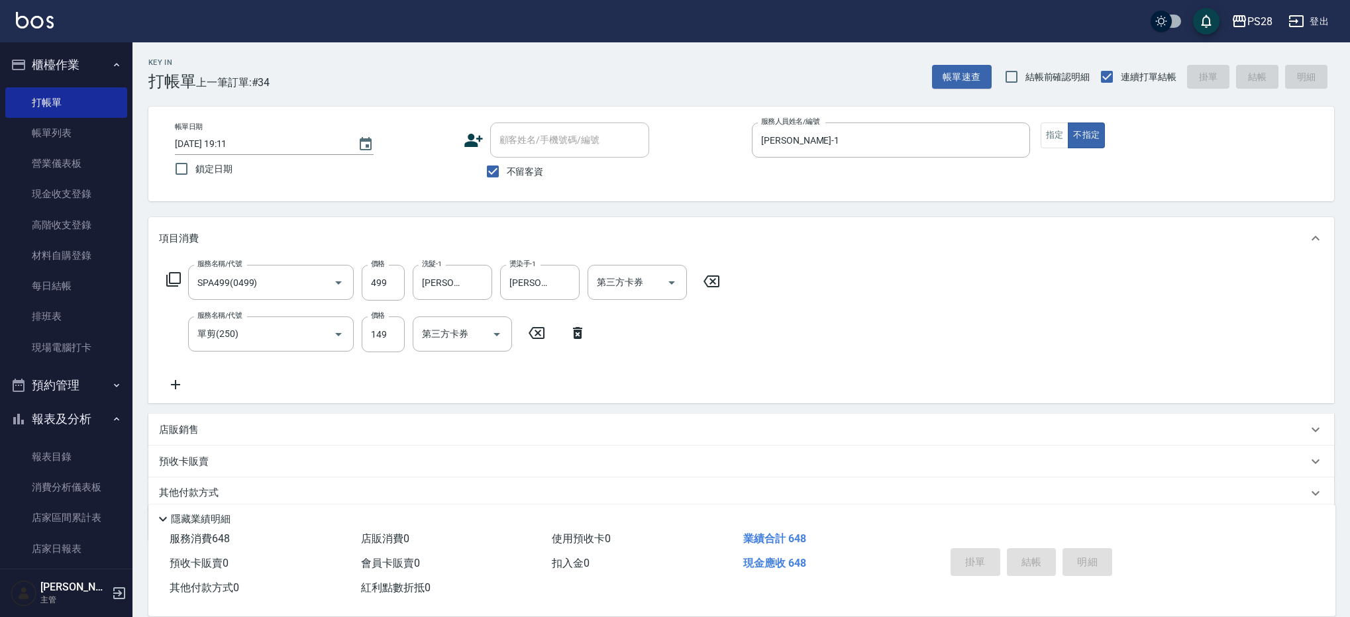
type input "[DATE] 19:12"
